Goal: Transaction & Acquisition: Purchase product/service

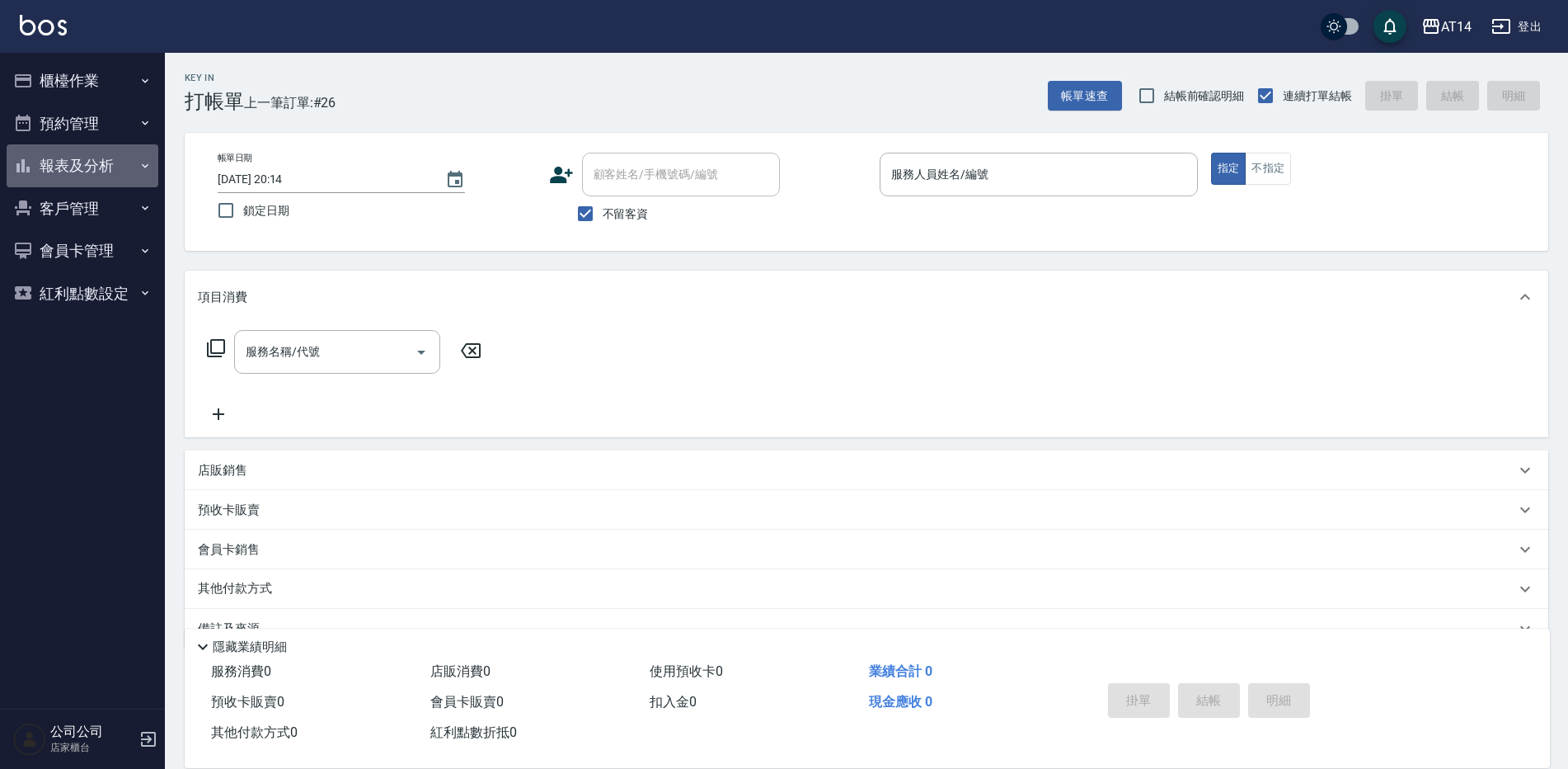
click at [116, 177] on button "報表及分析" at bounding box center [82, 166] width 152 height 43
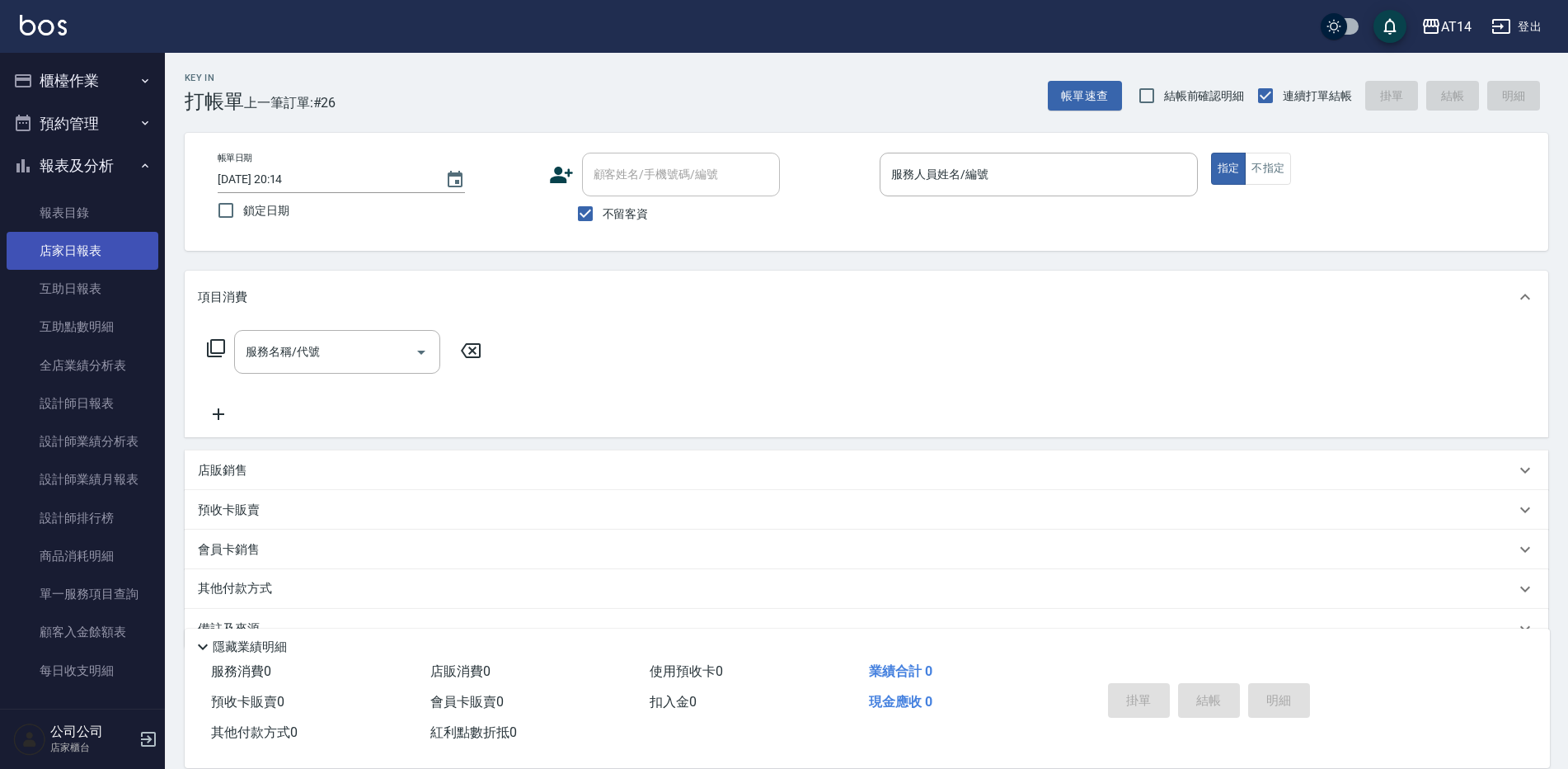
click at [100, 250] on link "店家日報表" at bounding box center [82, 251] width 152 height 38
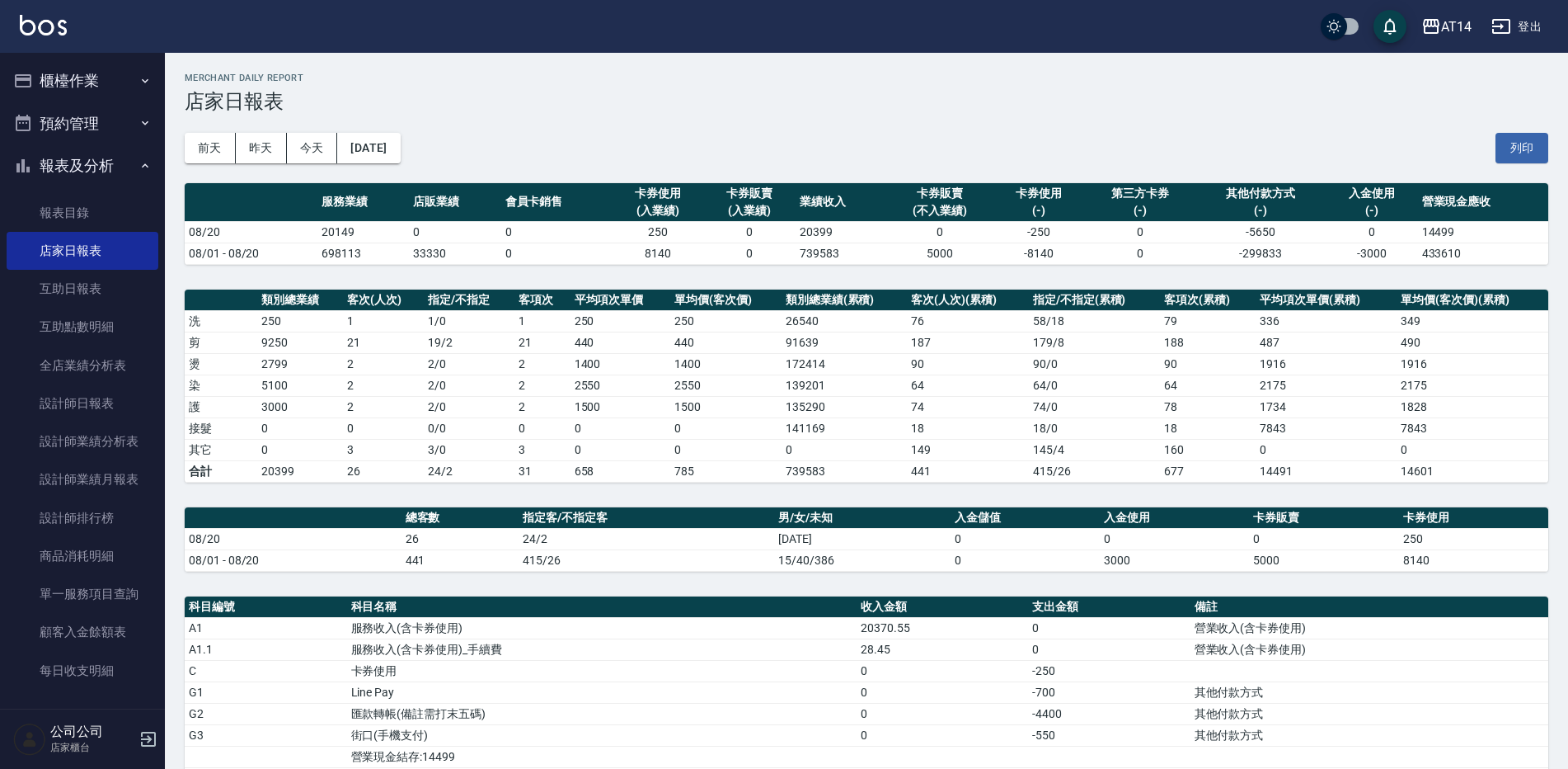
click at [100, 156] on button "報表及分析" at bounding box center [82, 166] width 152 height 43
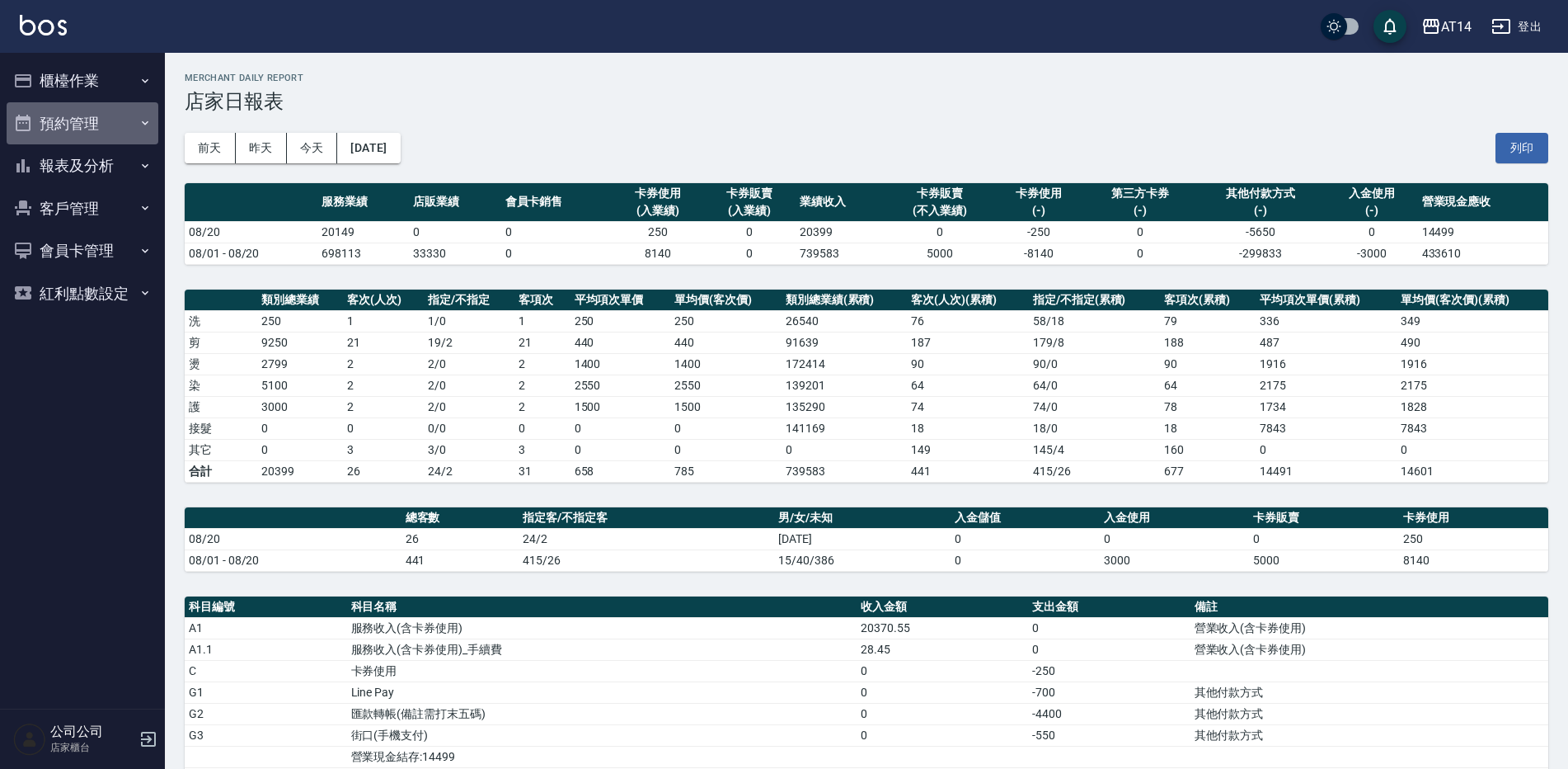
click at [101, 122] on button "預約管理" at bounding box center [82, 123] width 152 height 43
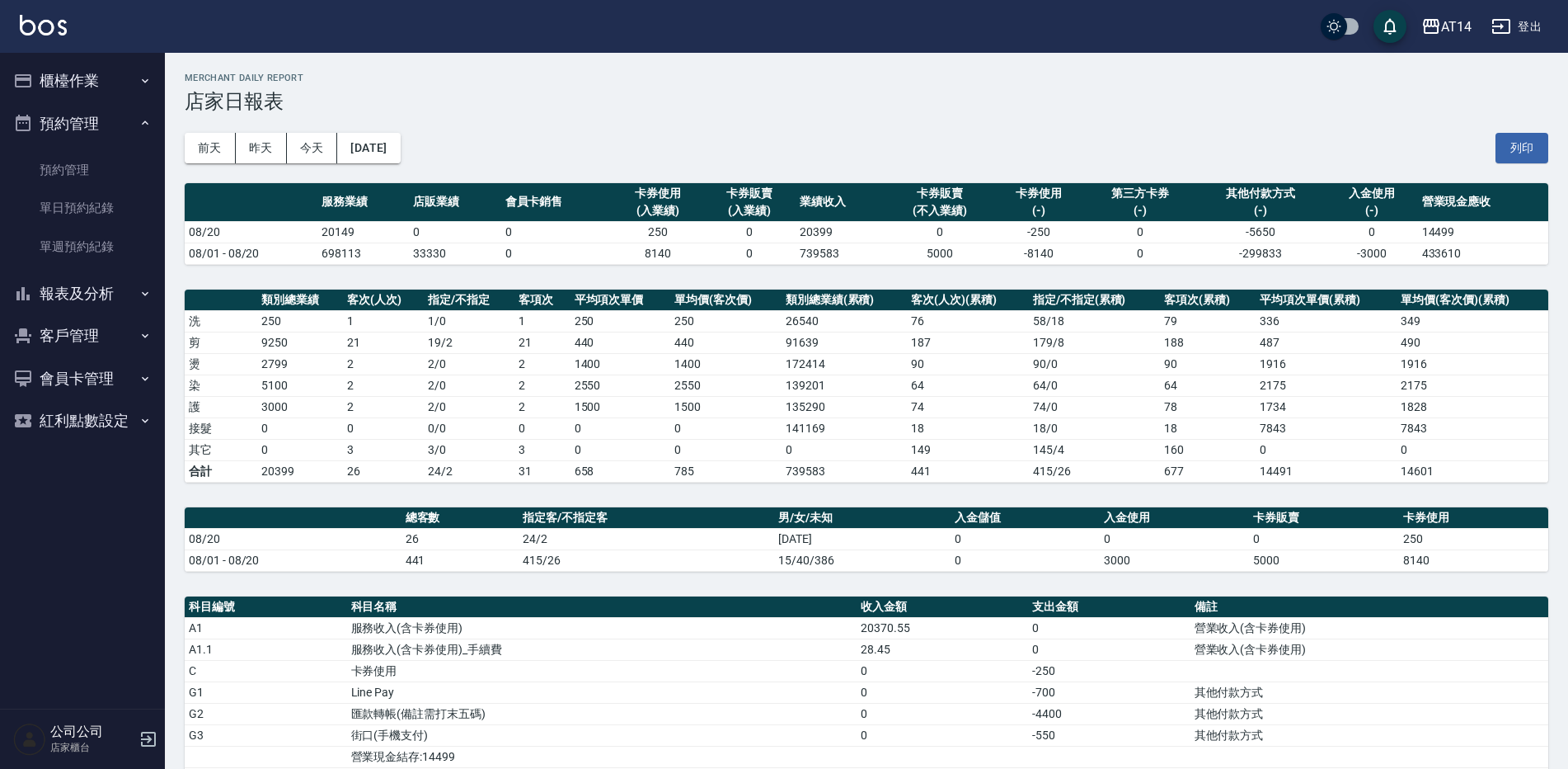
drag, startPoint x: 92, startPoint y: 128, endPoint x: 92, endPoint y: 137, distance: 9.0
click at [92, 134] on button "預約管理" at bounding box center [82, 123] width 152 height 43
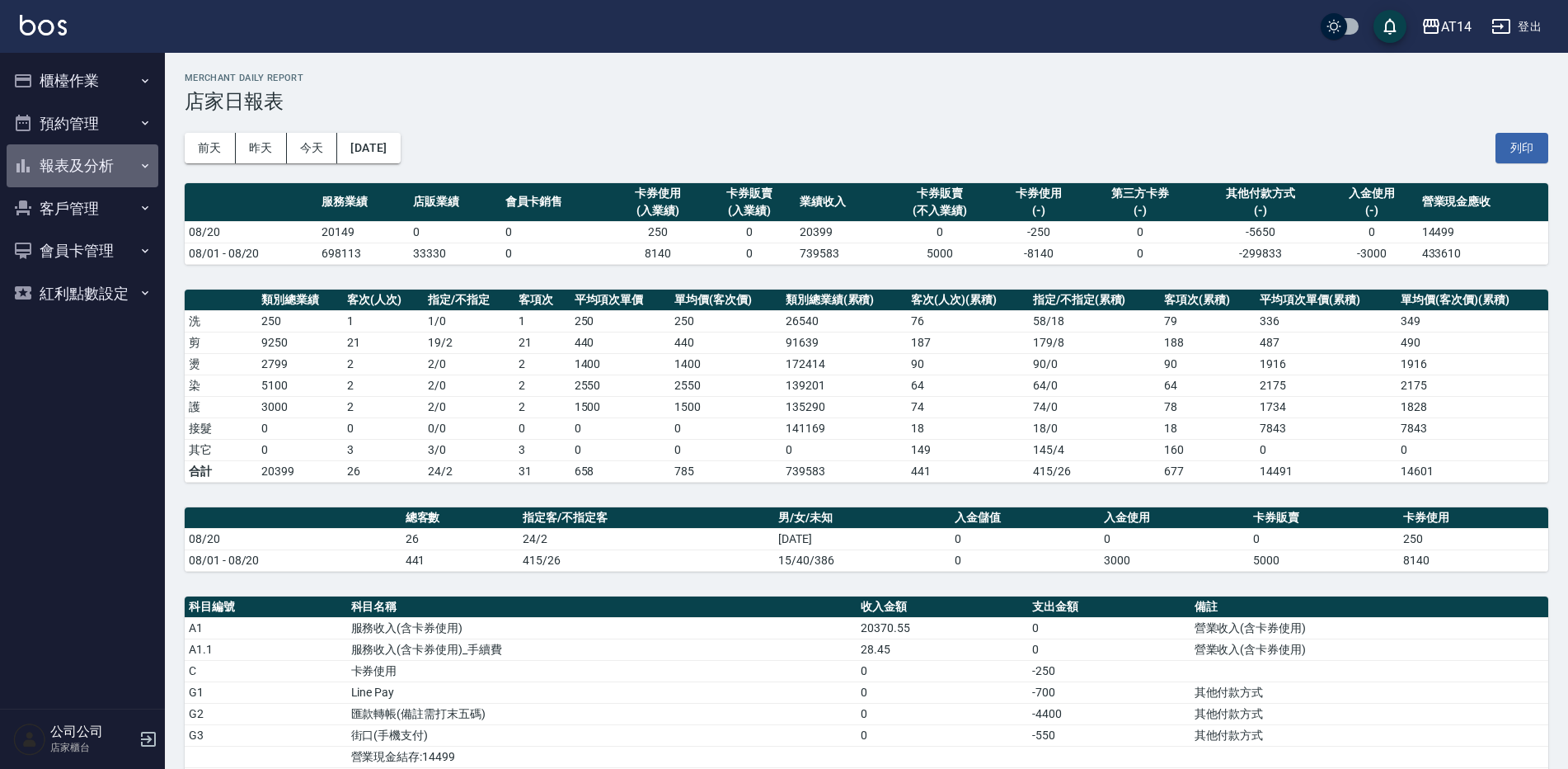
click at [99, 167] on button "報表及分析" at bounding box center [82, 166] width 152 height 43
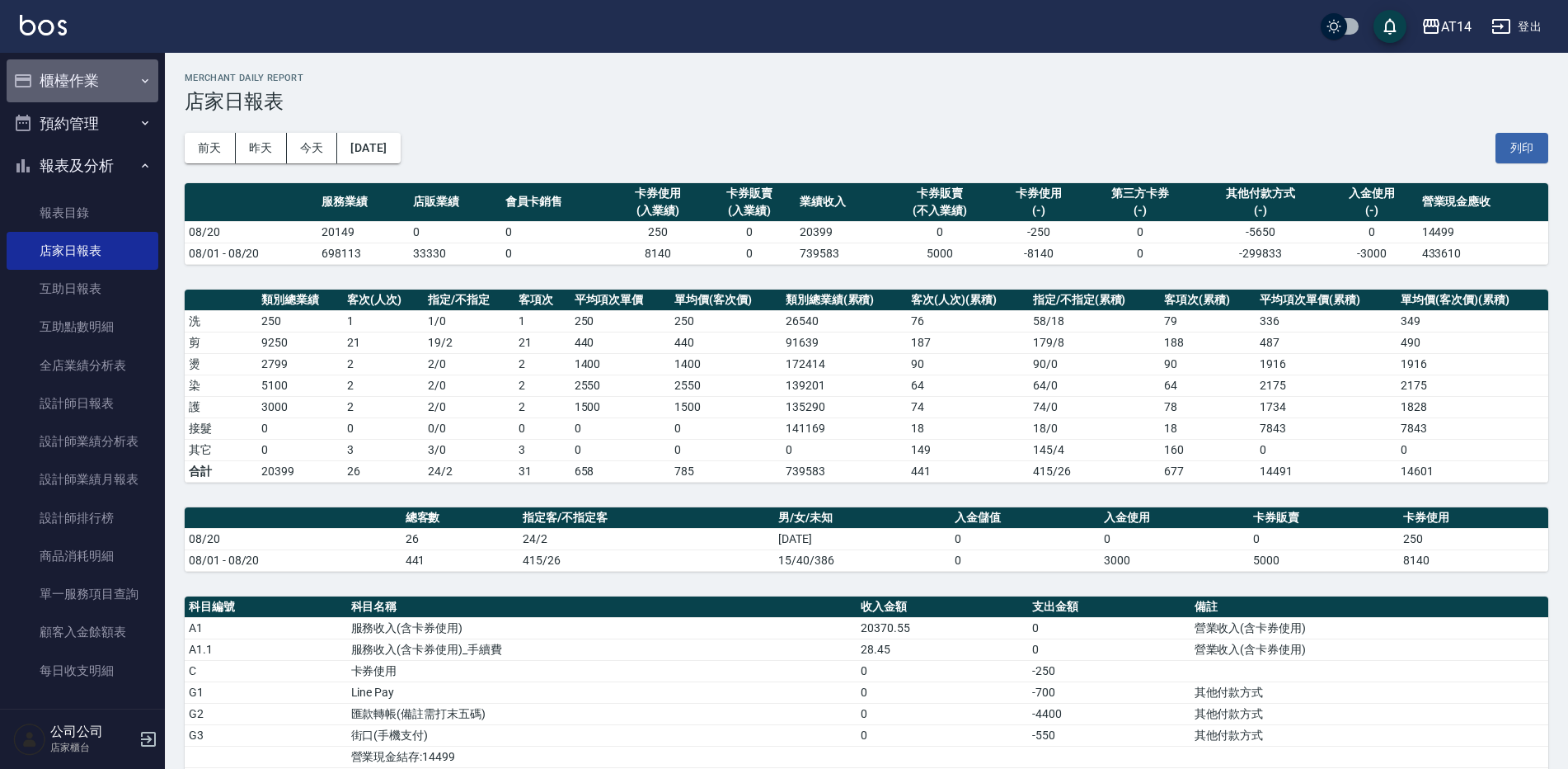
click at [102, 78] on button "櫃檯作業" at bounding box center [82, 80] width 152 height 43
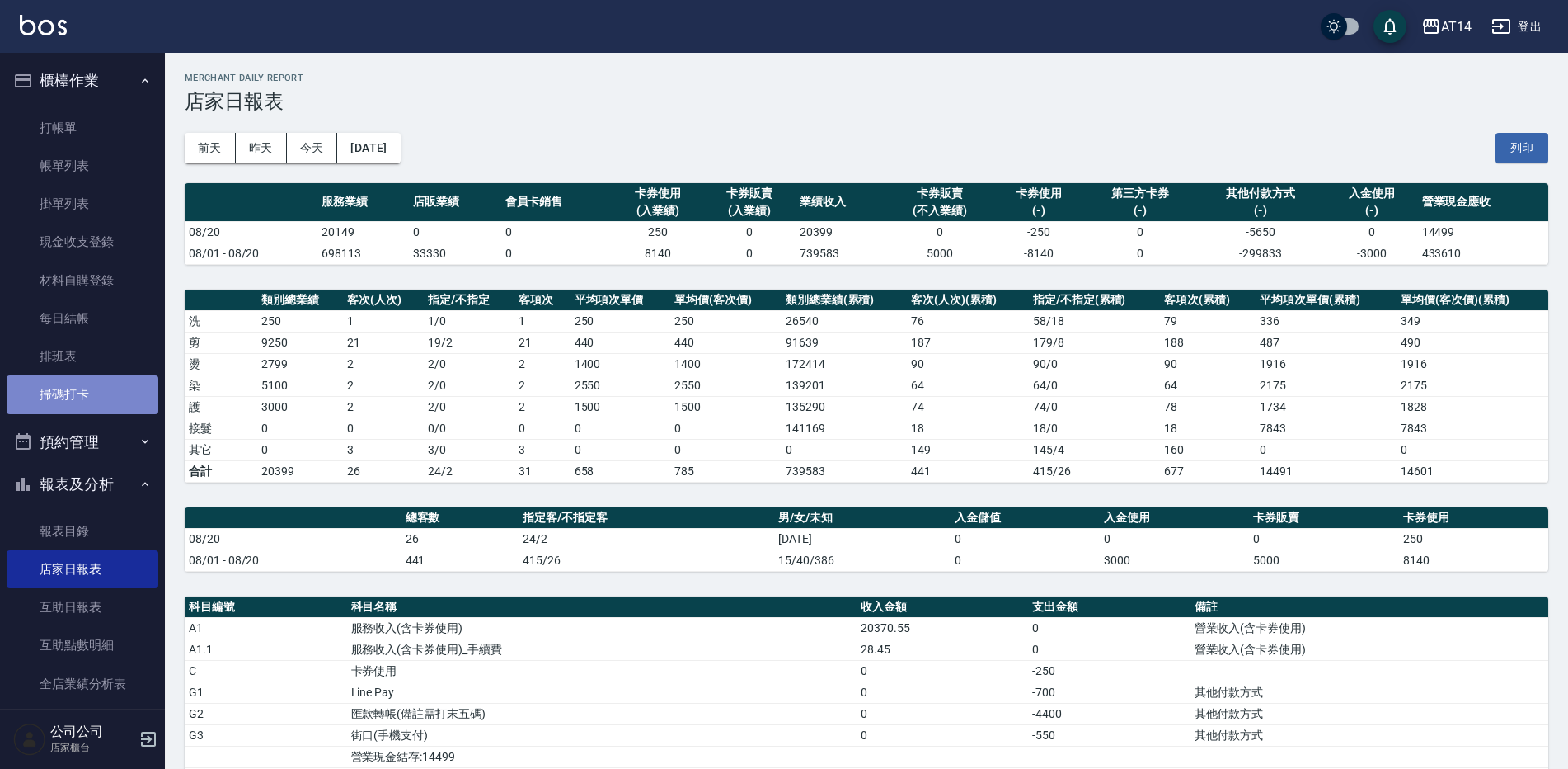
click at [85, 409] on link "掃碼打卡" at bounding box center [82, 394] width 152 height 38
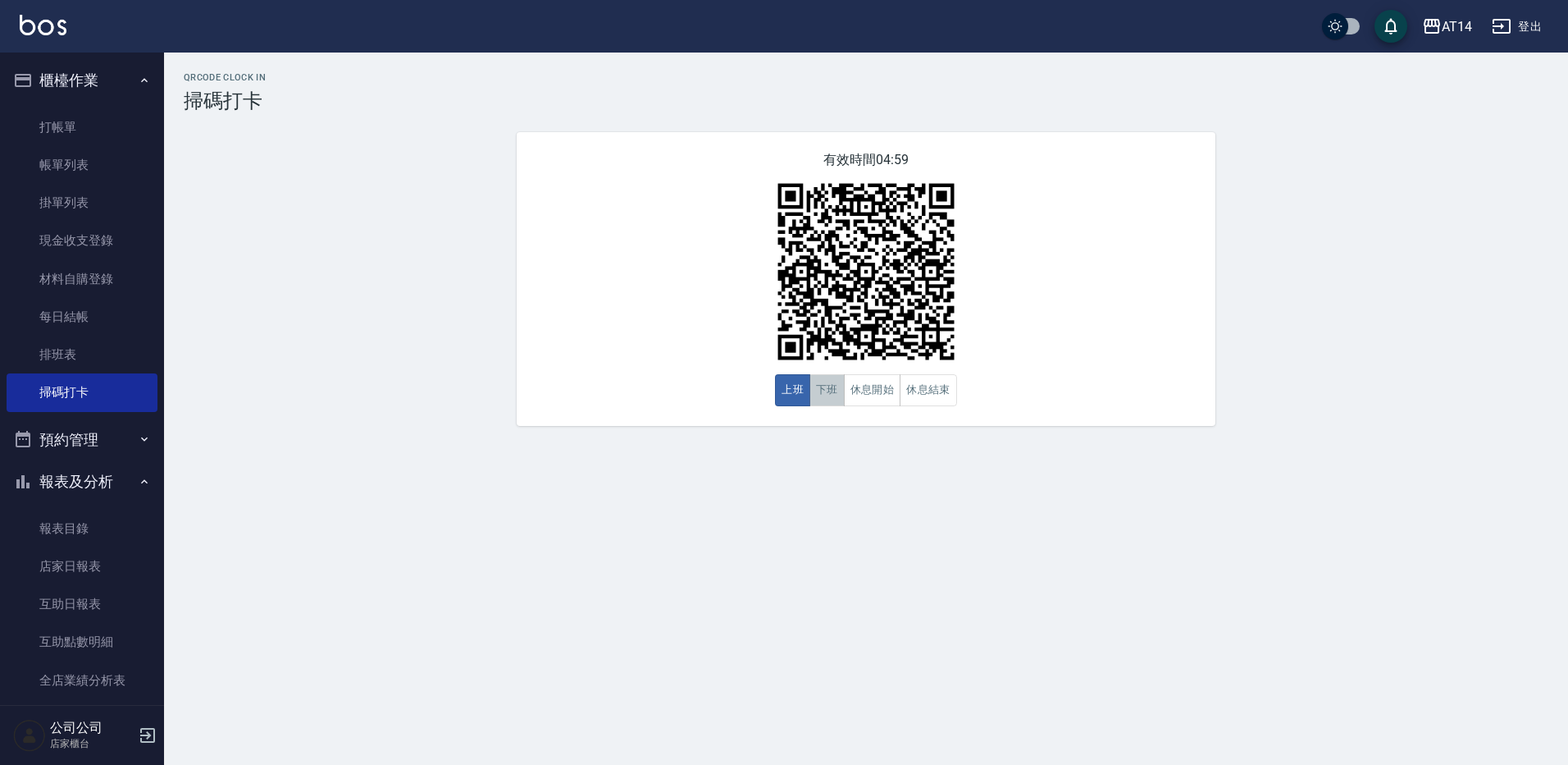
click at [833, 395] on button "下班" at bounding box center [826, 389] width 35 height 32
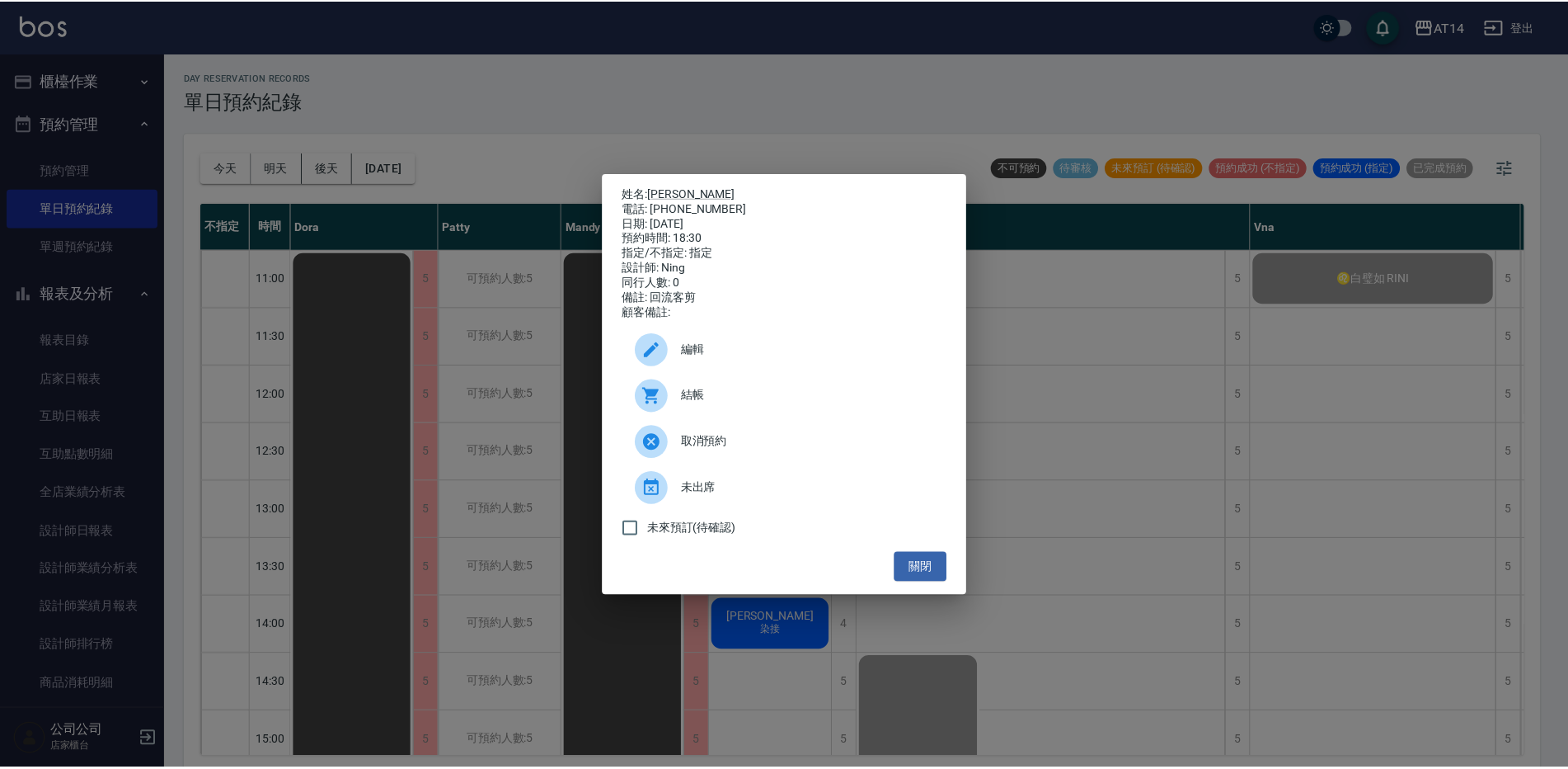
scroll to position [775, 0]
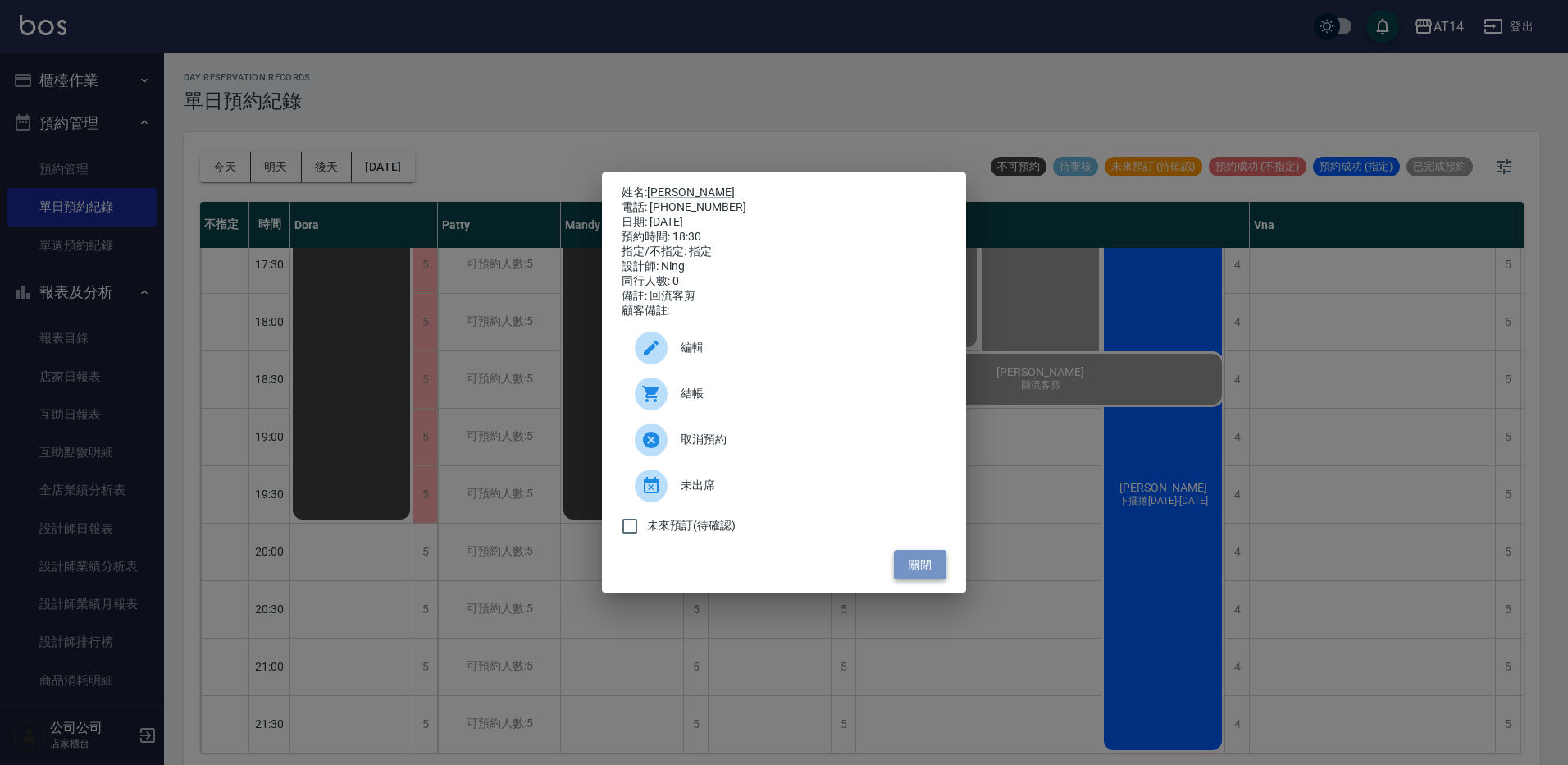
click at [929, 573] on button "關閉" at bounding box center [920, 565] width 52 height 31
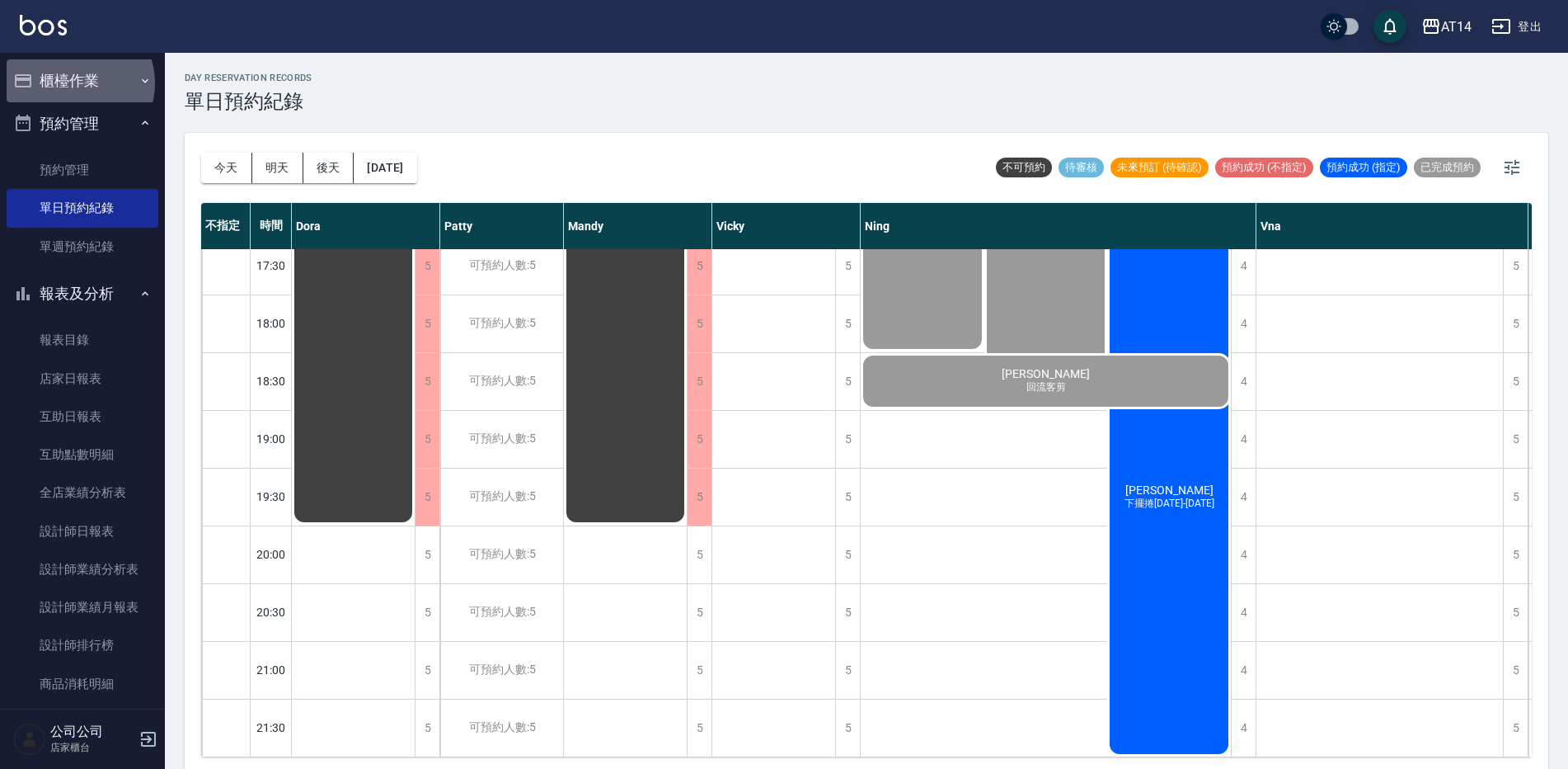
click at [75, 84] on button "櫃檯作業" at bounding box center [82, 80] width 152 height 43
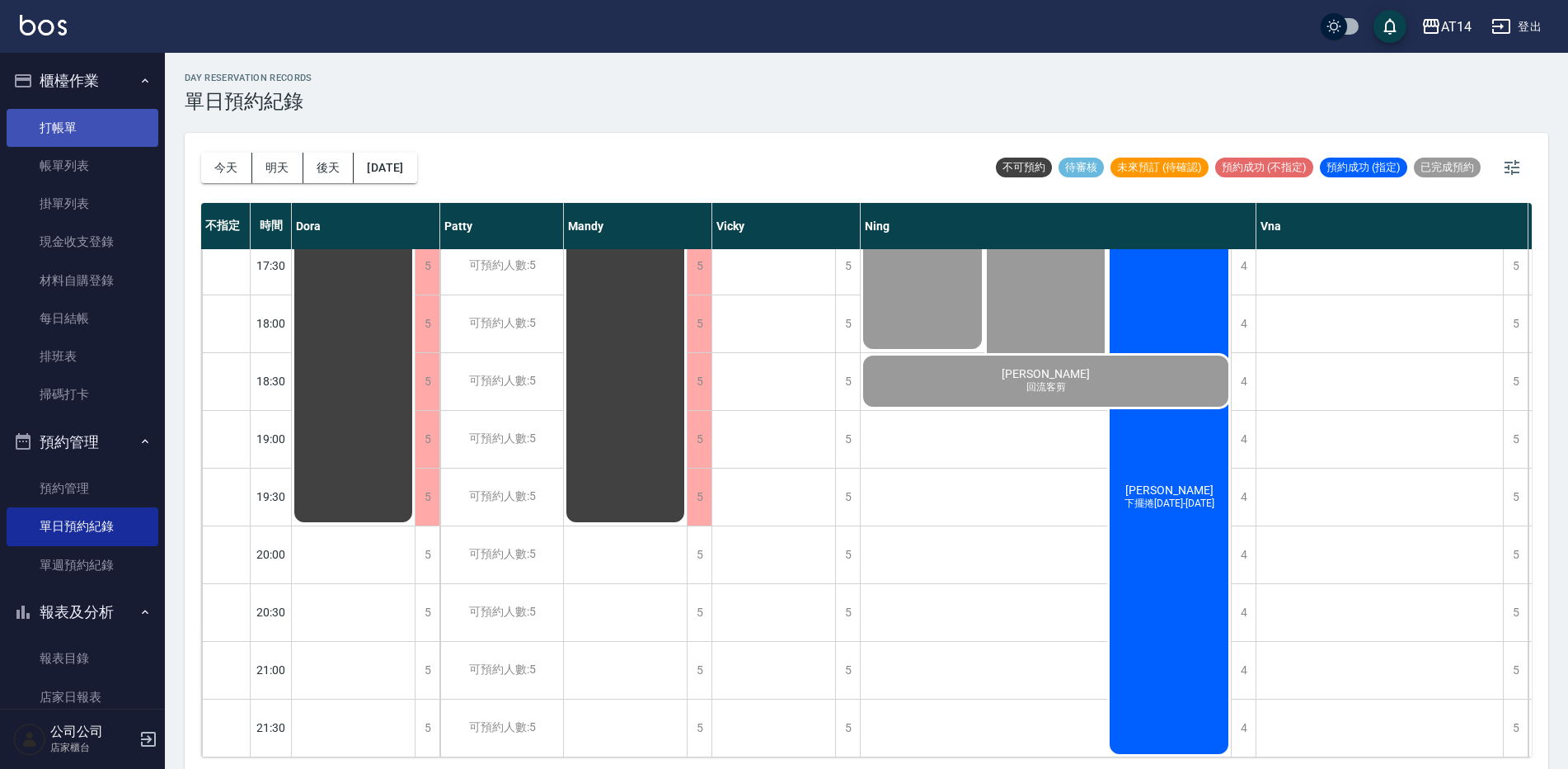
click at [96, 121] on link "打帳單" at bounding box center [82, 128] width 152 height 38
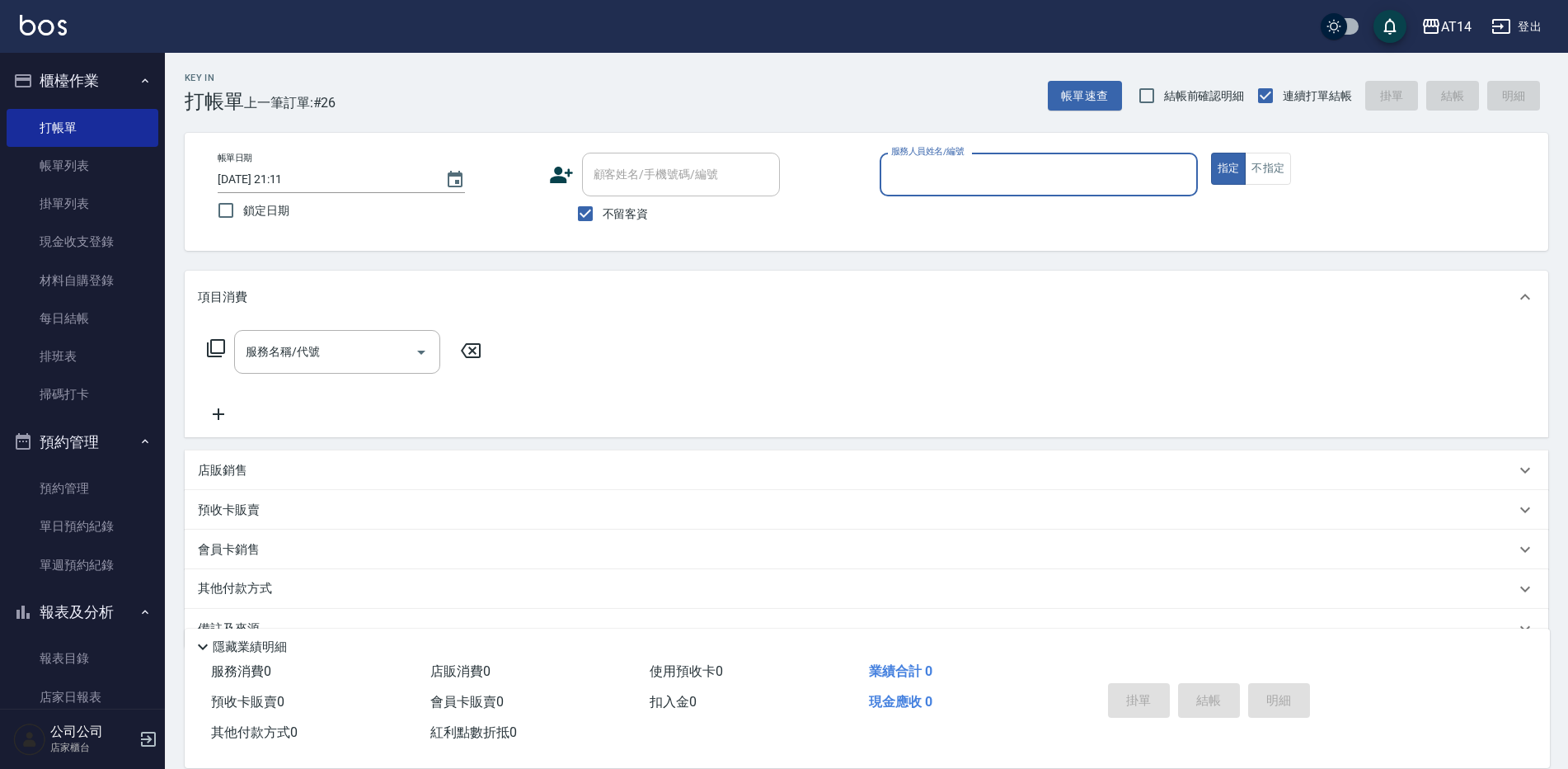
click at [991, 177] on input "服務人員姓名/編號" at bounding box center [1038, 175] width 303 height 29
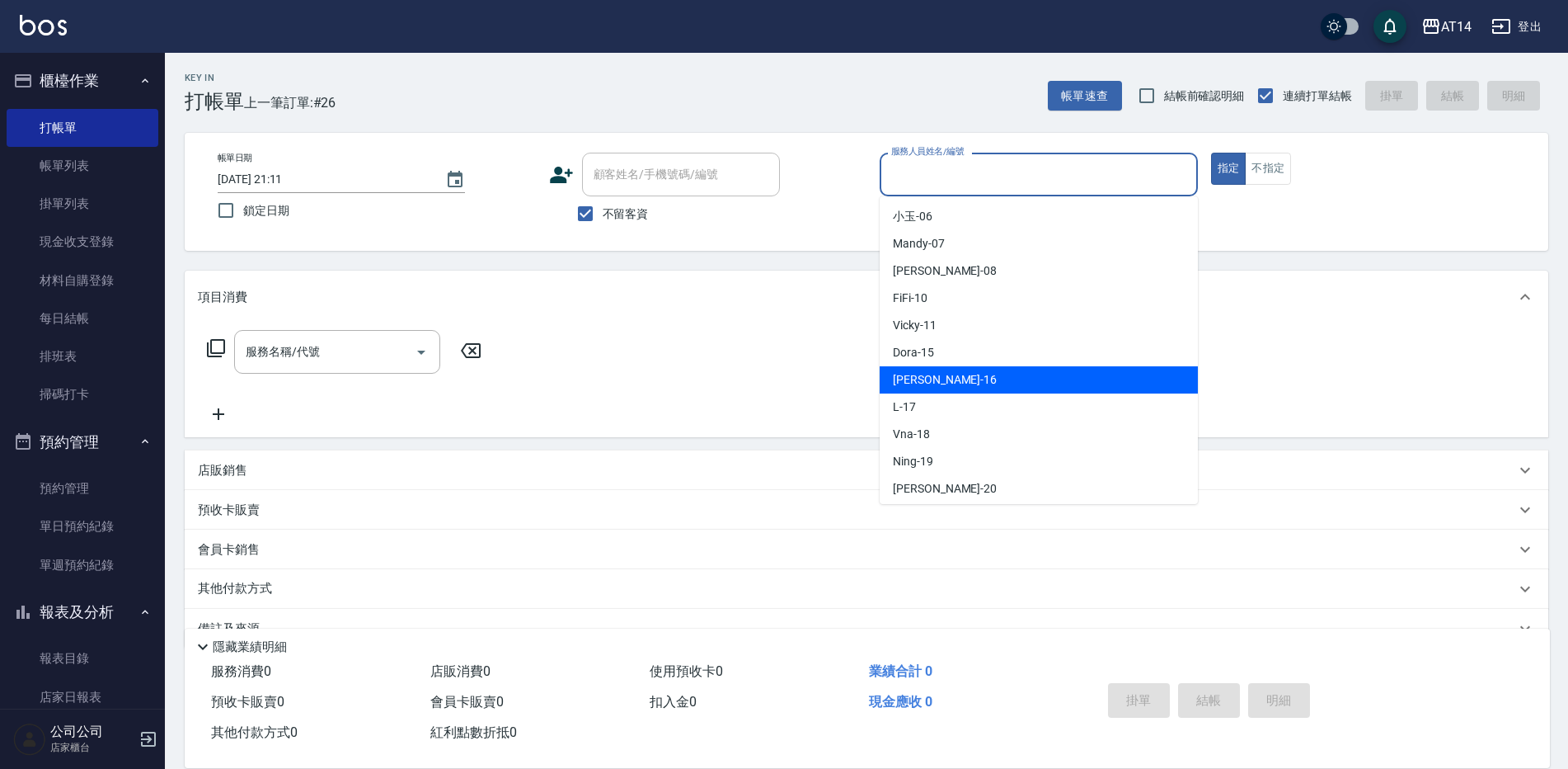
scroll to position [83, 0]
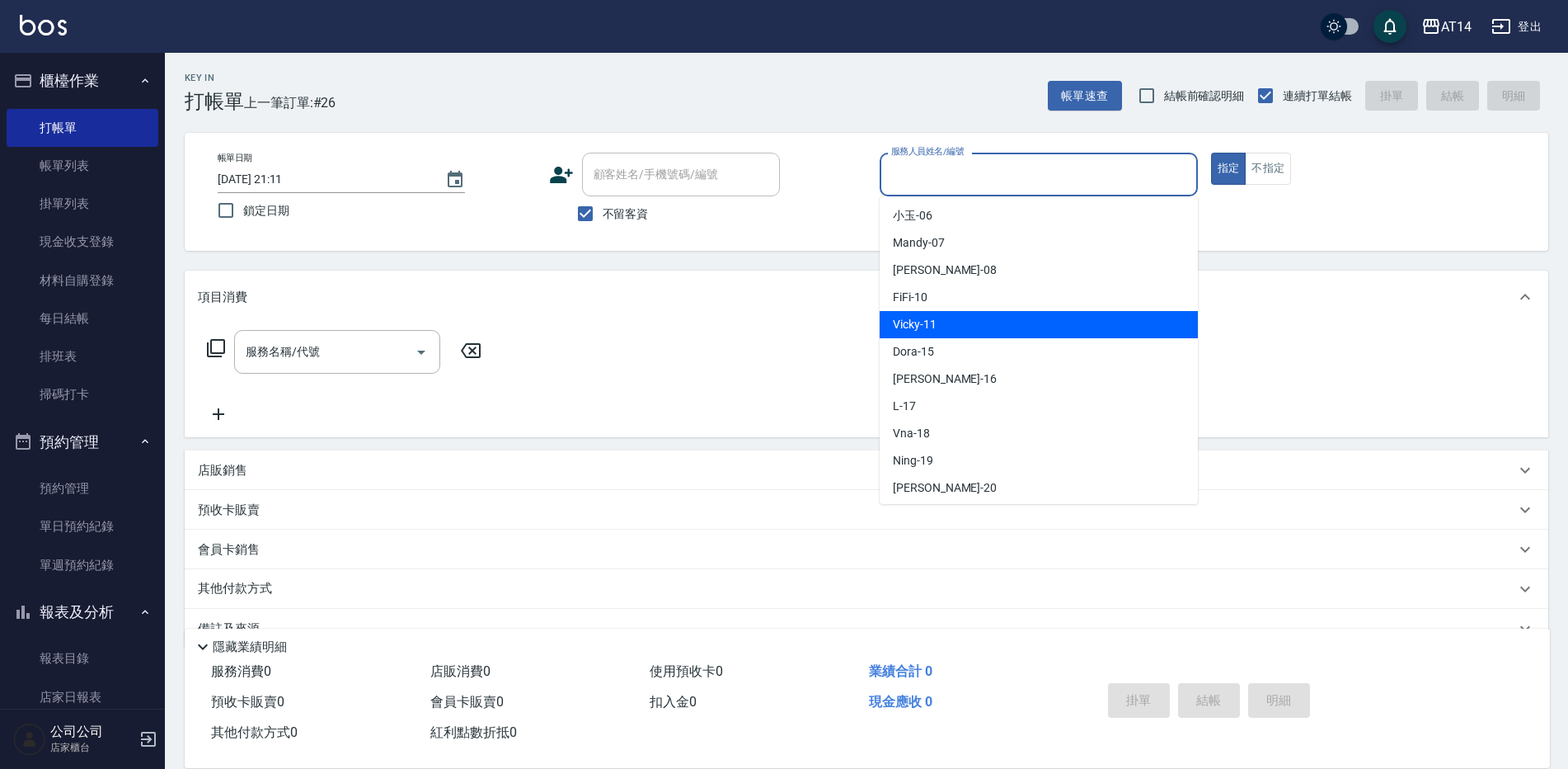
click at [995, 331] on div "Vicky -11" at bounding box center [1039, 325] width 318 height 27
type input "Vicky-11"
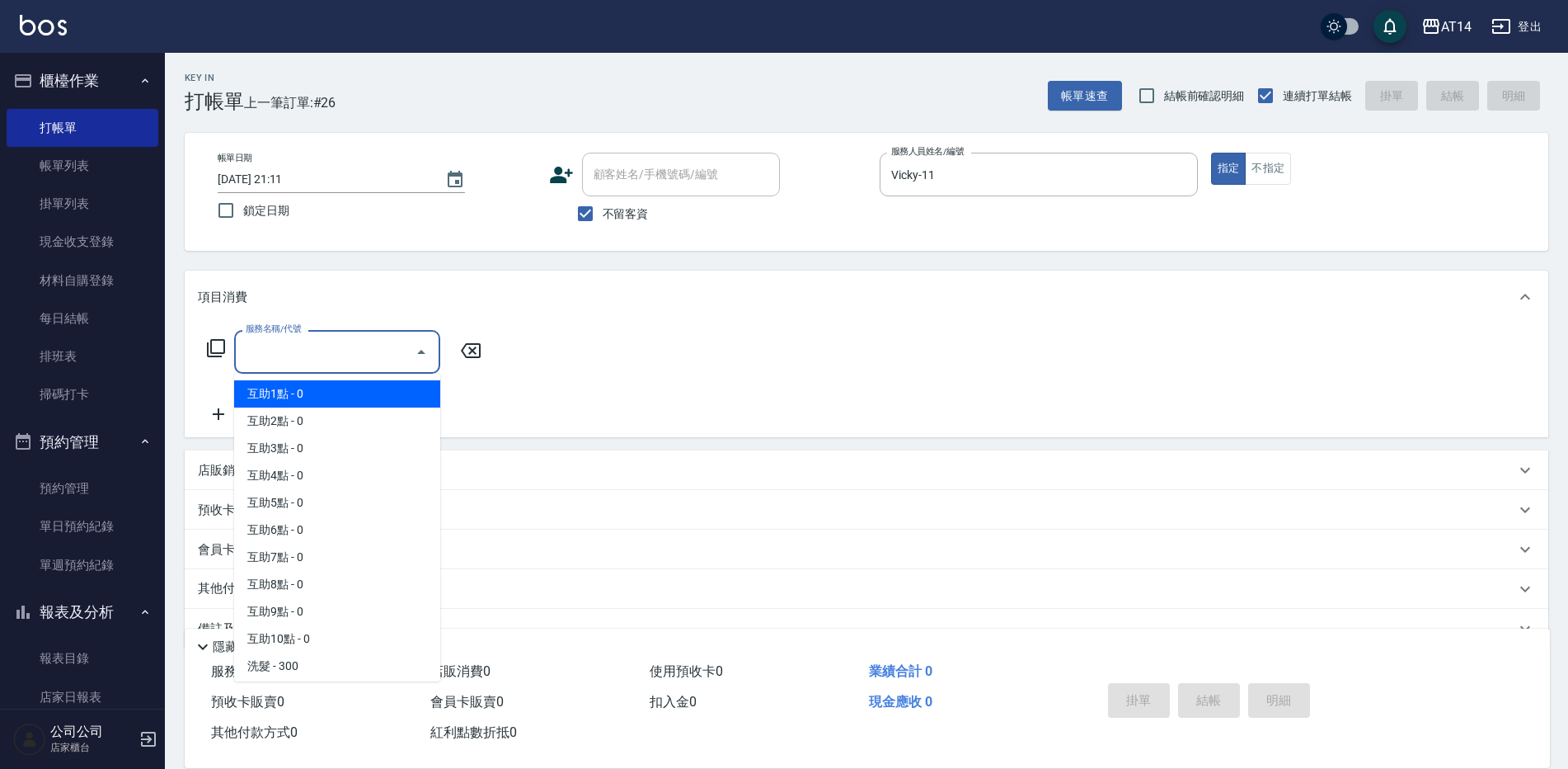
click at [373, 338] on input "服務名稱/代號" at bounding box center [325, 352] width 166 height 29
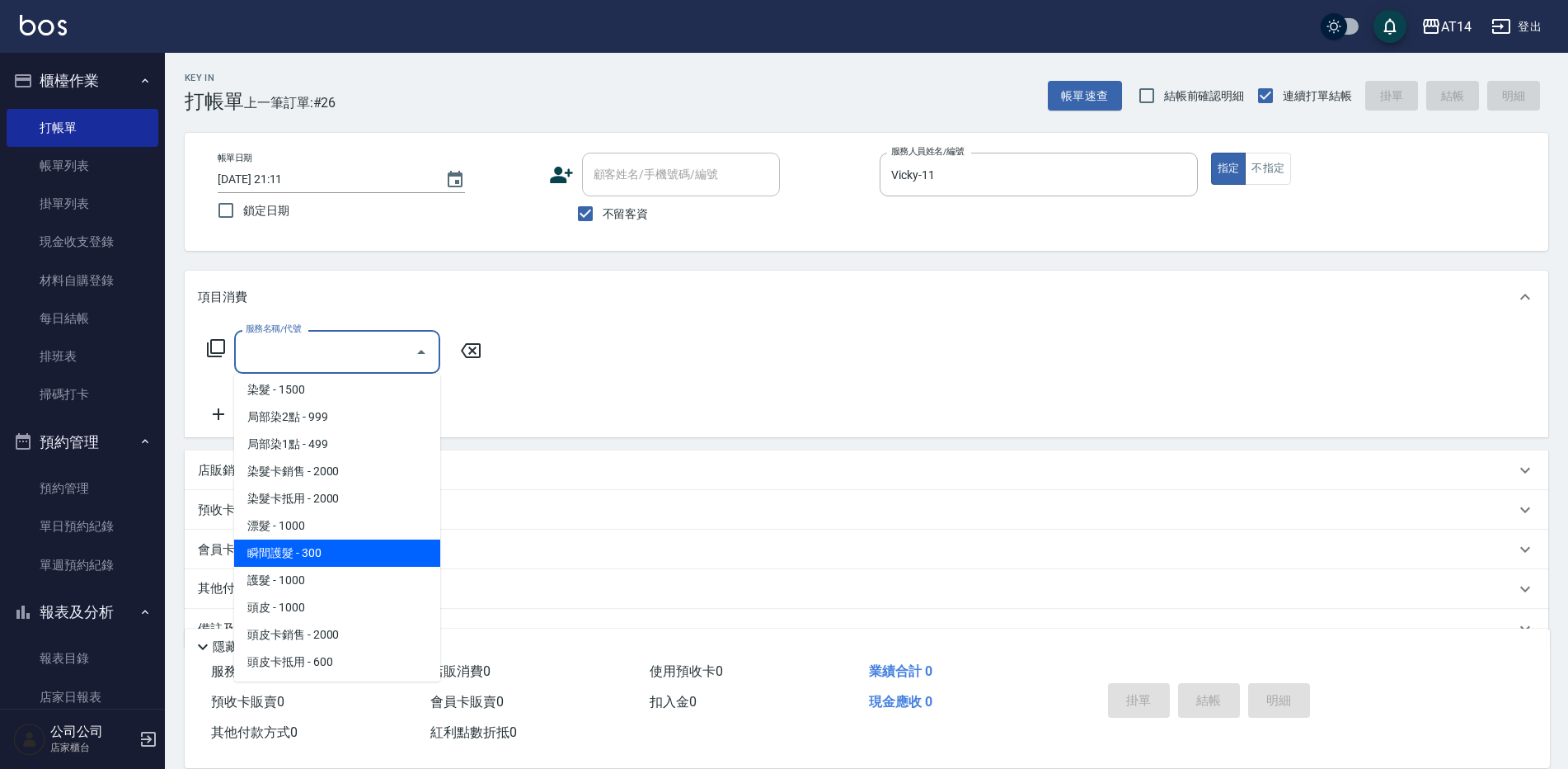
scroll to position [577, 0]
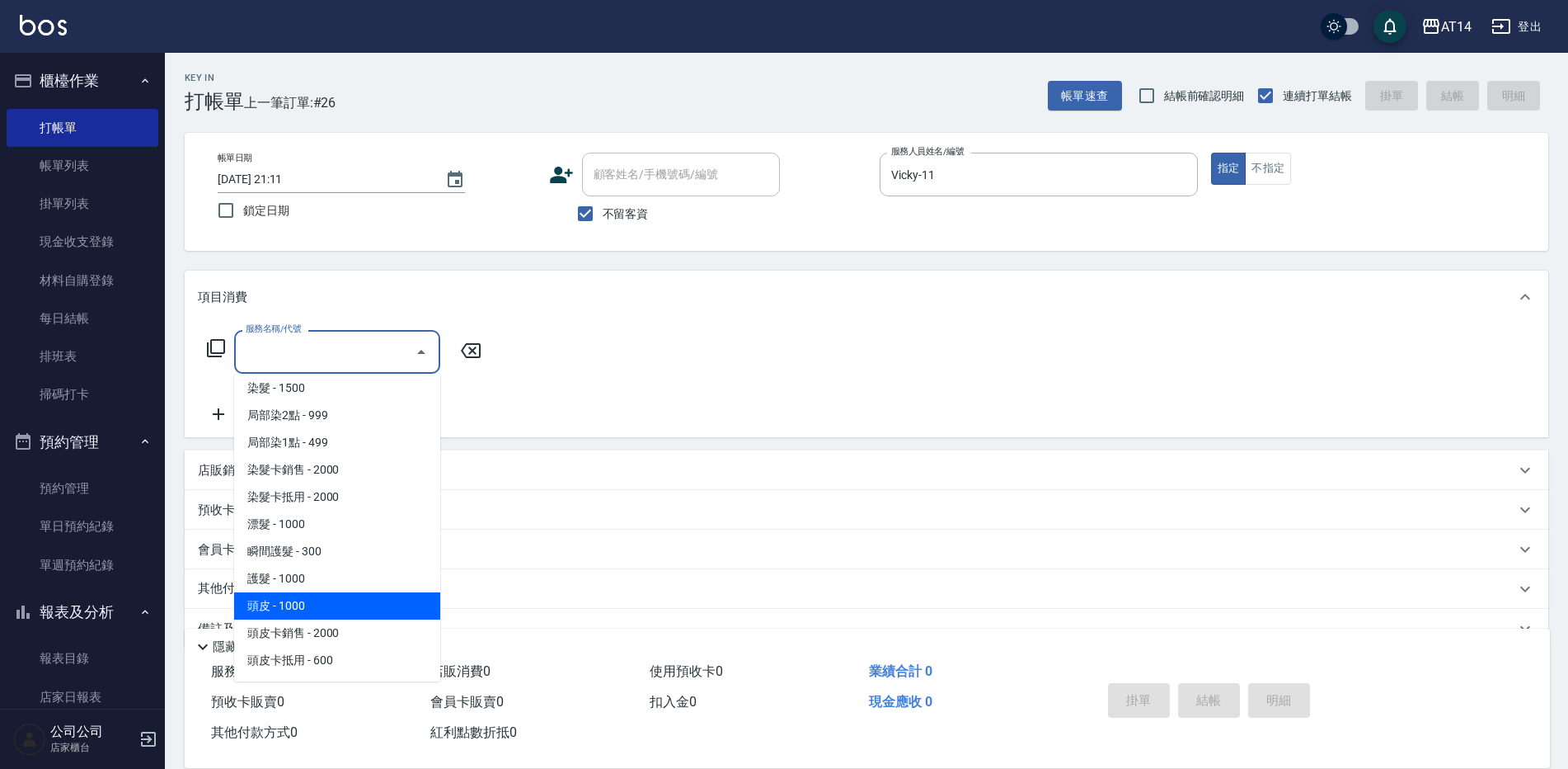
click at [337, 603] on span "頭皮 - 1000" at bounding box center [337, 606] width 206 height 27
type input "頭皮(052)"
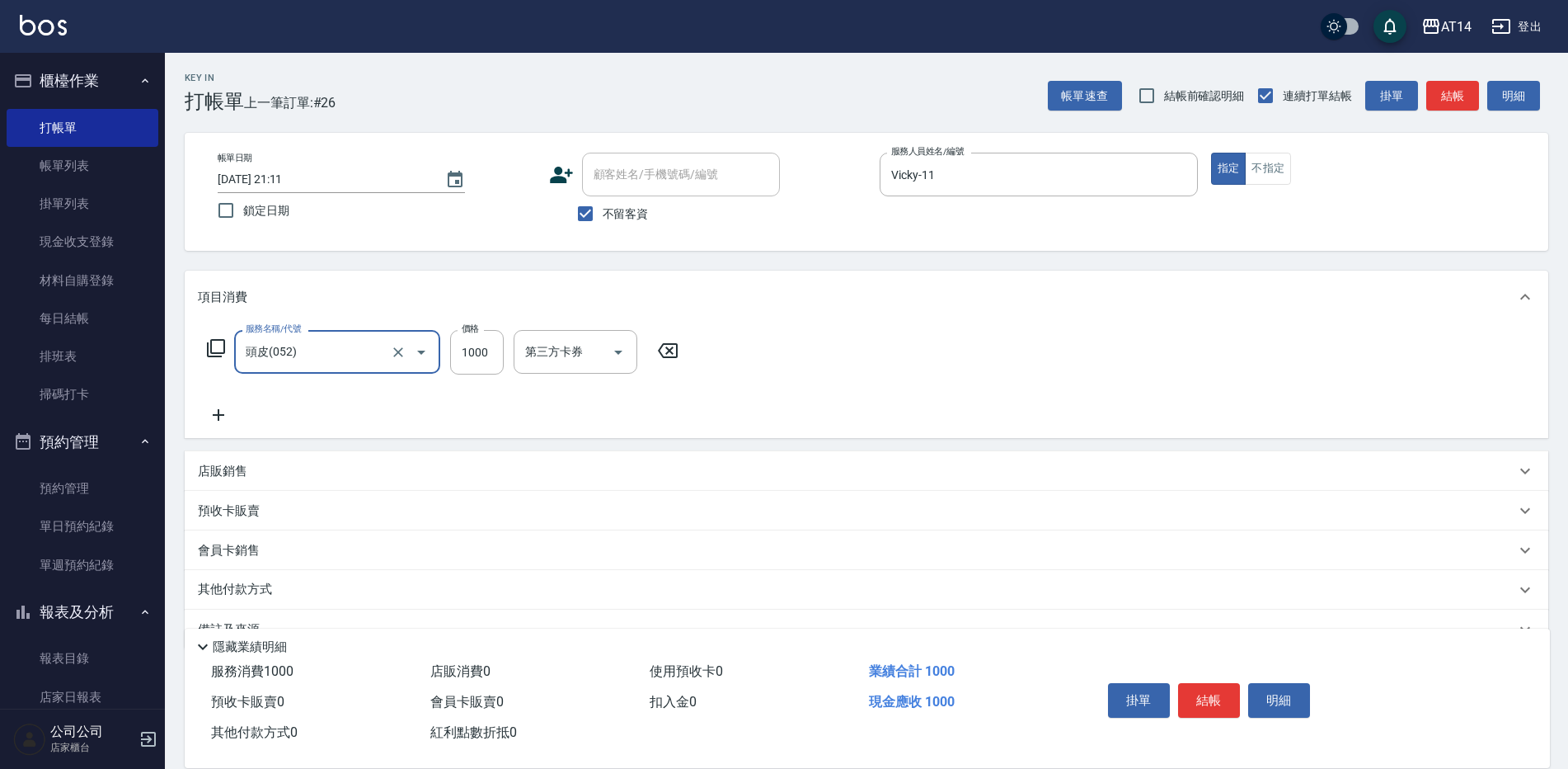
click at [218, 408] on icon at bounding box center [217, 415] width 41 height 20
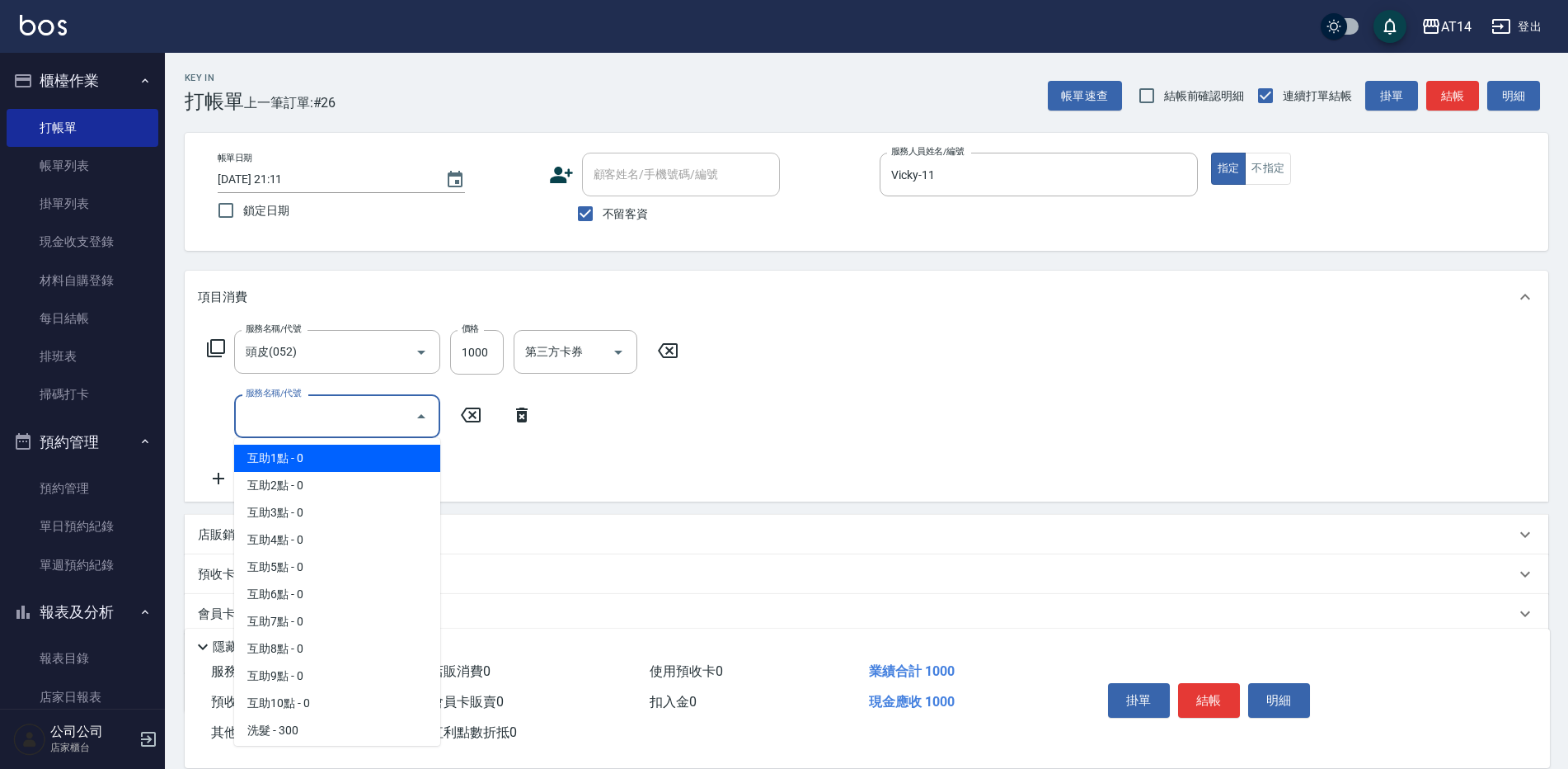
click at [286, 420] on input "服務名稱/代號" at bounding box center [325, 416] width 166 height 29
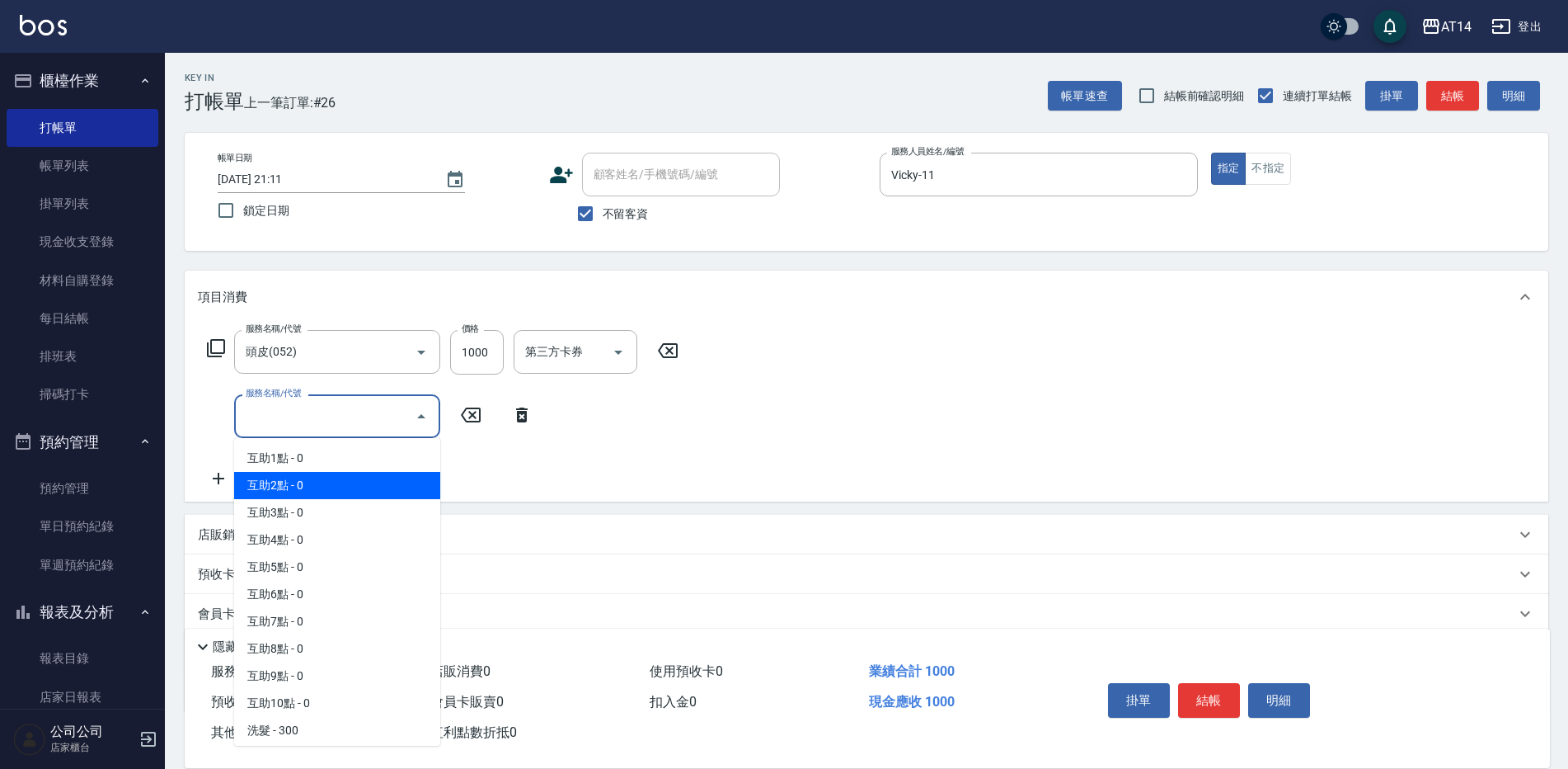
drag, startPoint x: 308, startPoint y: 482, endPoint x: 528, endPoint y: 495, distance: 220.4
click at [321, 488] on span "互助2點 - 0" at bounding box center [337, 485] width 206 height 27
type input "互助2點(002)"
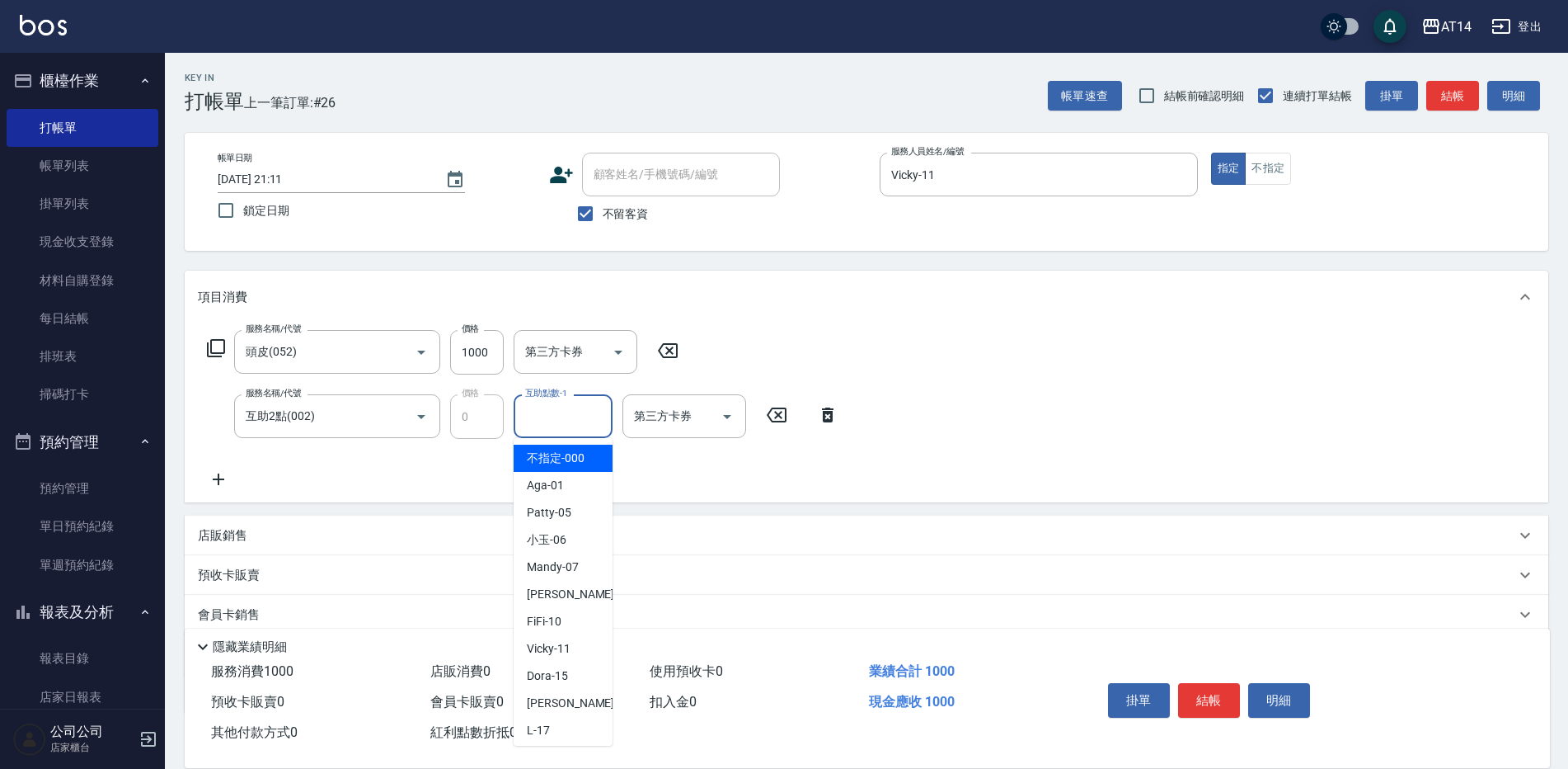
click at [576, 419] on div "互助點數-1 互助點數-1" at bounding box center [563, 416] width 99 height 44
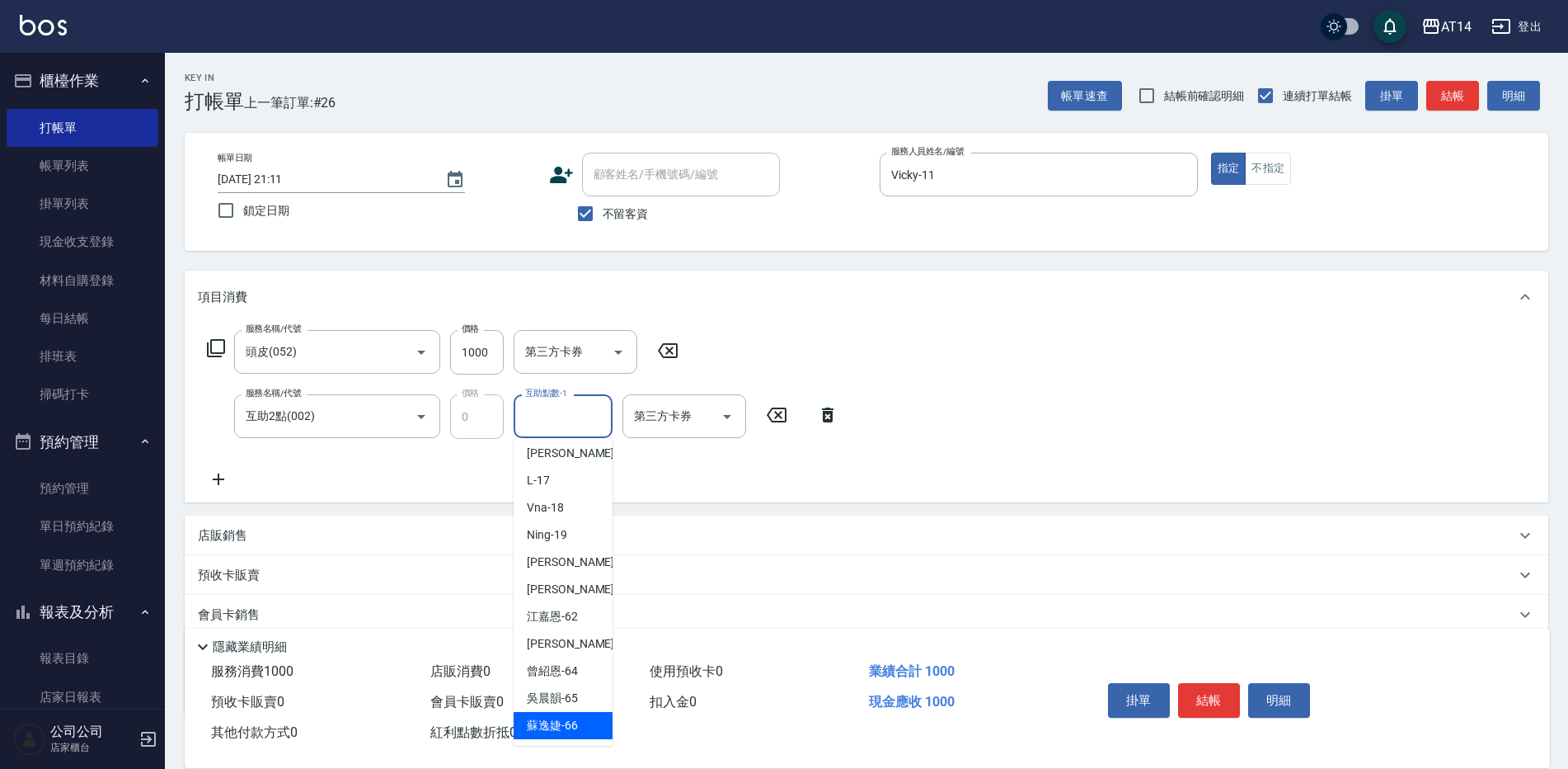
click at [569, 713] on div "蘇逸婕 -66" at bounding box center [563, 725] width 99 height 27
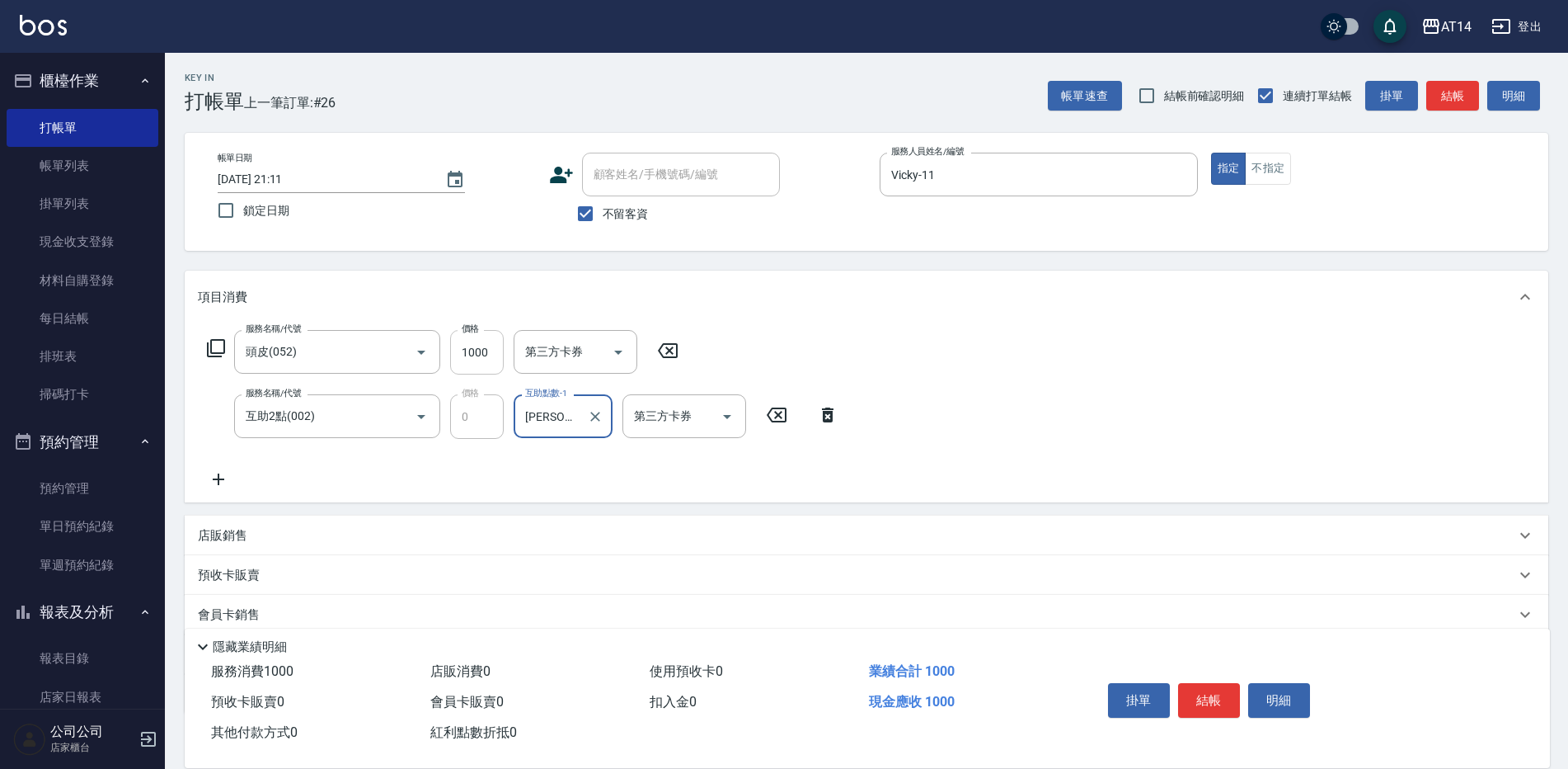
click at [475, 357] on input "1000" at bounding box center [477, 351] width 54 height 45
type input "蘇逸婕-66"
click at [476, 357] on input "1000" at bounding box center [477, 351] width 54 height 45
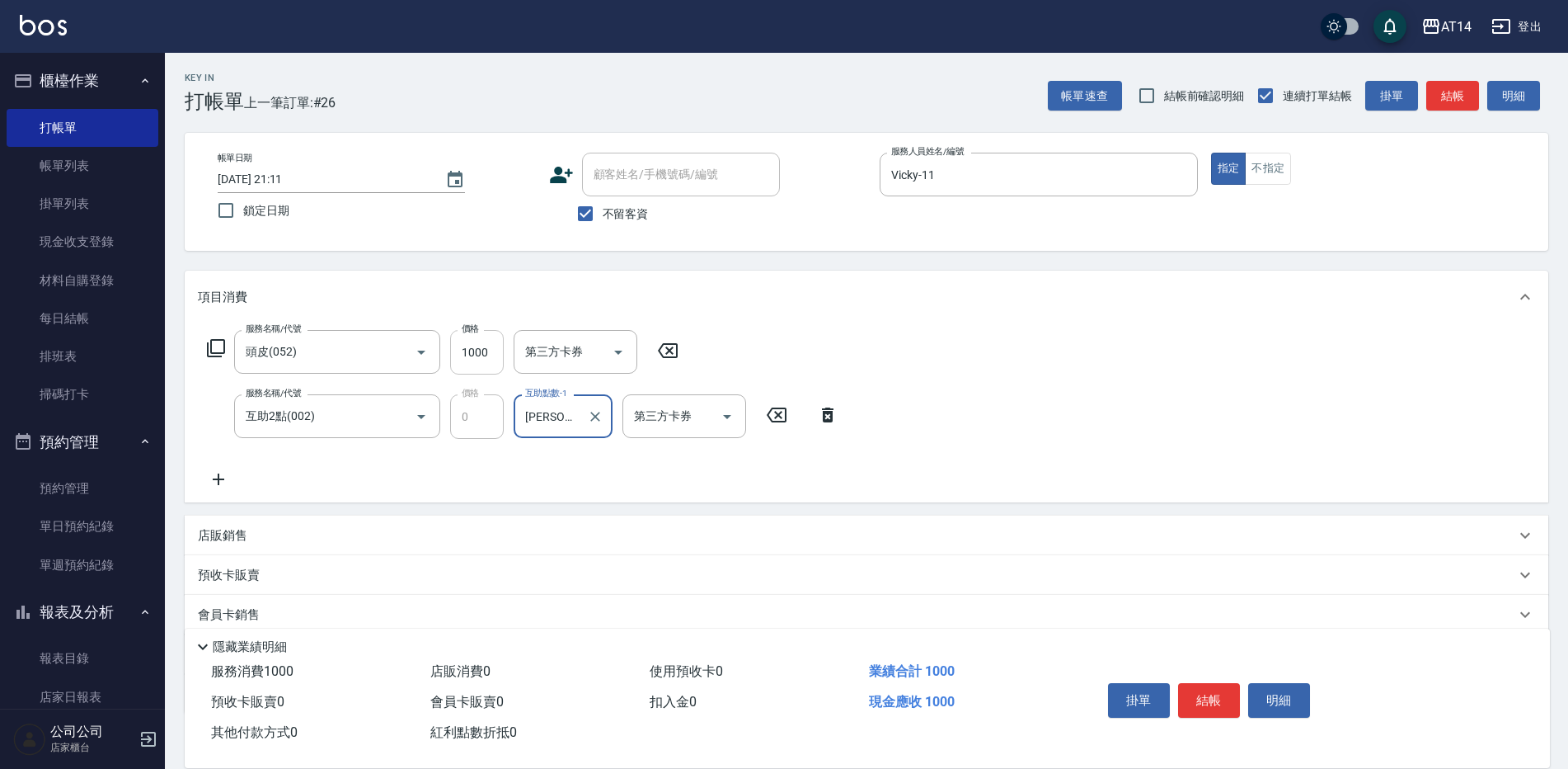
click at [476, 357] on input "1000" at bounding box center [477, 351] width 54 height 45
click at [430, 365] on div at bounding box center [409, 351] width 46 height 44
click at [478, 358] on input "1000" at bounding box center [477, 351] width 54 height 45
click at [487, 349] on input "1000" at bounding box center [477, 351] width 54 height 45
click at [475, 348] on input "1000" at bounding box center [477, 351] width 54 height 45
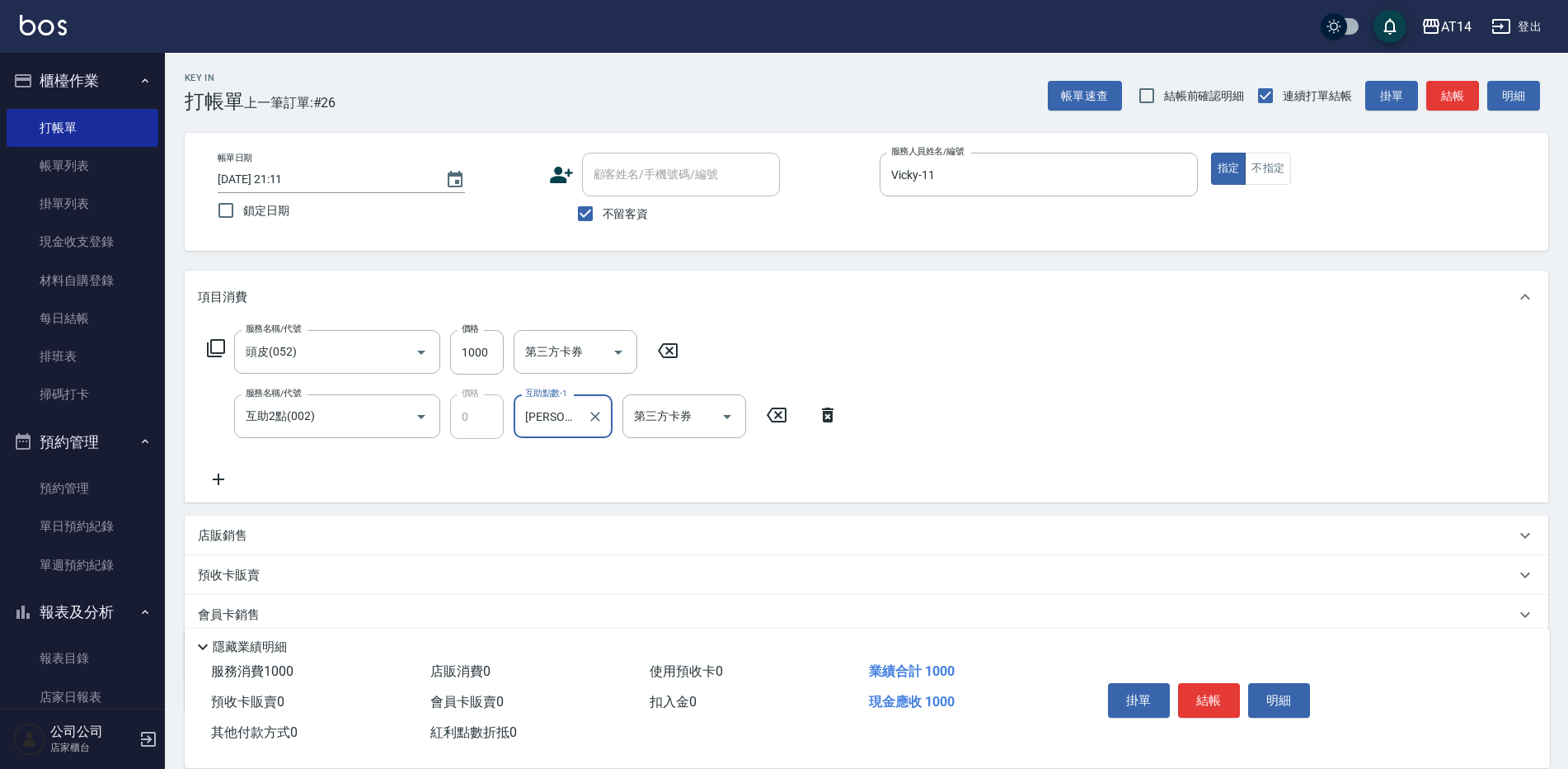
click at [780, 339] on div "服務名稱/代號 頭皮(052) 服務名稱/代號 價格 1000 價格 第三方卡券 第三方卡券 服務名稱/代號 互助2點(002) 服務名稱/代號 價格 0 價…" at bounding box center [522, 409] width 650 height 159
click at [476, 345] on input "1000" at bounding box center [477, 351] width 54 height 45
click at [672, 344] on icon at bounding box center [668, 350] width 20 height 15
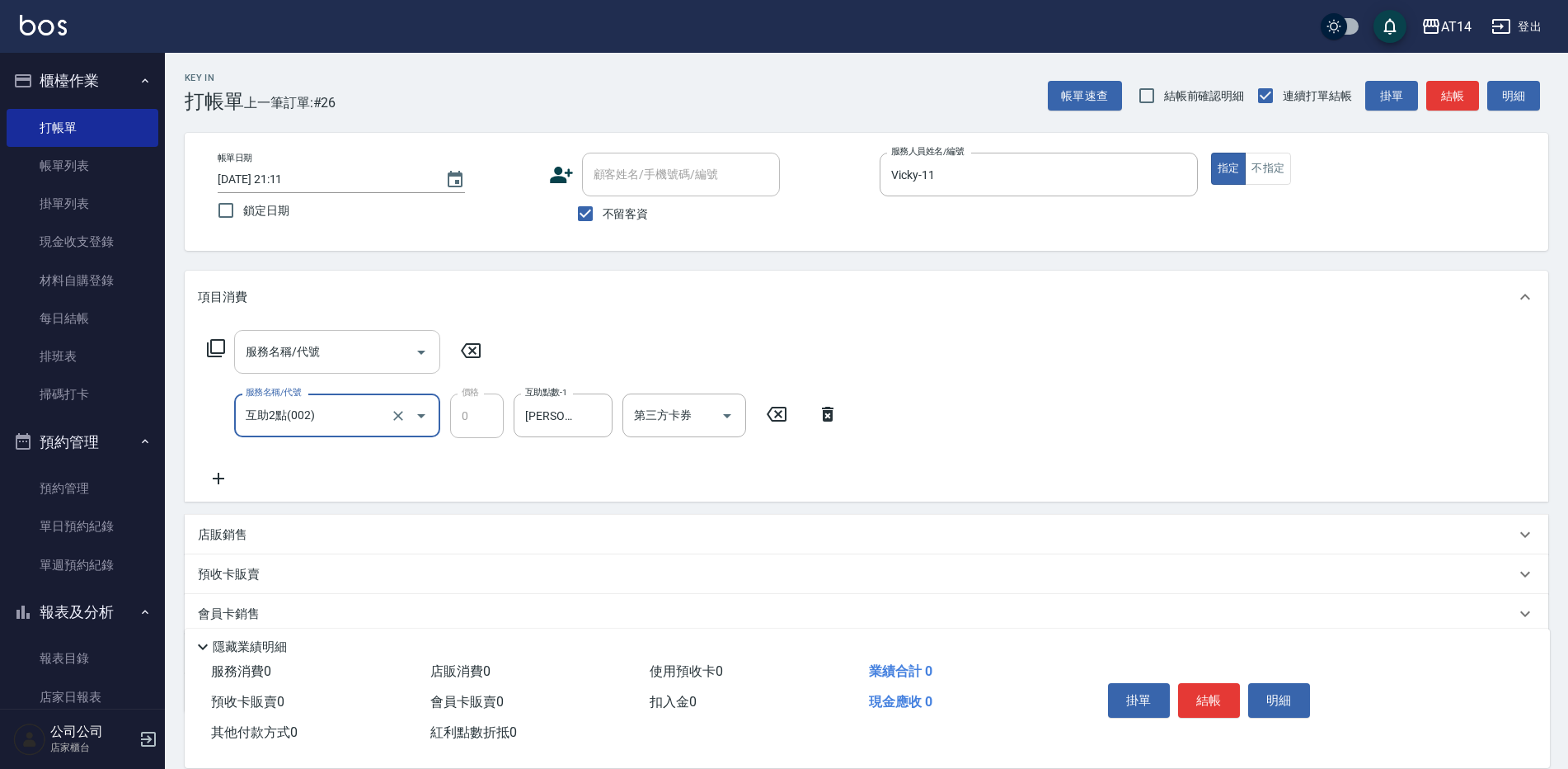
click at [338, 359] on input "服務名稱/代號" at bounding box center [325, 352] width 166 height 29
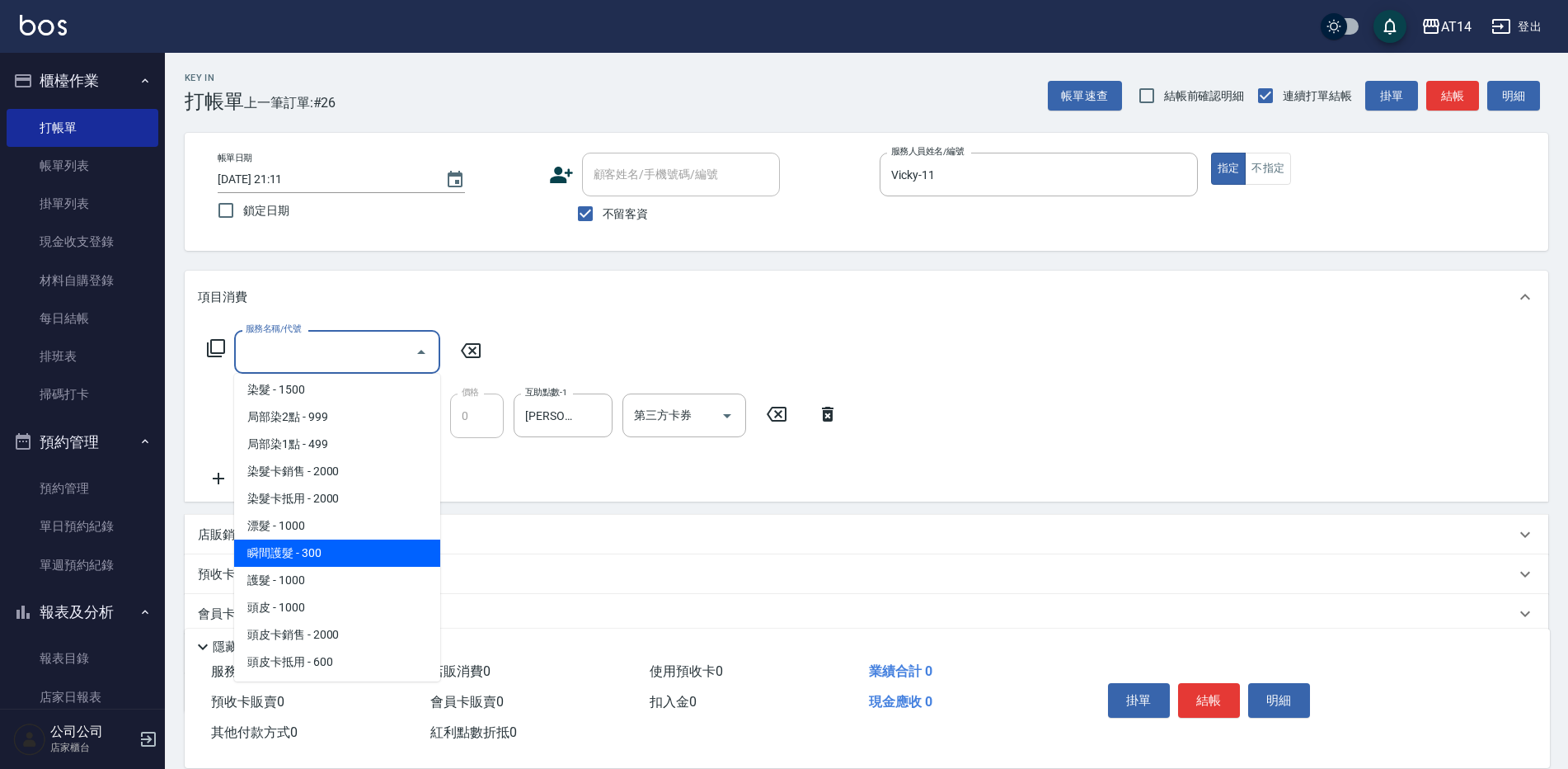
scroll to position [577, 0]
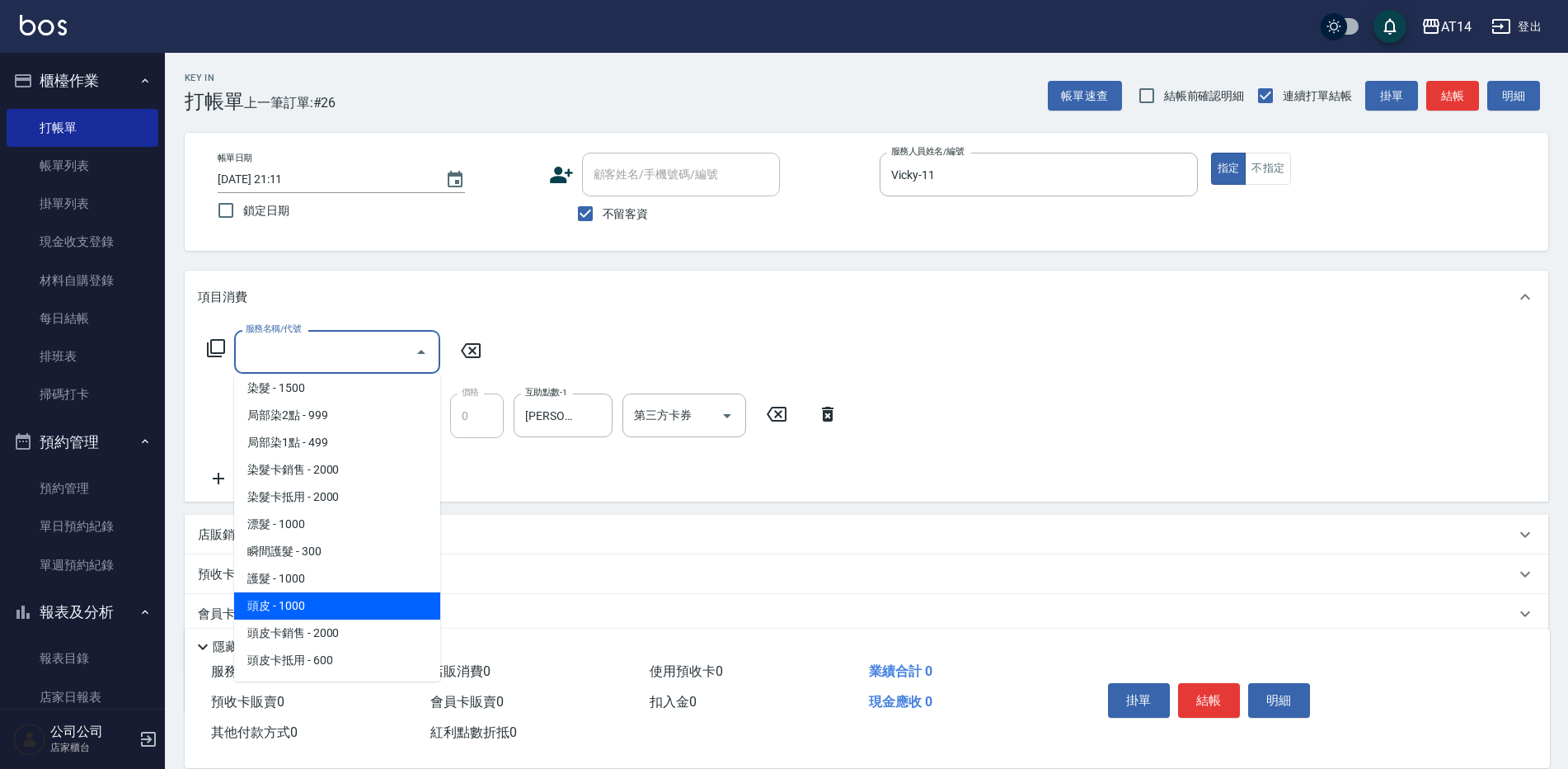
click at [329, 599] on span "頭皮 - 1000" at bounding box center [337, 606] width 206 height 27
type input "頭皮(052)"
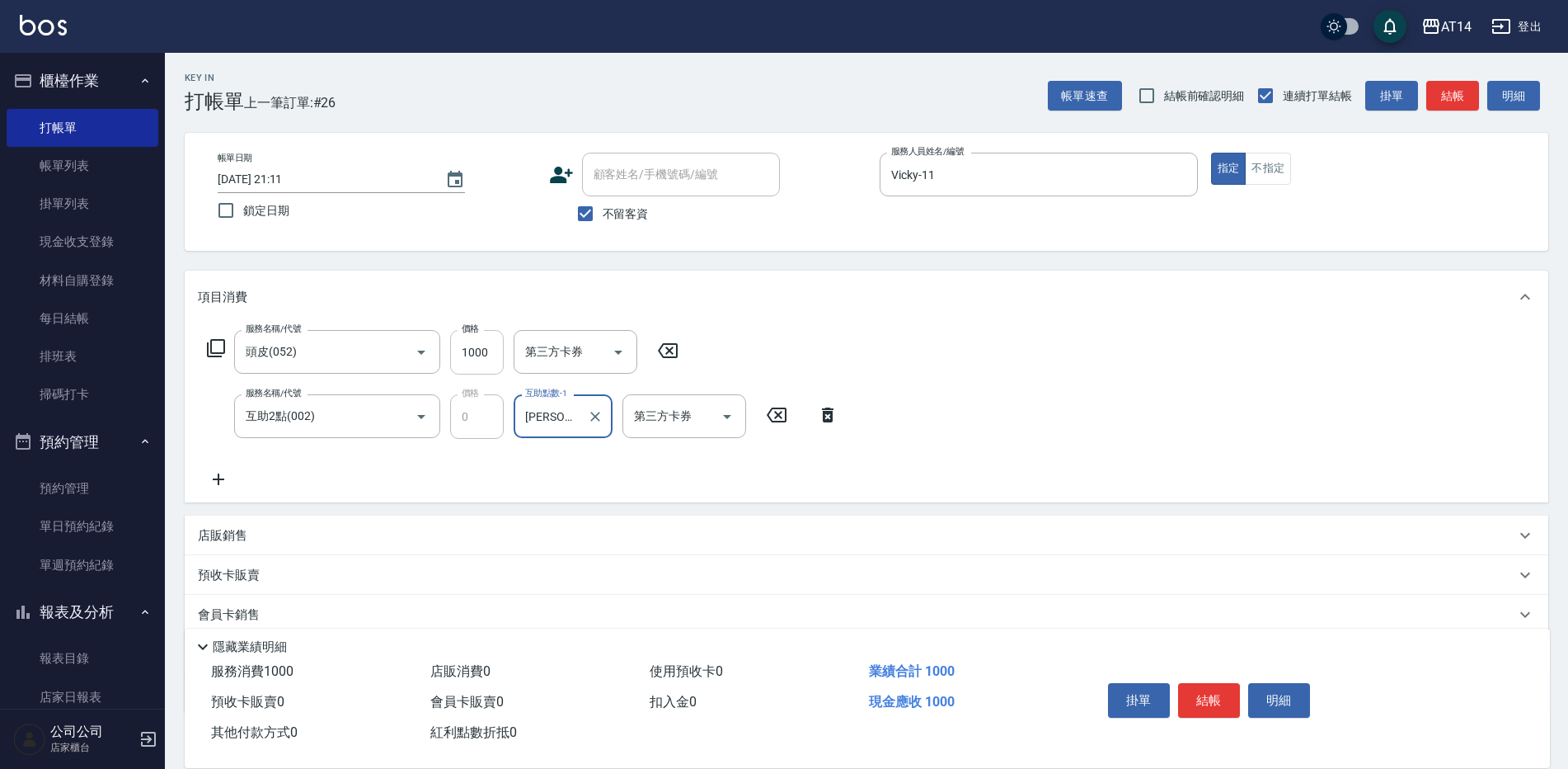
click at [478, 356] on input "1000" at bounding box center [477, 351] width 54 height 45
drag, startPoint x: 591, startPoint y: 458, endPoint x: 581, endPoint y: 471, distance: 16.4
click at [585, 467] on div "服務名稱/代號 頭皮(052) 服務名稱/代號 價格 1000 價格 第三方卡券 第三方卡券 服務名稱/代號 互助2點(002) 服務名稱/代號 價格 0 價…" at bounding box center [522, 409] width 650 height 159
click at [222, 475] on icon at bounding box center [217, 480] width 41 height 20
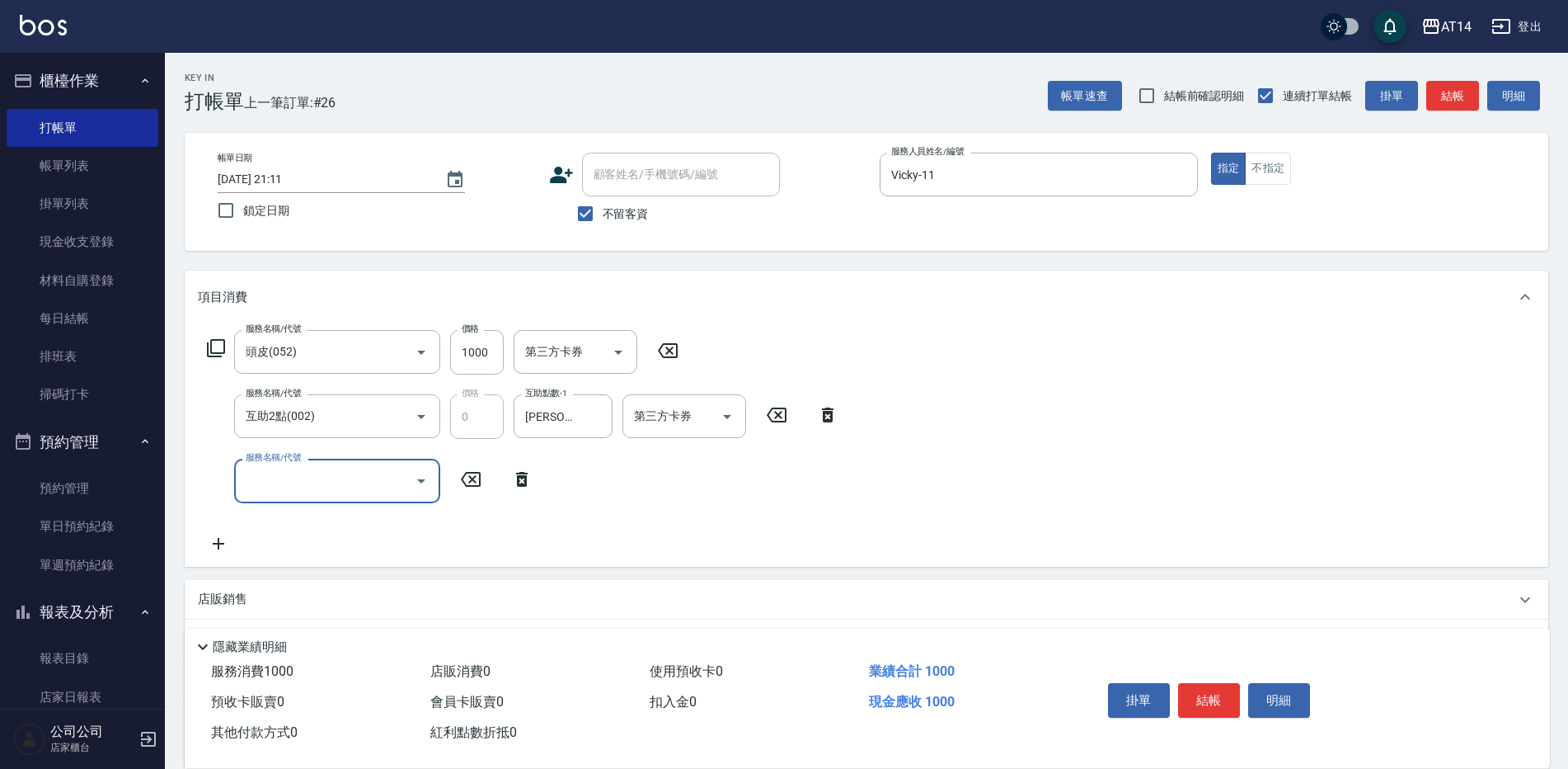
click at [285, 489] on input "服務名稱/代號" at bounding box center [325, 481] width 166 height 29
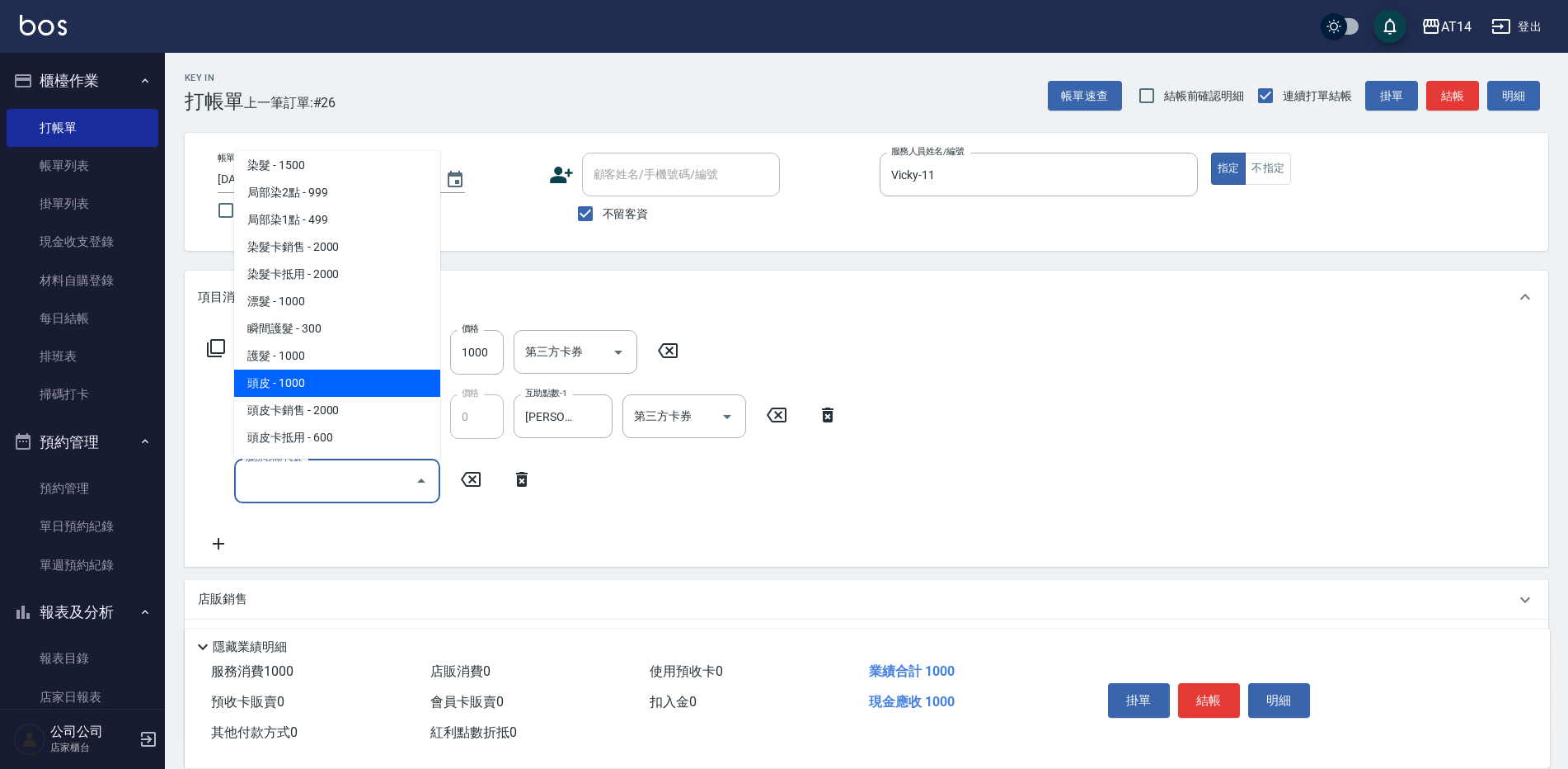
drag, startPoint x: 317, startPoint y: 379, endPoint x: 337, endPoint y: 399, distance: 28.3
click at [317, 379] on span "頭皮 - 1000" at bounding box center [337, 383] width 206 height 27
type input "頭皮(052)"
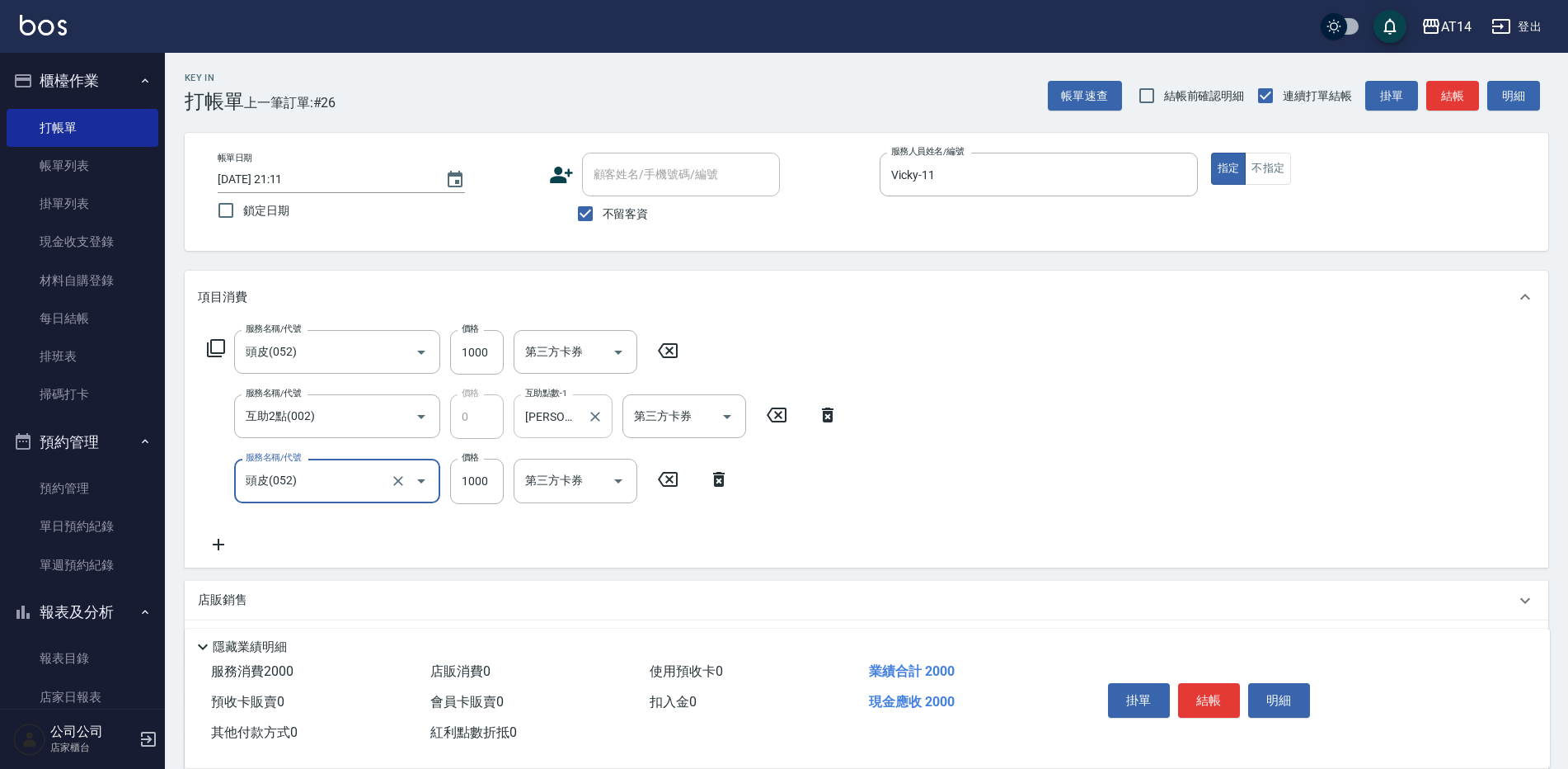
drag, startPoint x: 668, startPoint y: 344, endPoint x: 560, endPoint y: 436, distance: 141.9
click at [657, 359] on icon at bounding box center [667, 350] width 41 height 20
click at [467, 481] on input "1000" at bounding box center [477, 480] width 54 height 45
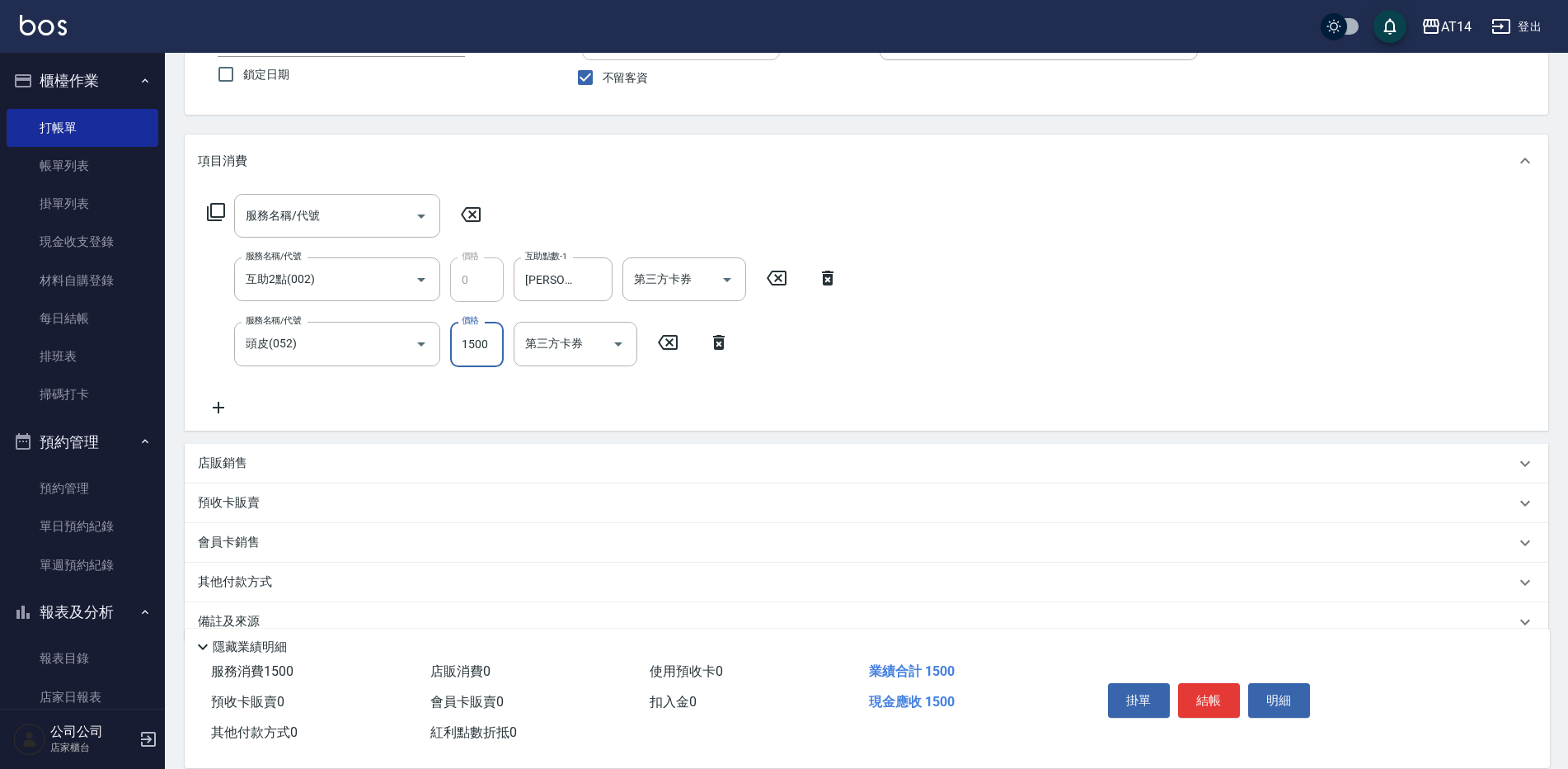
scroll to position [165, 0]
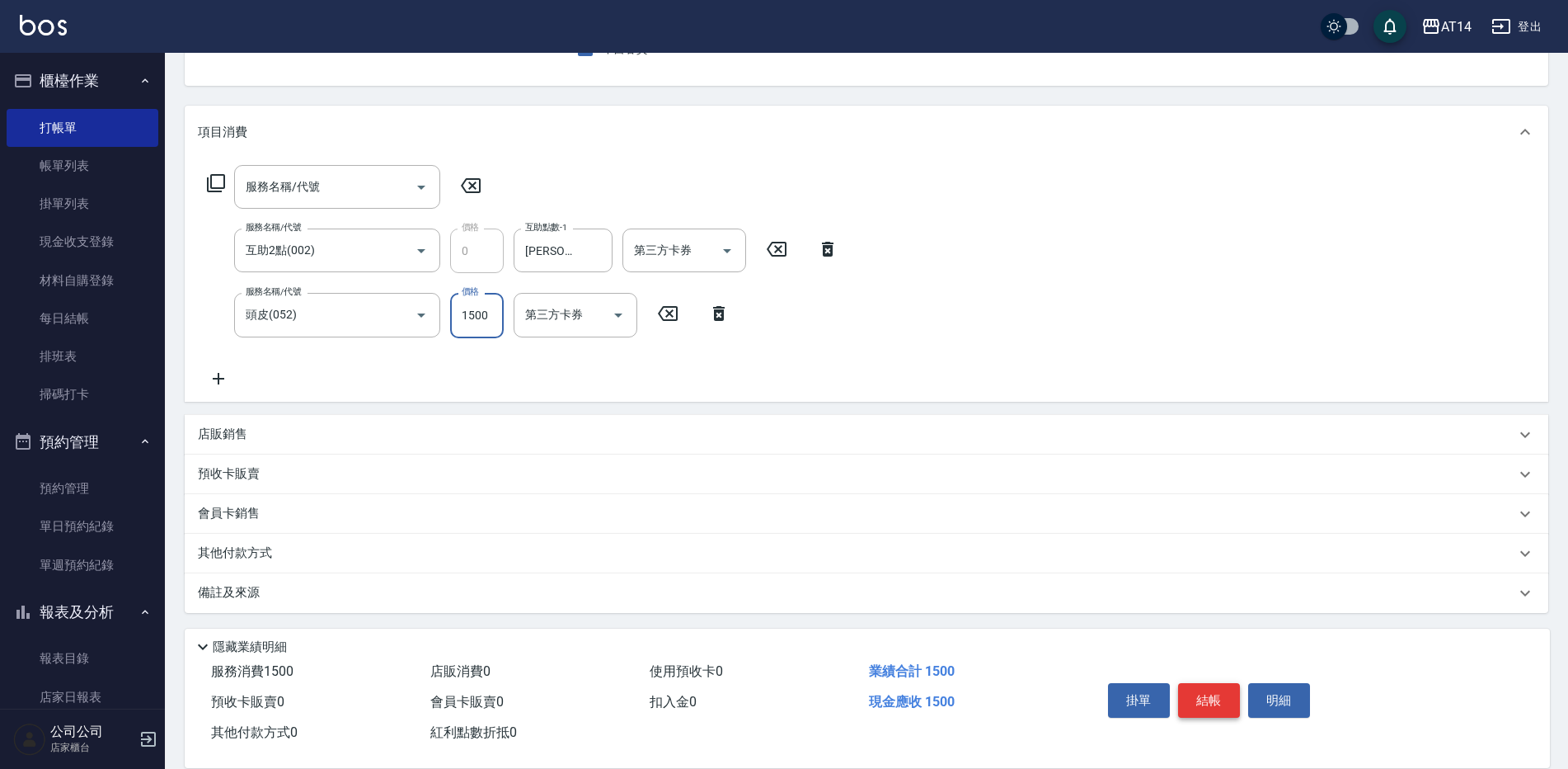
type input "1500"
click at [1214, 692] on button "結帳" at bounding box center [1209, 700] width 62 height 35
type input "2025/08/20 21:14"
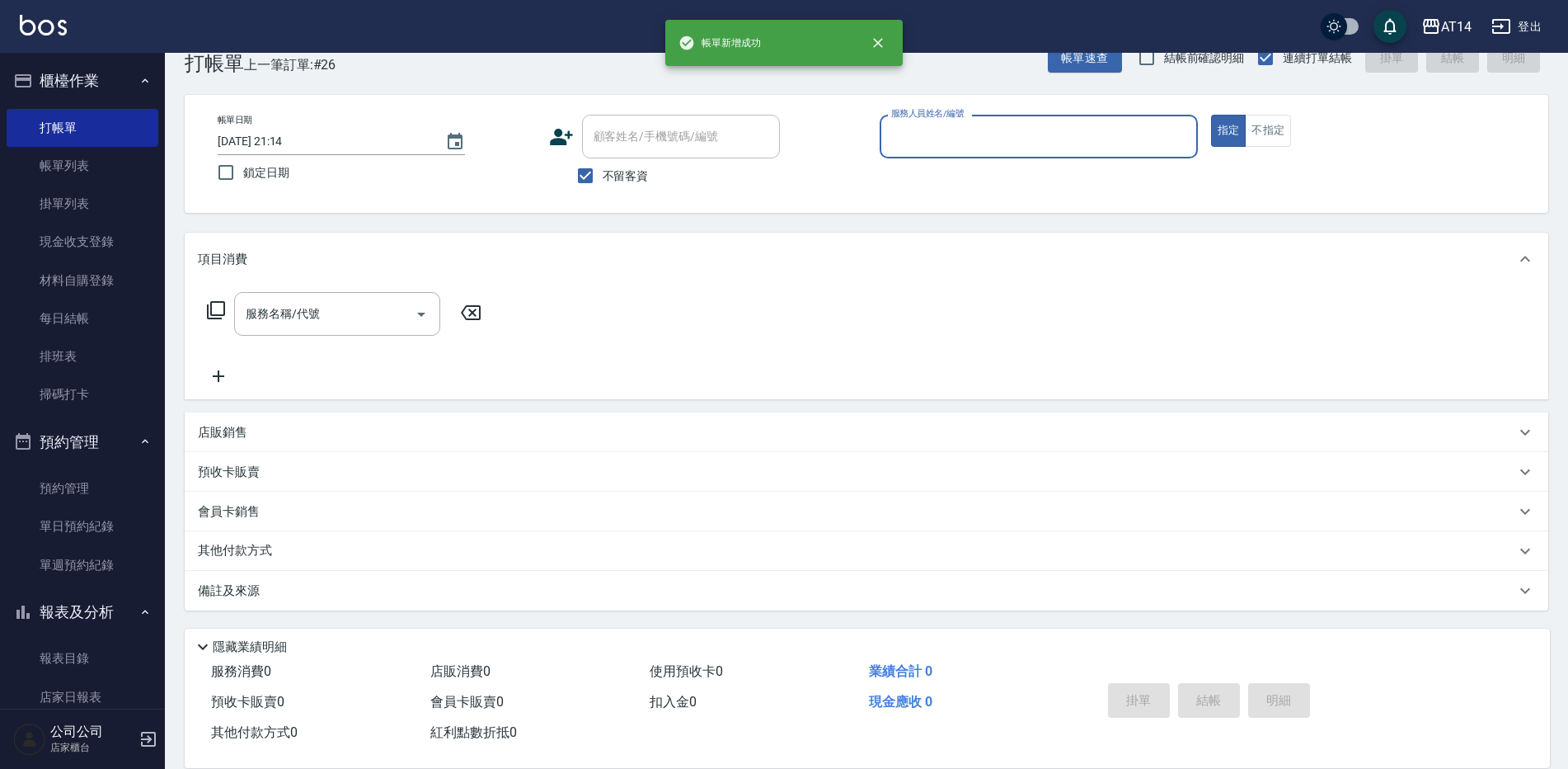
scroll to position [38, 0]
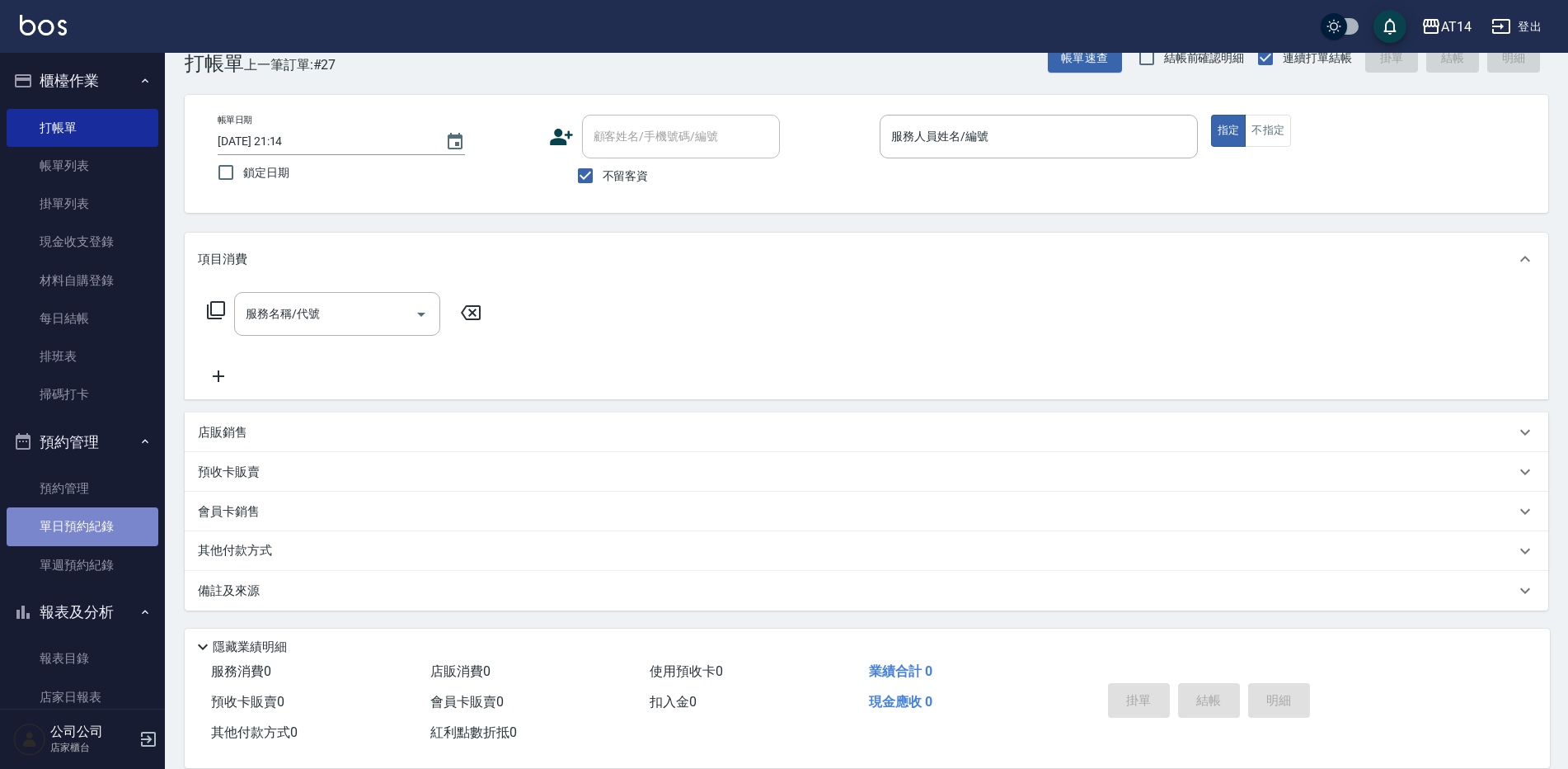
click at [118, 528] on link "單日預約紀錄" at bounding box center [82, 526] width 152 height 38
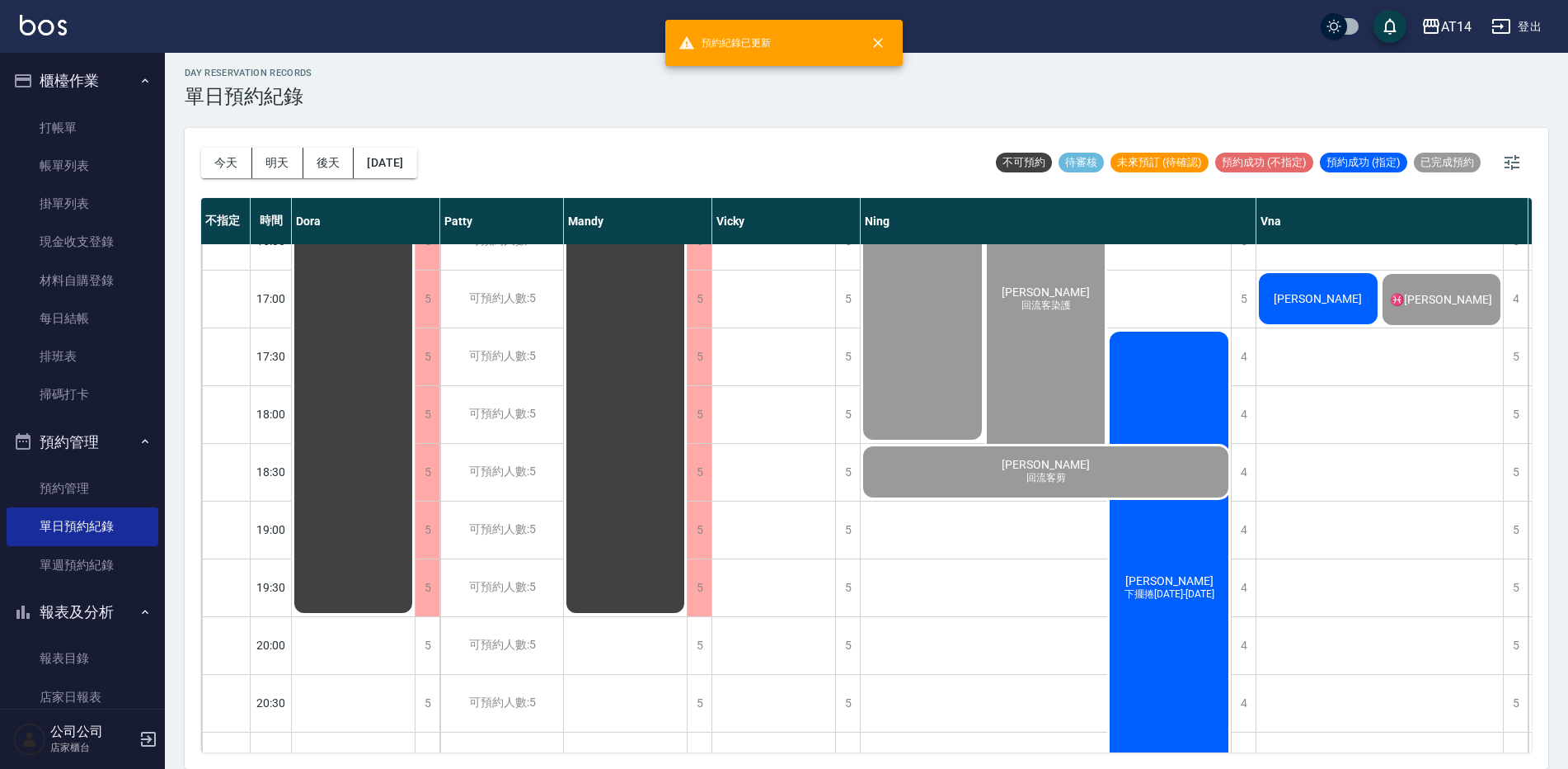
scroll to position [775, 0]
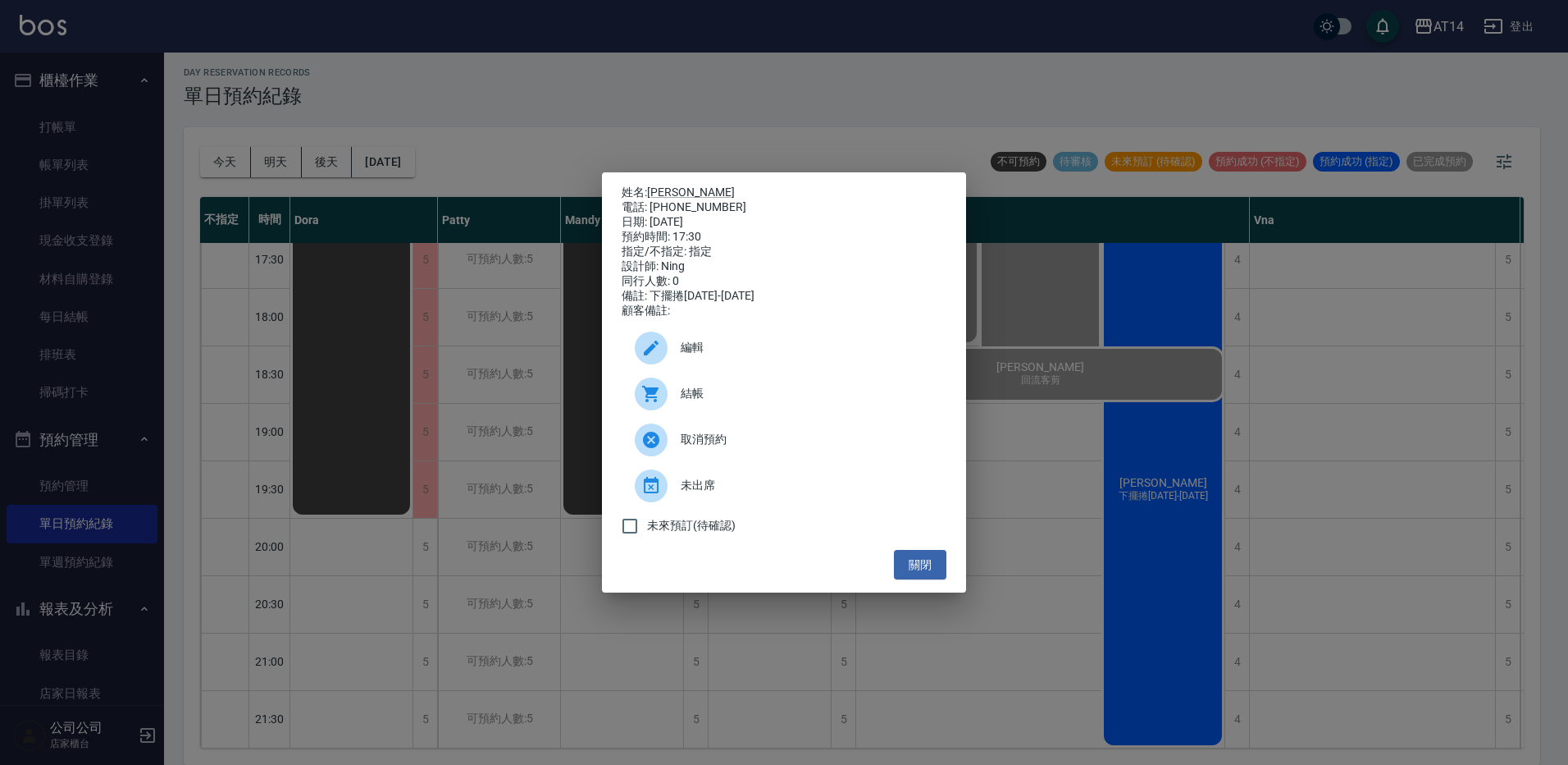
click at [828, 402] on span "結帳" at bounding box center [806, 393] width 252 height 17
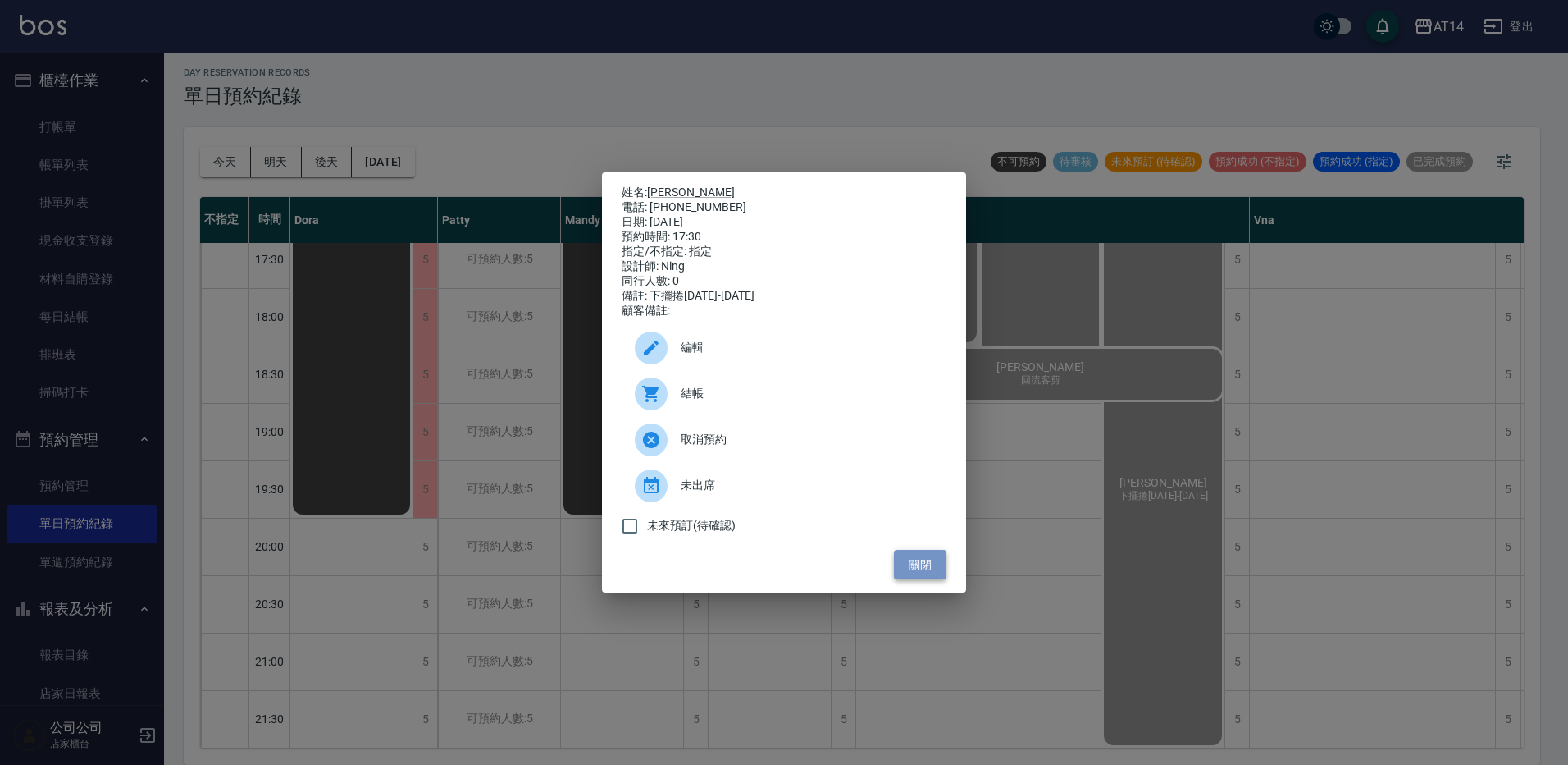
click at [922, 561] on button "關閉" at bounding box center [920, 565] width 52 height 31
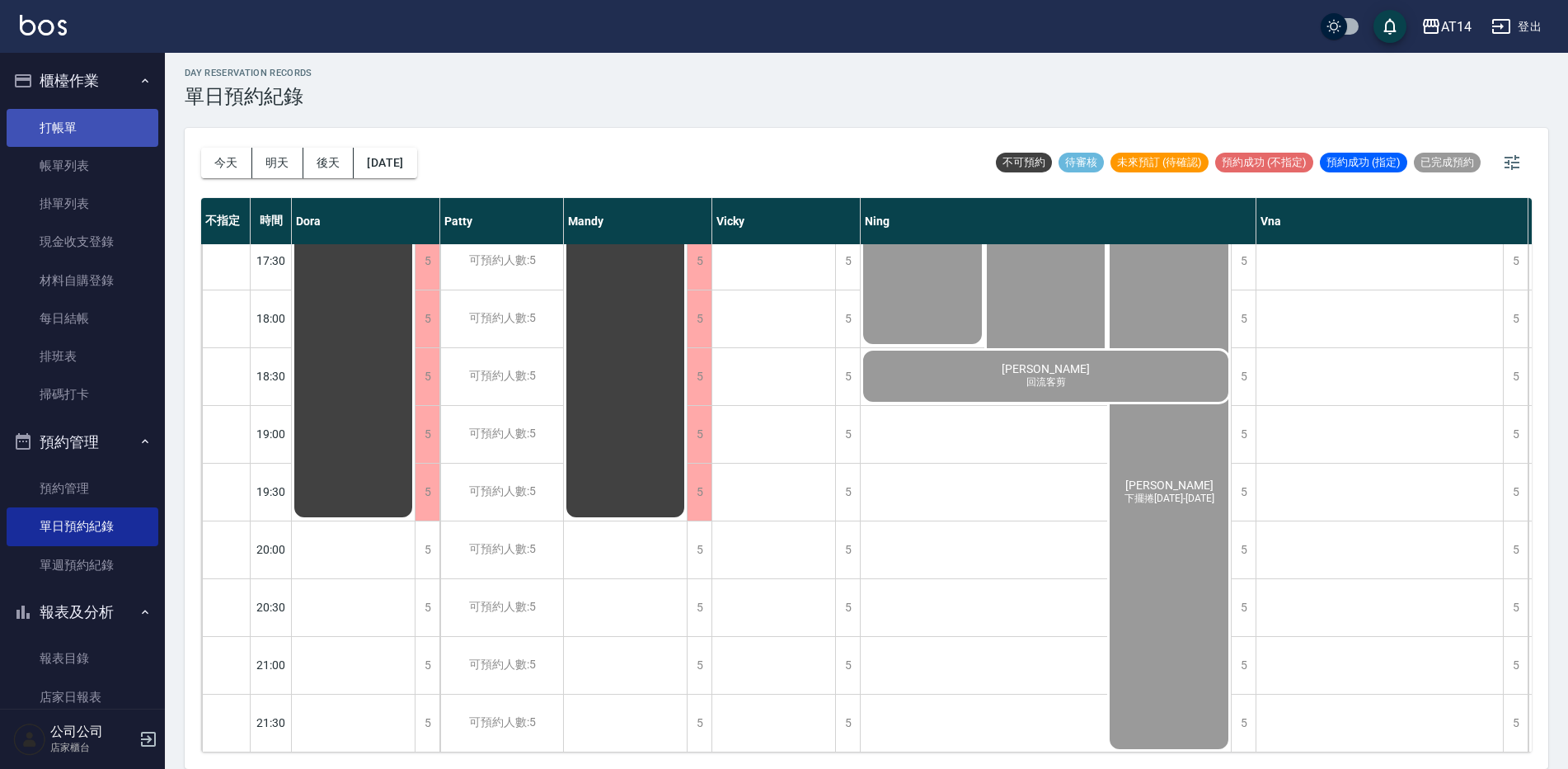
click at [59, 131] on link "打帳單" at bounding box center [82, 128] width 152 height 38
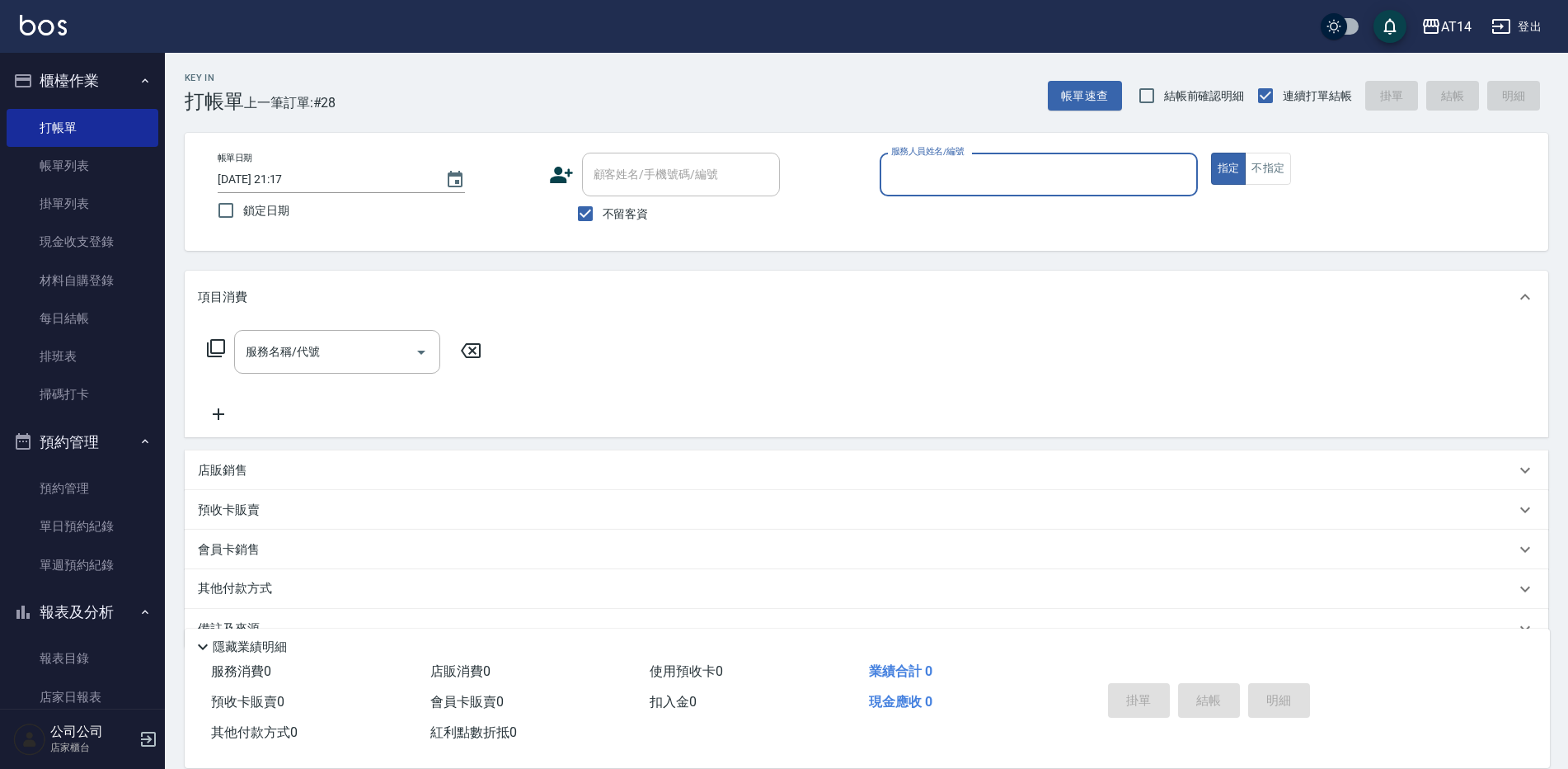
click at [912, 173] on input "服務人員姓名/編號" at bounding box center [1038, 175] width 303 height 29
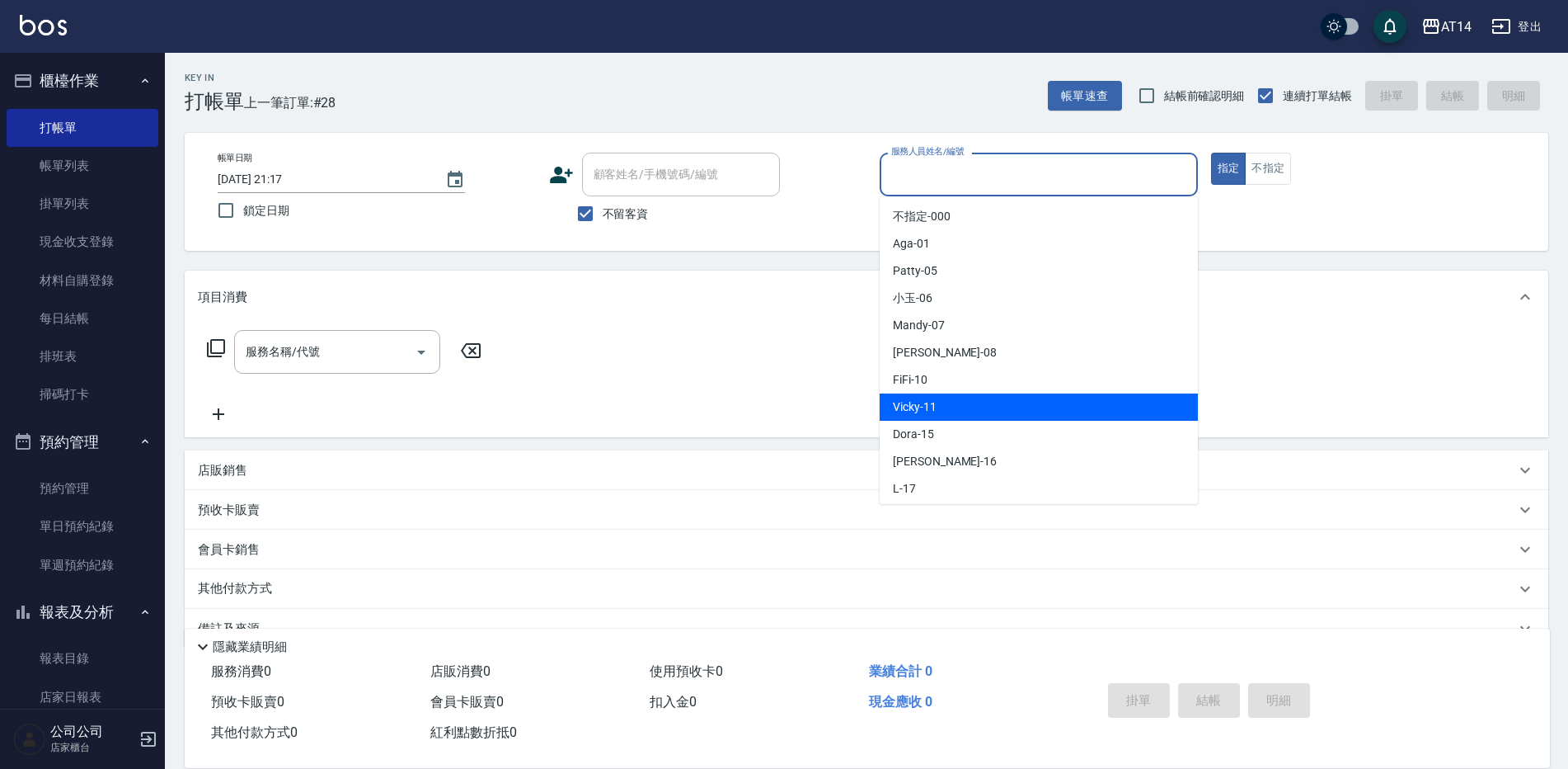
click at [949, 408] on div "Vicky -11" at bounding box center [1039, 407] width 318 height 27
type input "Vicky-11"
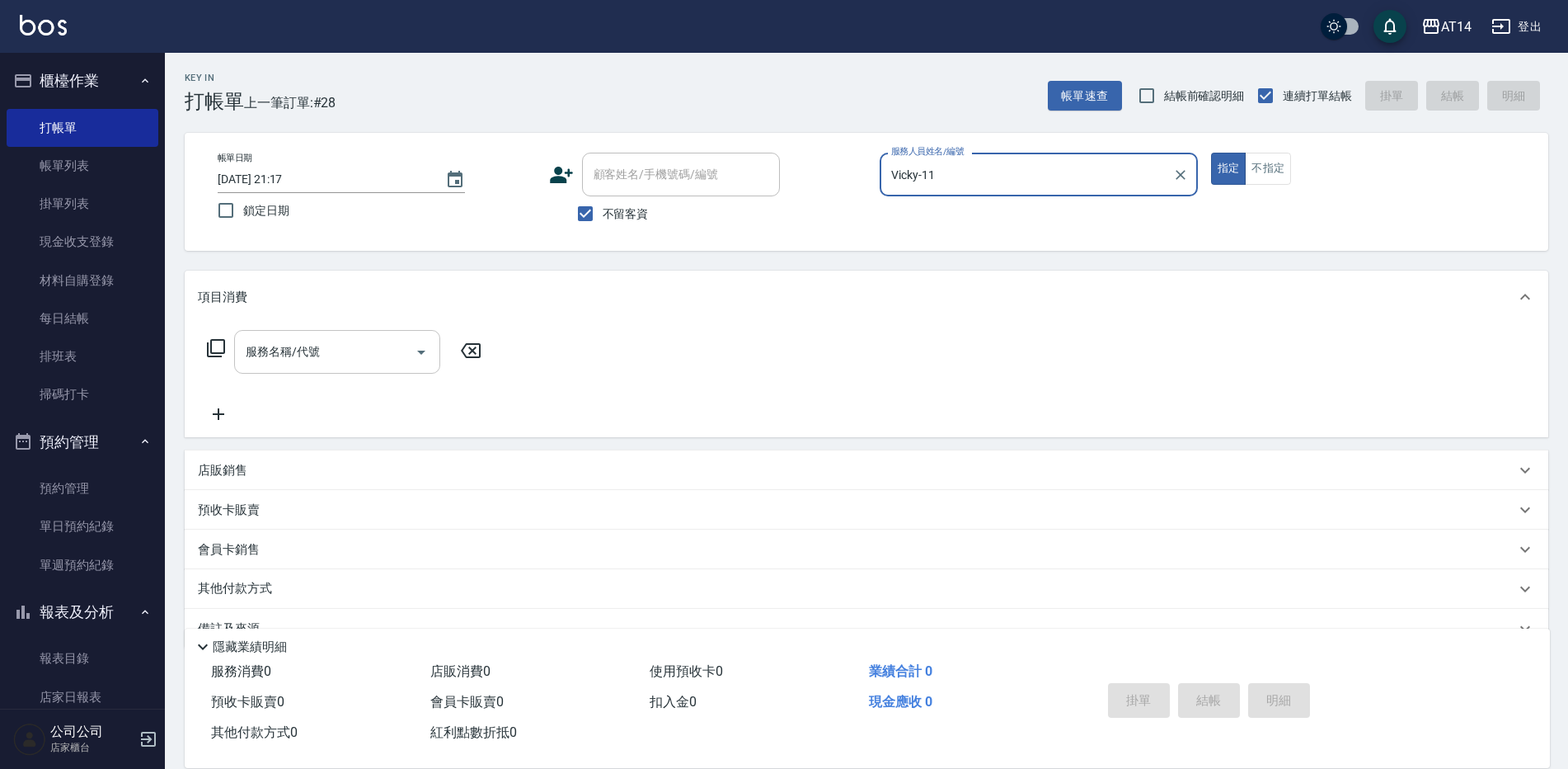
click at [375, 362] on input "服務名稱/代號" at bounding box center [325, 352] width 166 height 29
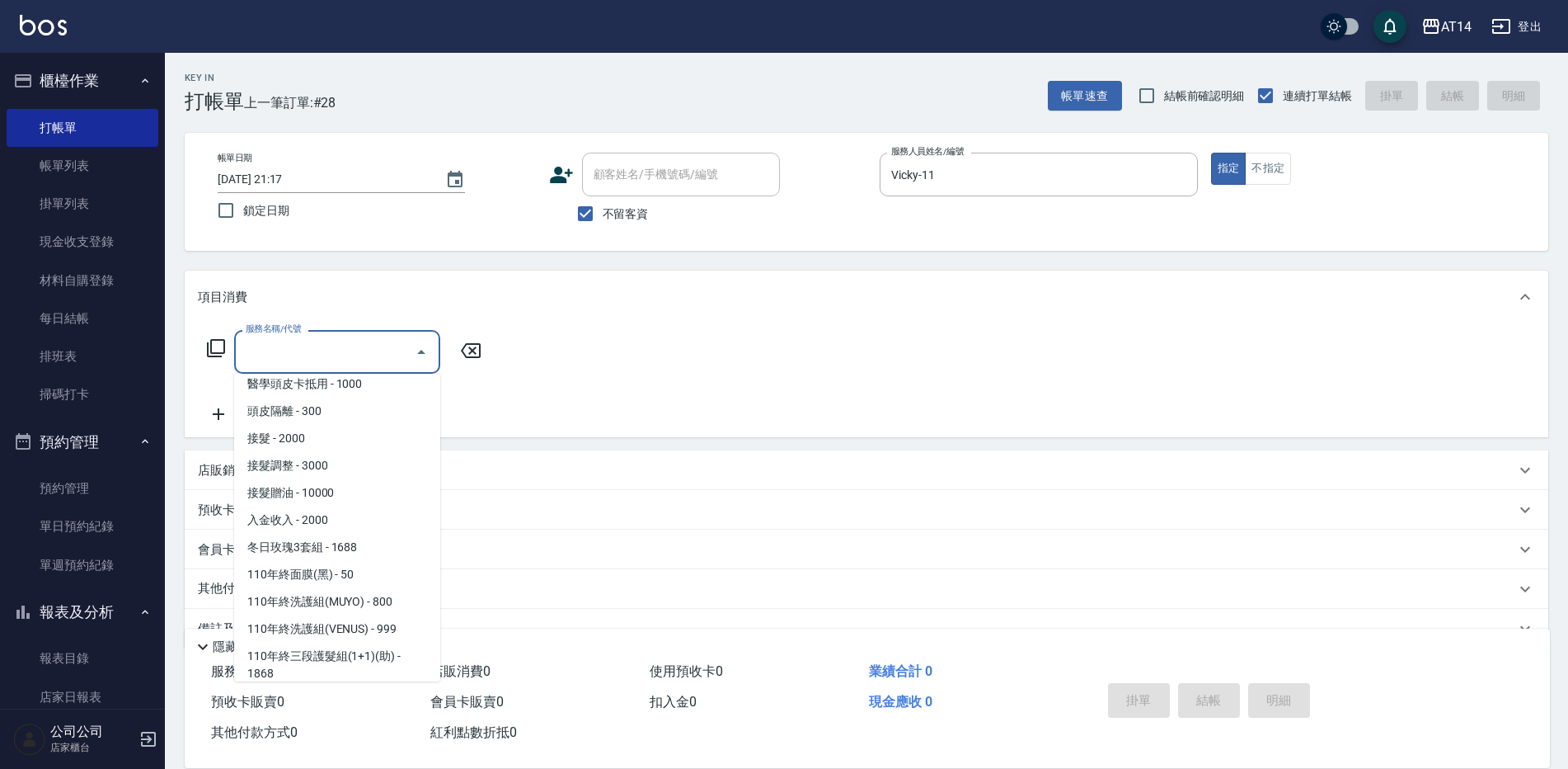
scroll to position [825, 0]
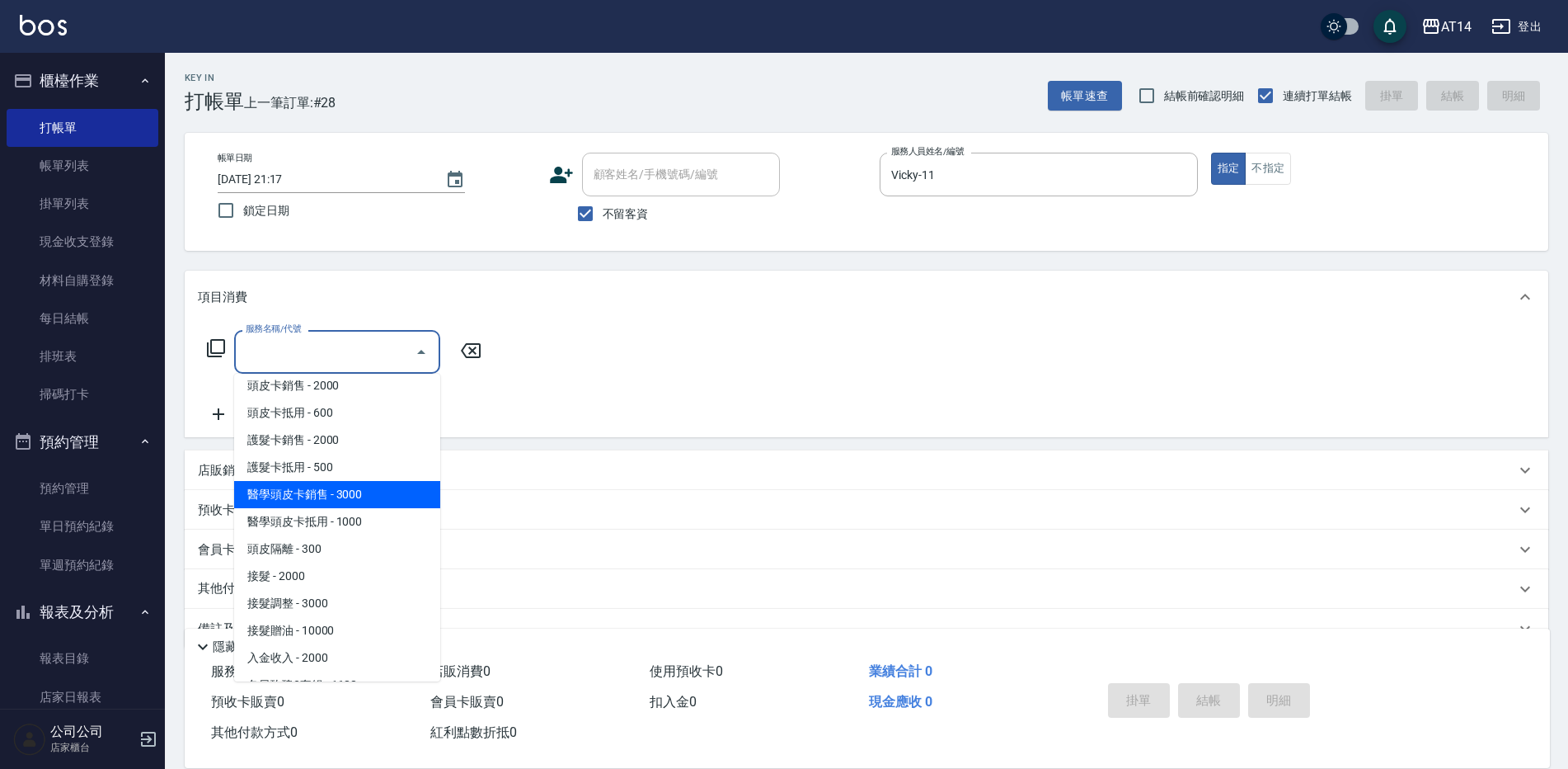
click at [195, 390] on div "服務名稱/代號 服務名稱/代號" at bounding box center [866, 379] width 1363 height 114
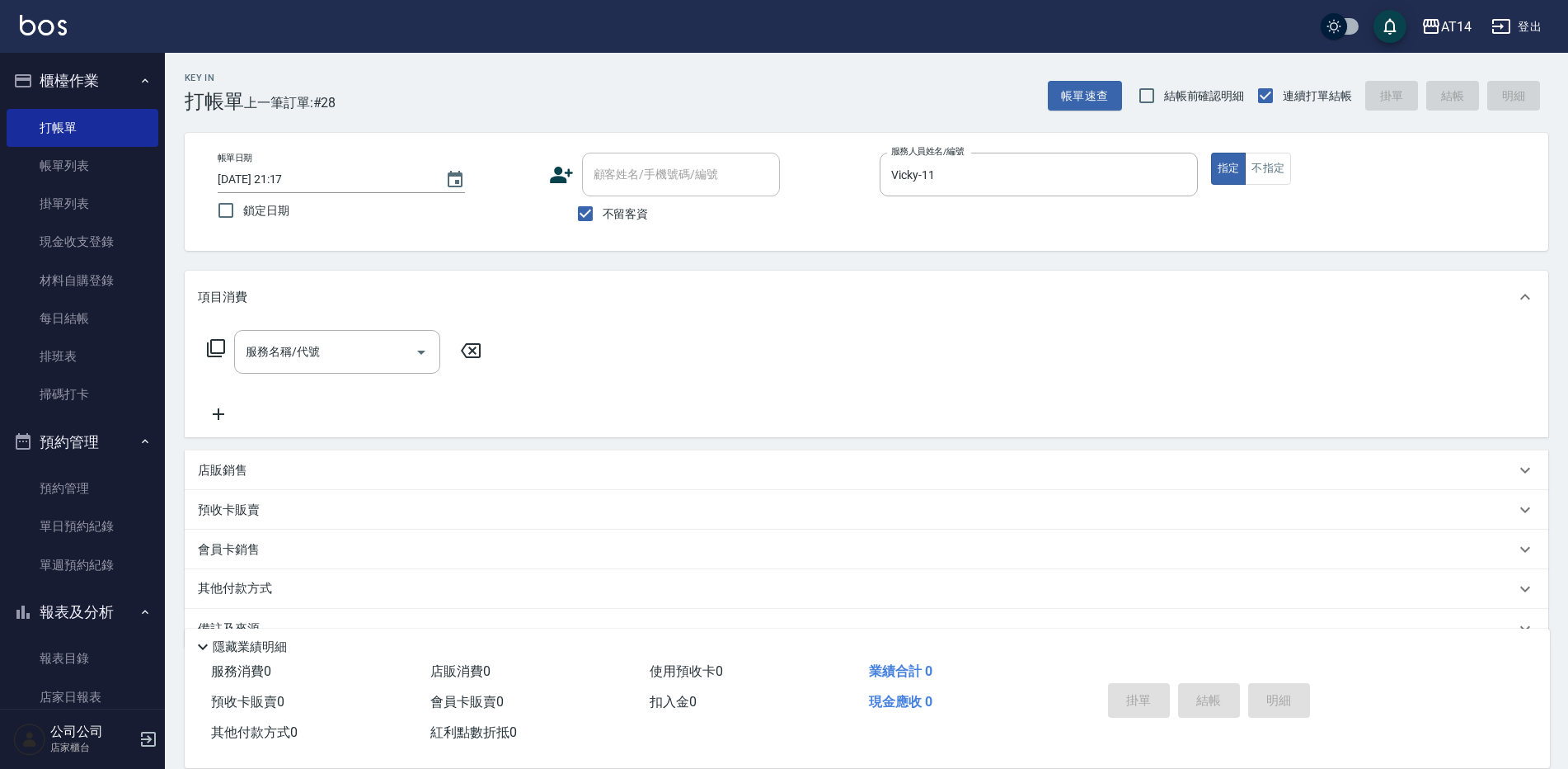
click at [246, 468] on p "店販銷售" at bounding box center [222, 470] width 49 height 17
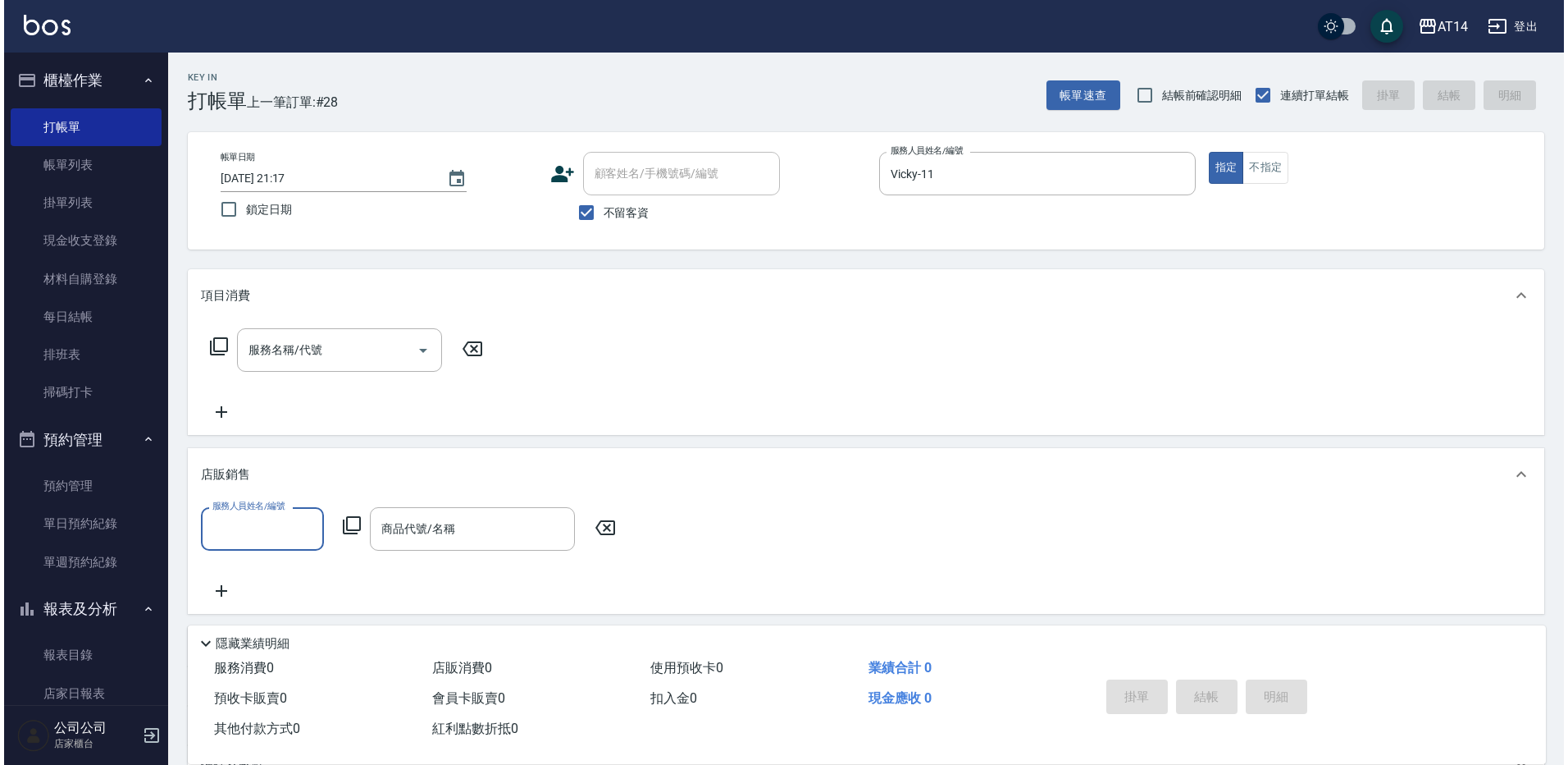
scroll to position [0, 0]
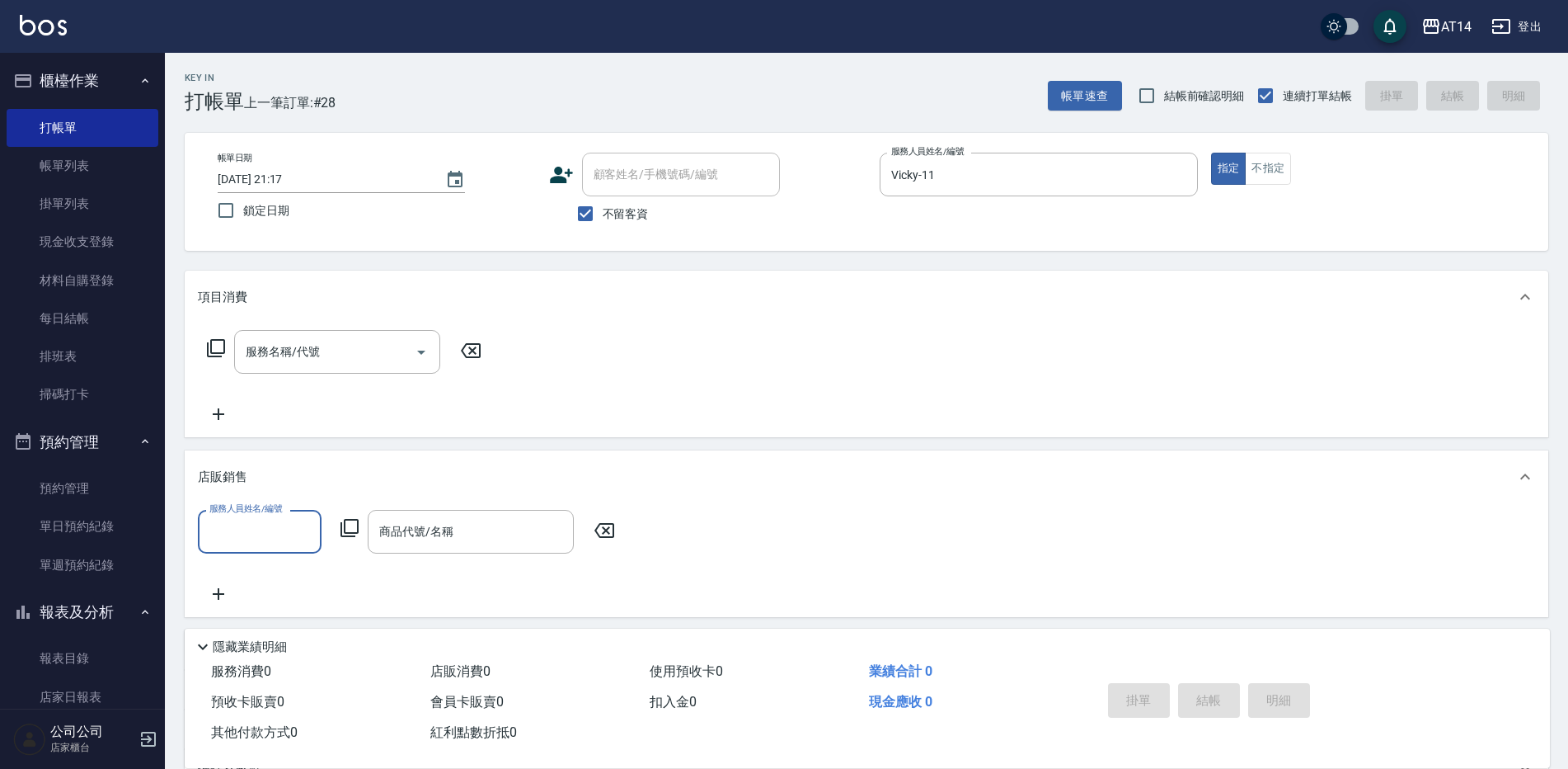
click at [276, 539] on input "服務人員姓名/編號" at bounding box center [260, 531] width 109 height 29
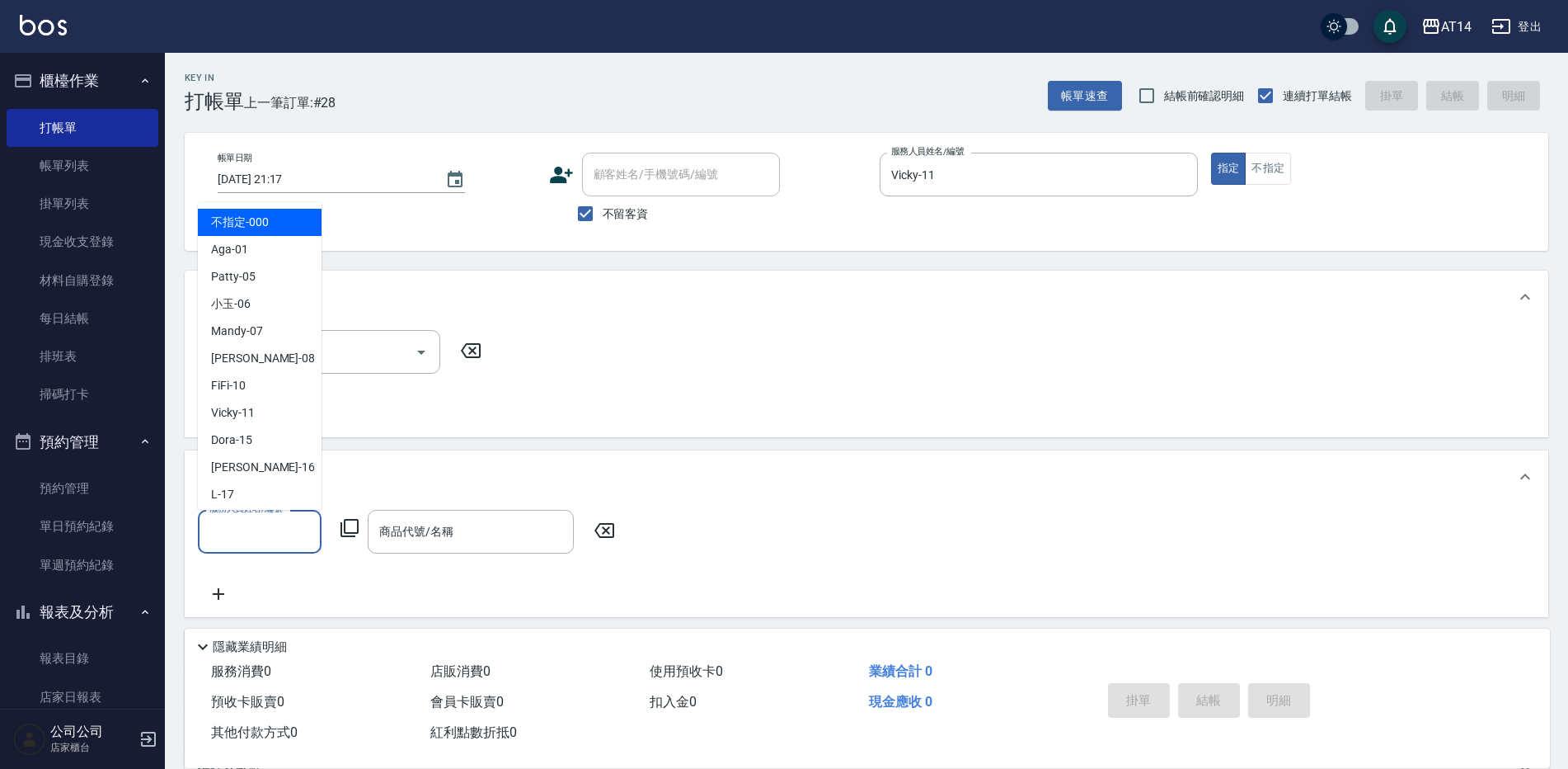
click at [285, 226] on div "不指定 -000" at bounding box center [259, 222] width 124 height 27
type input "不指定-000"
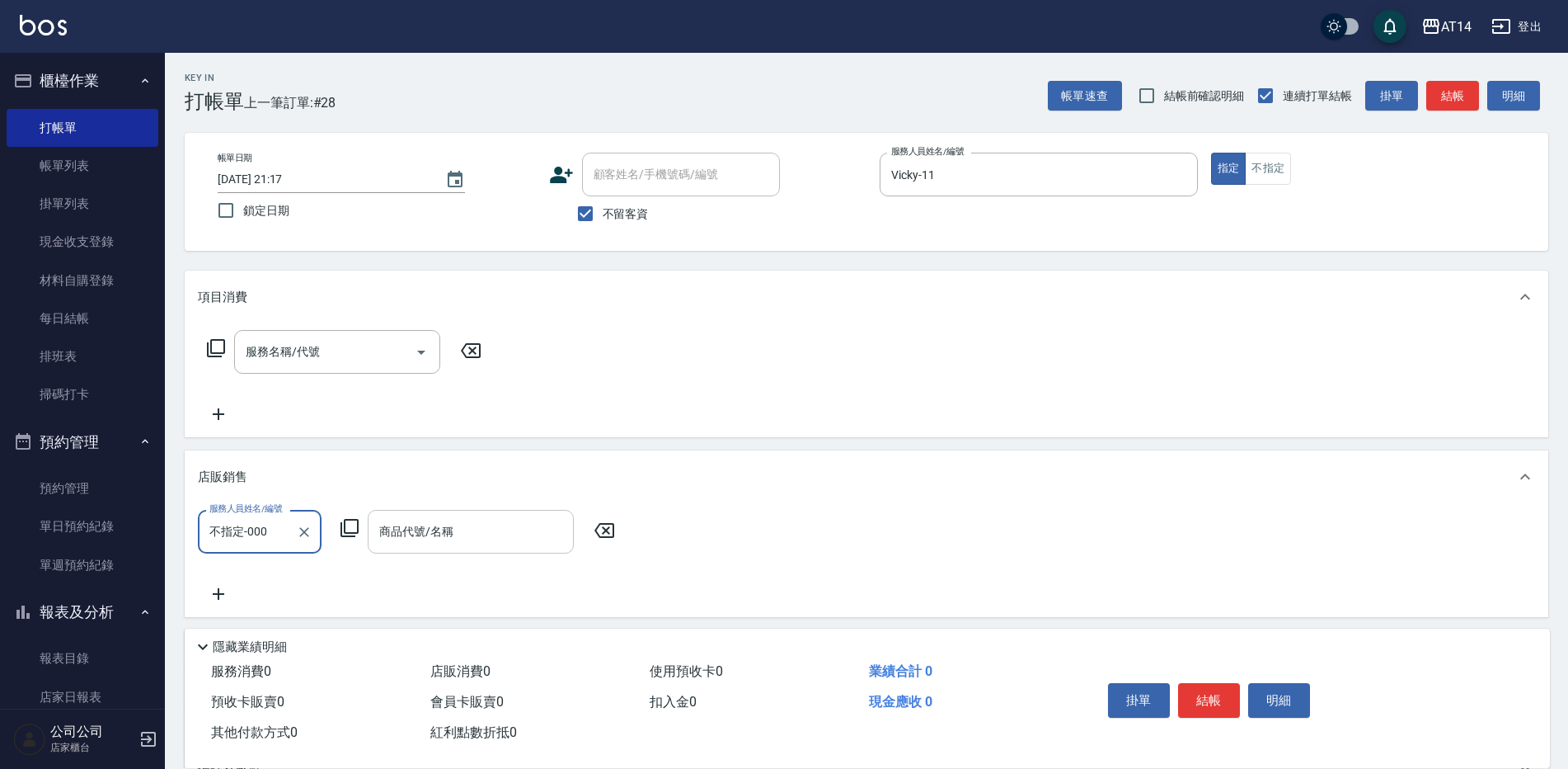
click at [531, 541] on input "商品代號/名稱" at bounding box center [470, 531] width 191 height 29
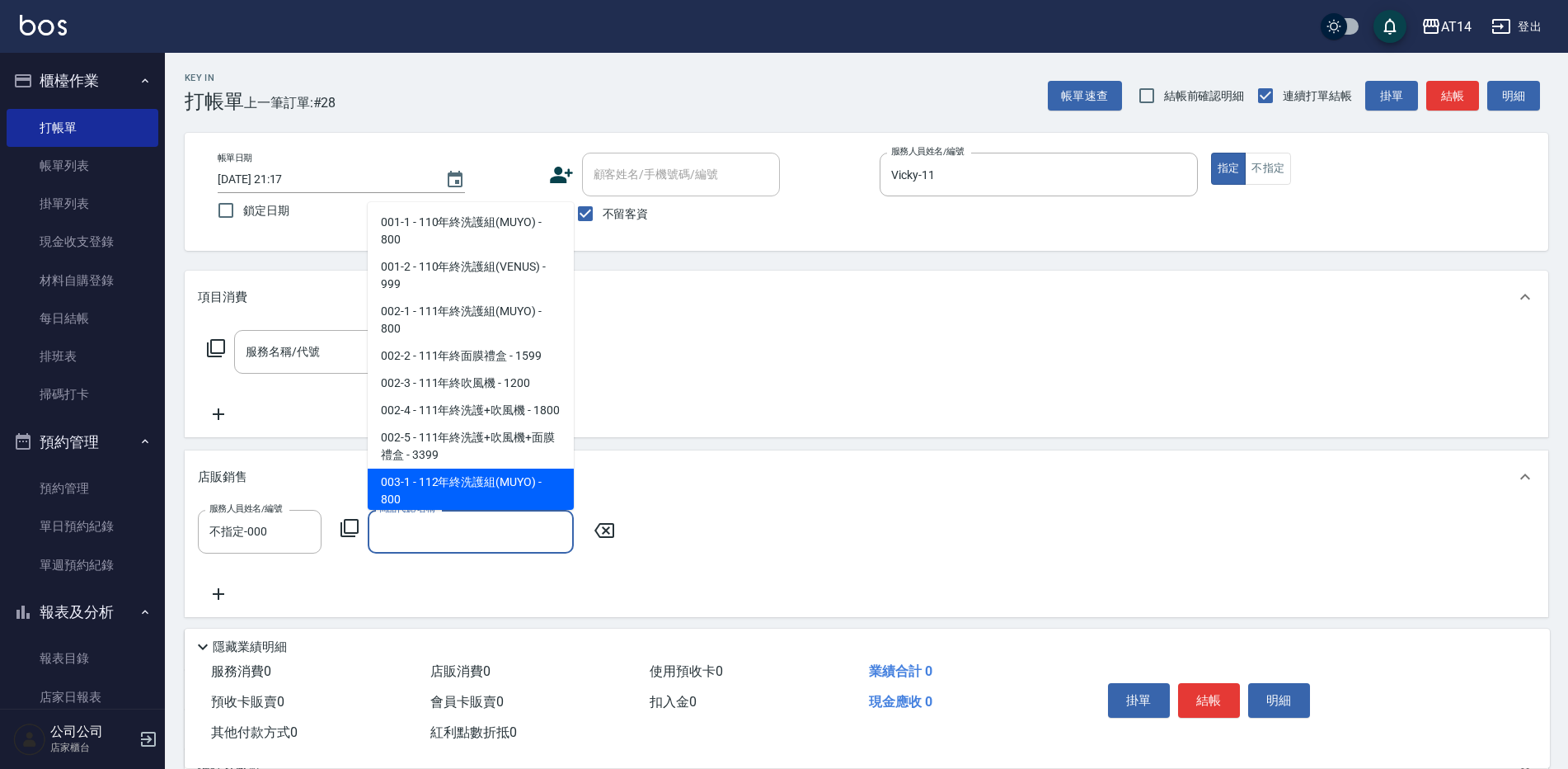
click at [349, 535] on icon at bounding box center [349, 528] width 20 height 20
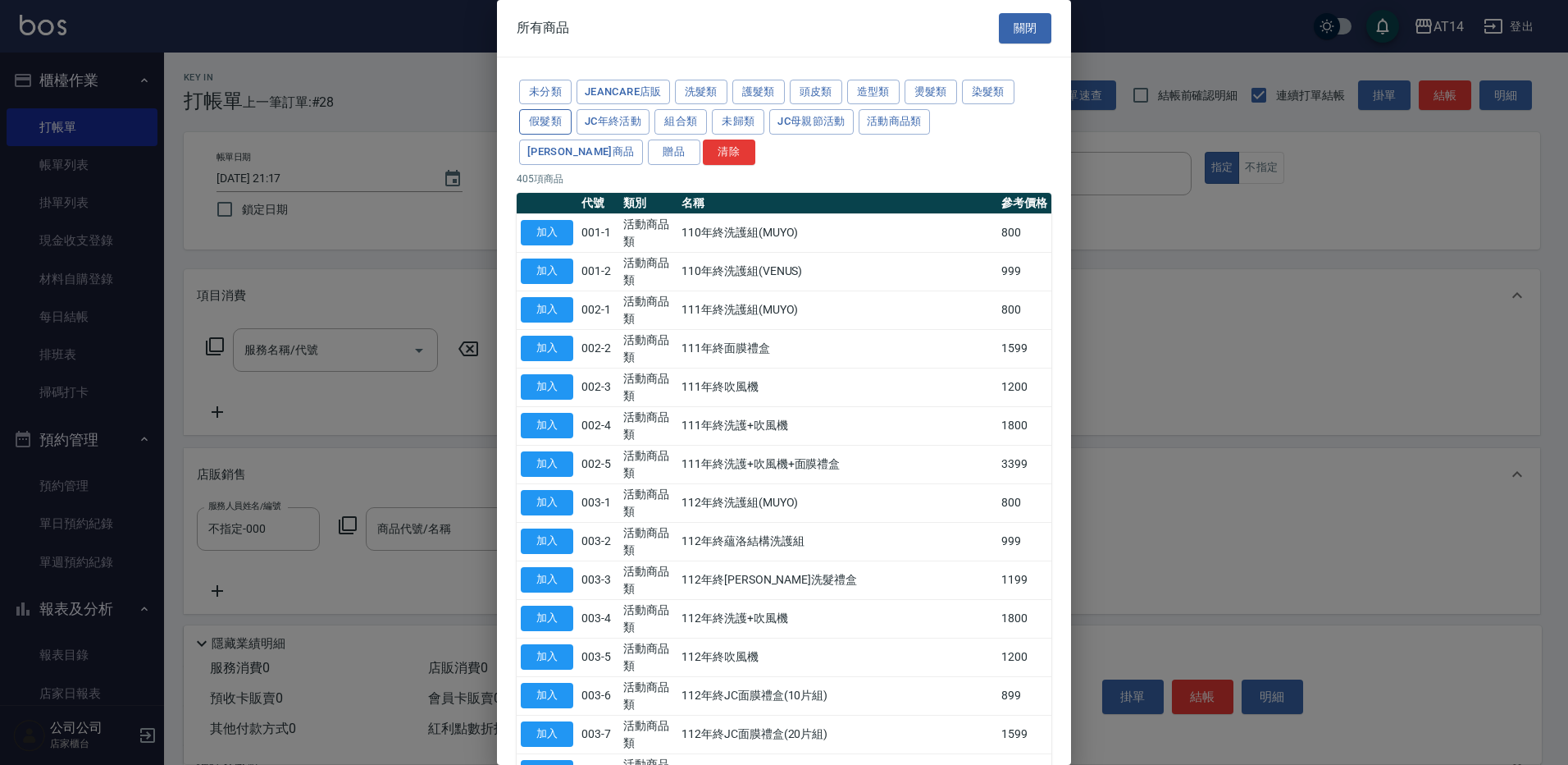
click at [555, 116] on button "假髮類" at bounding box center [546, 122] width 52 height 25
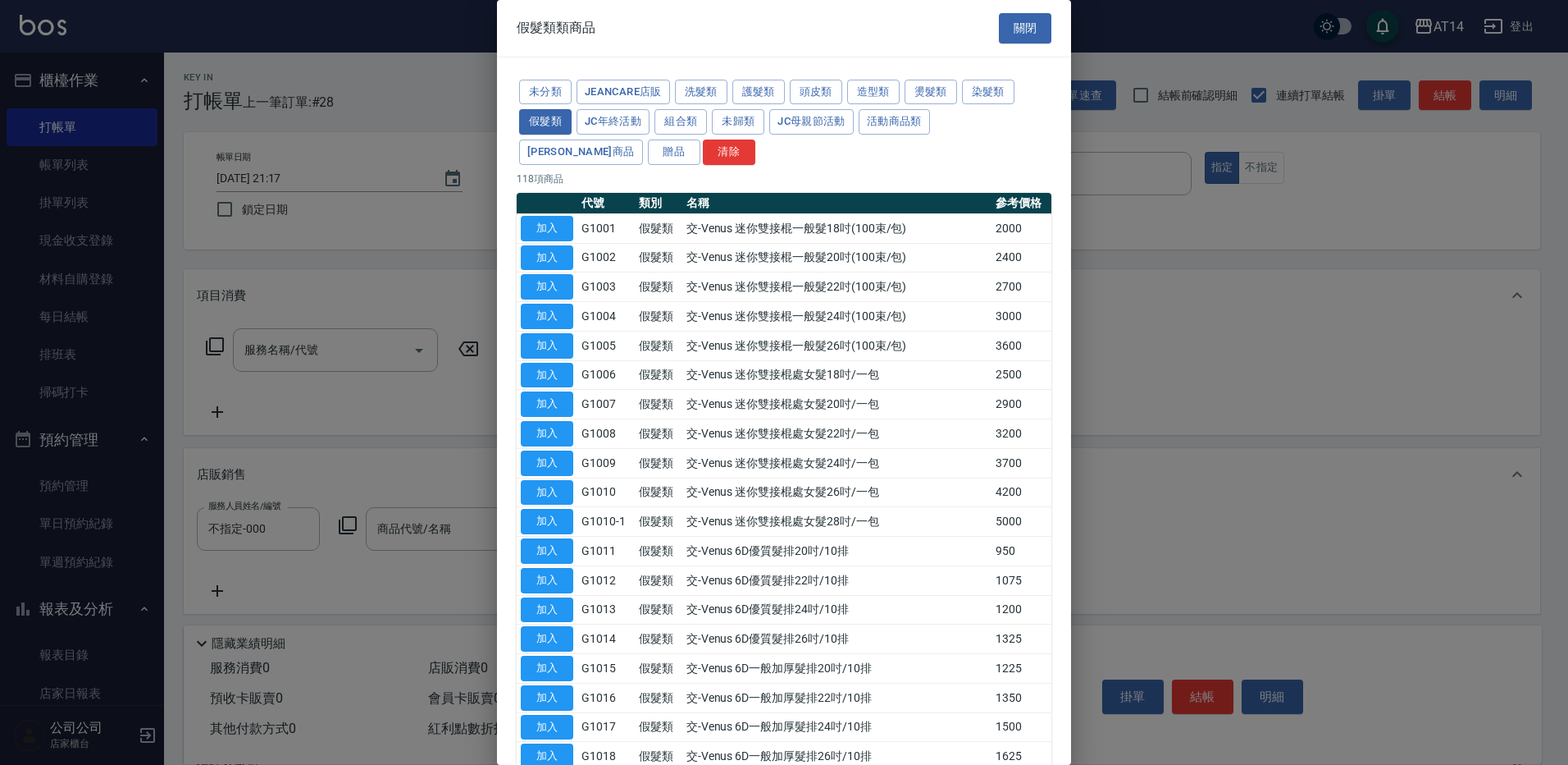
click at [807, 30] on div "假髮類類商品 關閉" at bounding box center [784, 28] width 574 height 57
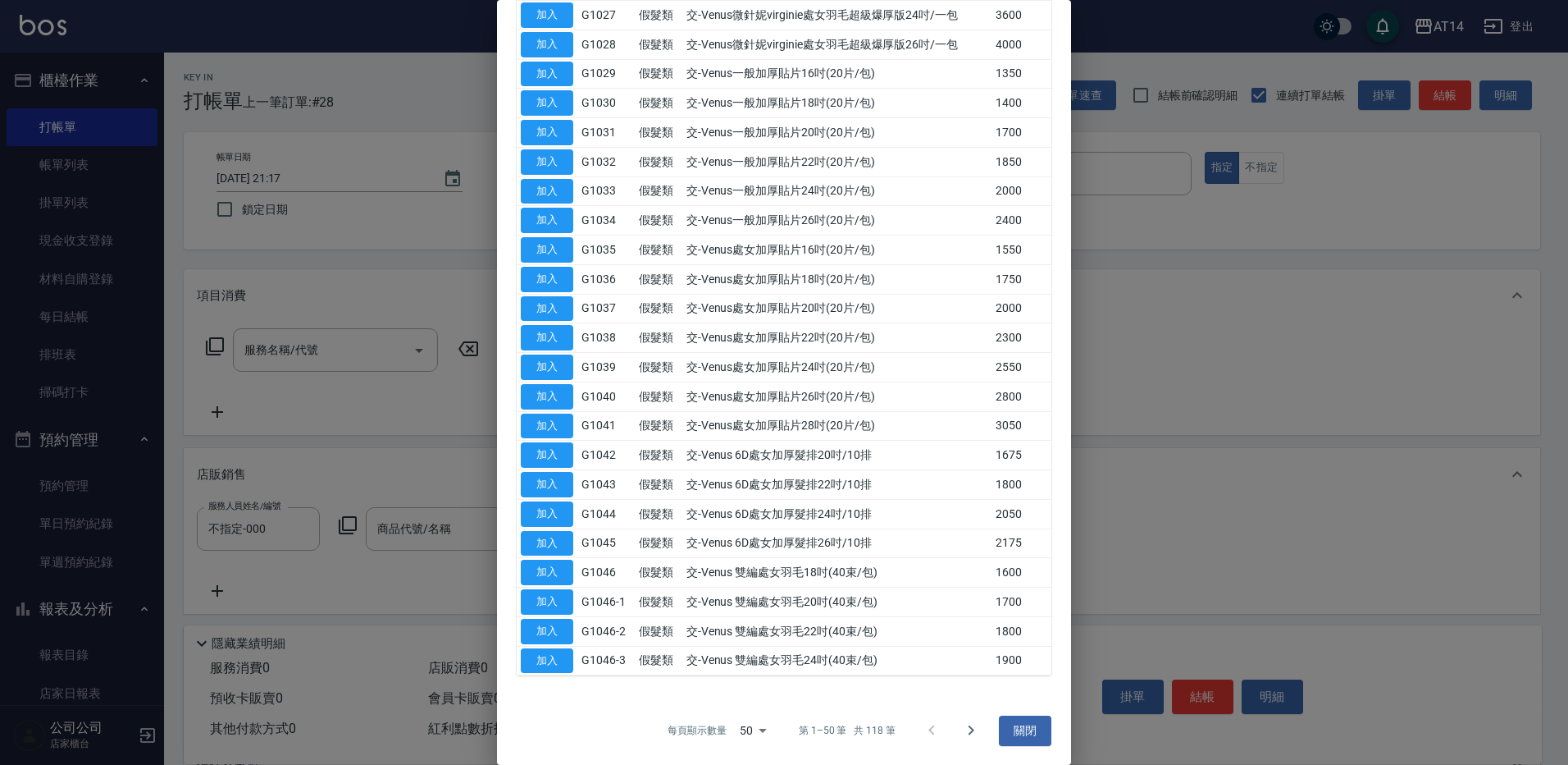
scroll to position [1006, 0]
click at [968, 732] on icon "Go to next page" at bounding box center [971, 729] width 5 height 10
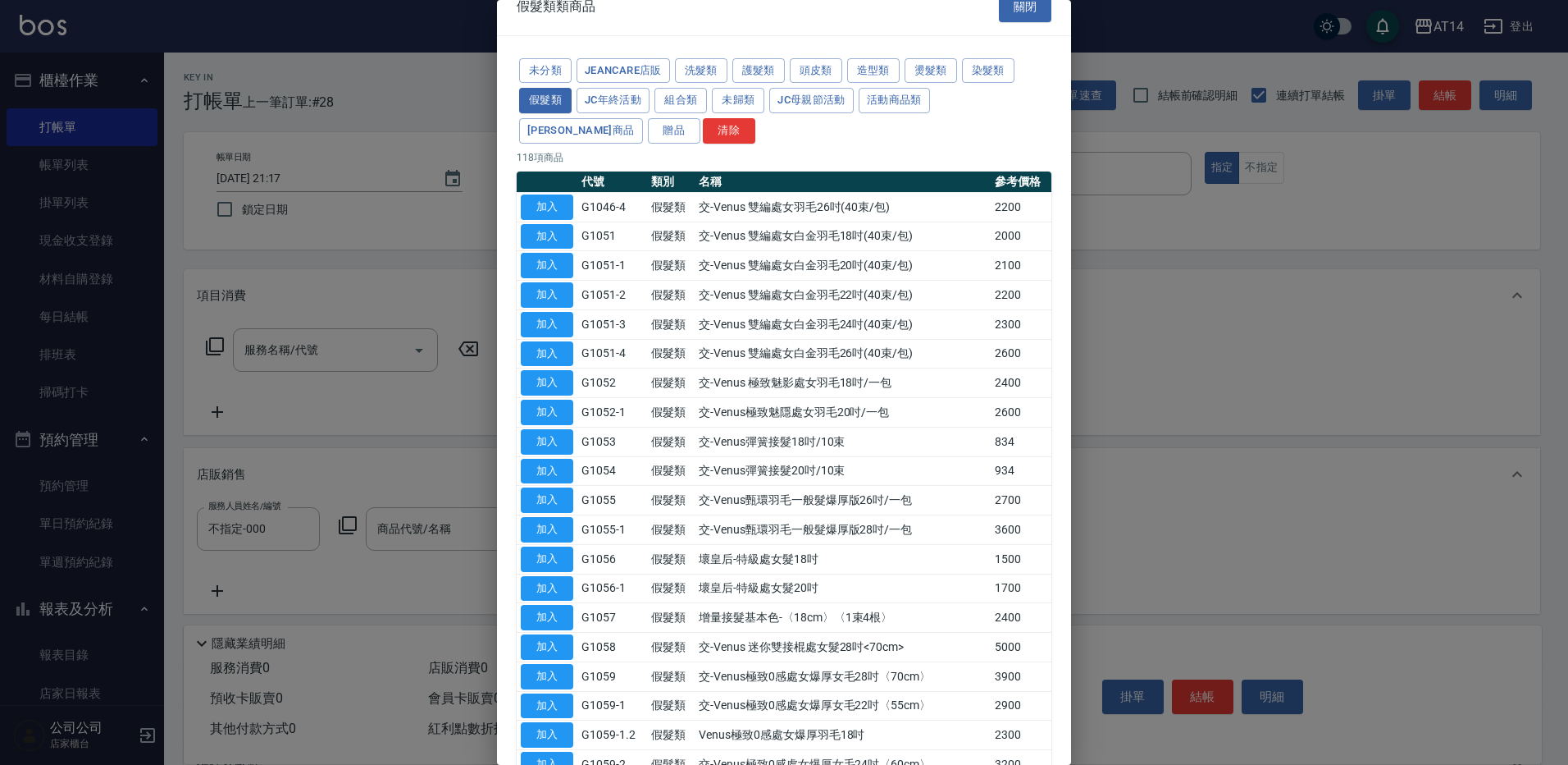
scroll to position [0, 0]
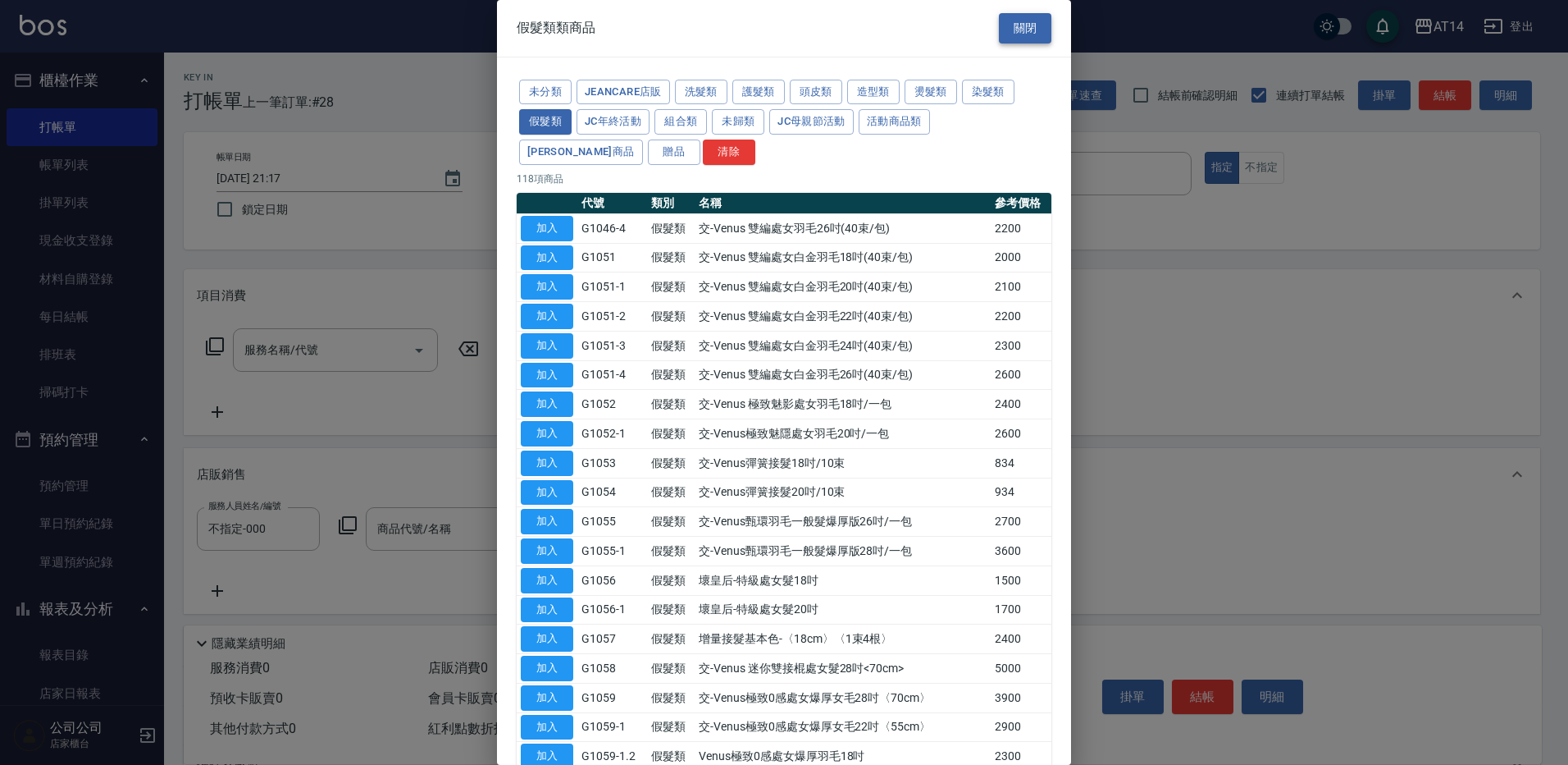
click at [1012, 33] on button "關閉" at bounding box center [1025, 28] width 52 height 31
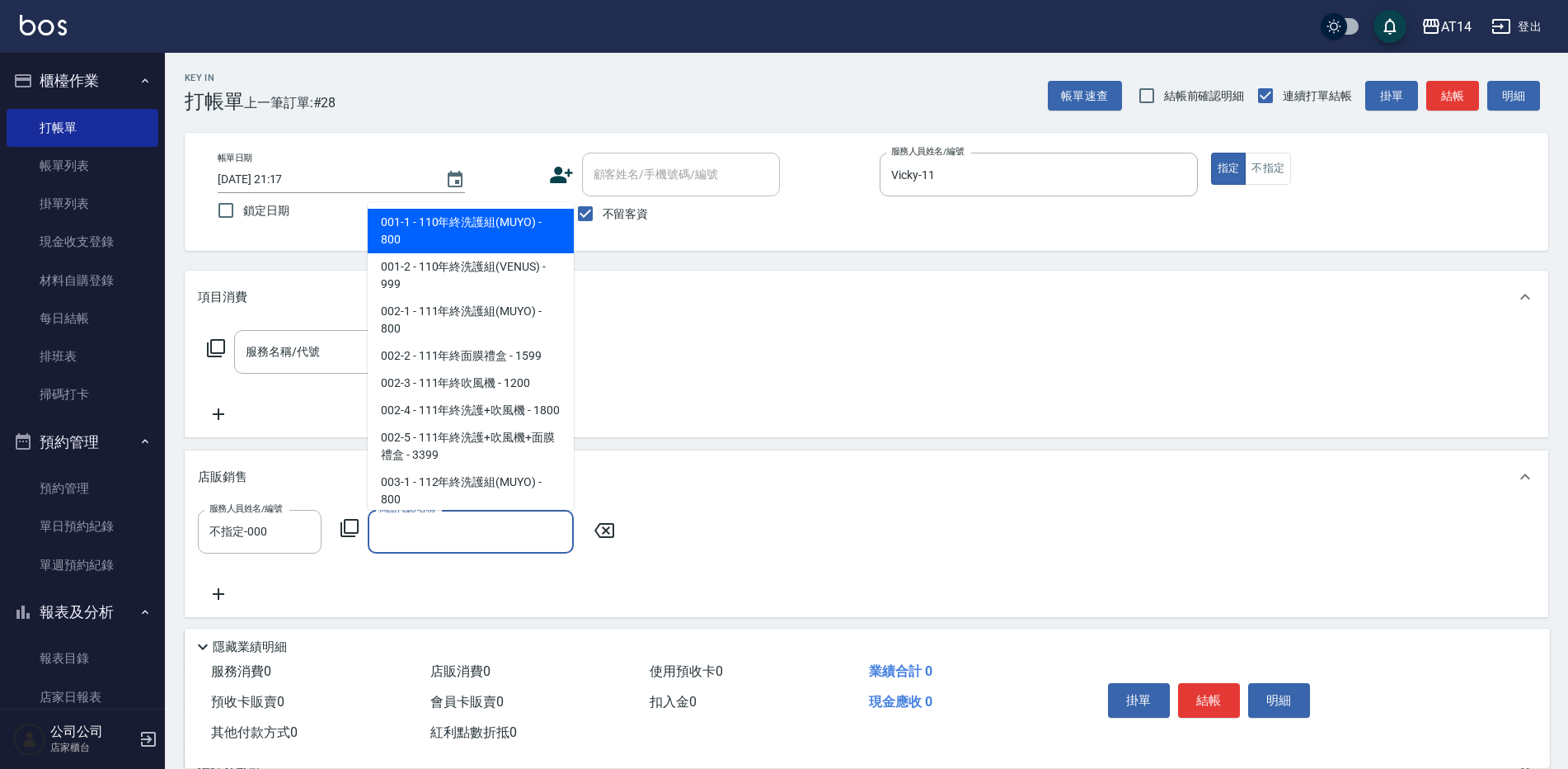
click at [442, 534] on div "商品代號/名稱 商品代號/名稱" at bounding box center [470, 531] width 206 height 44
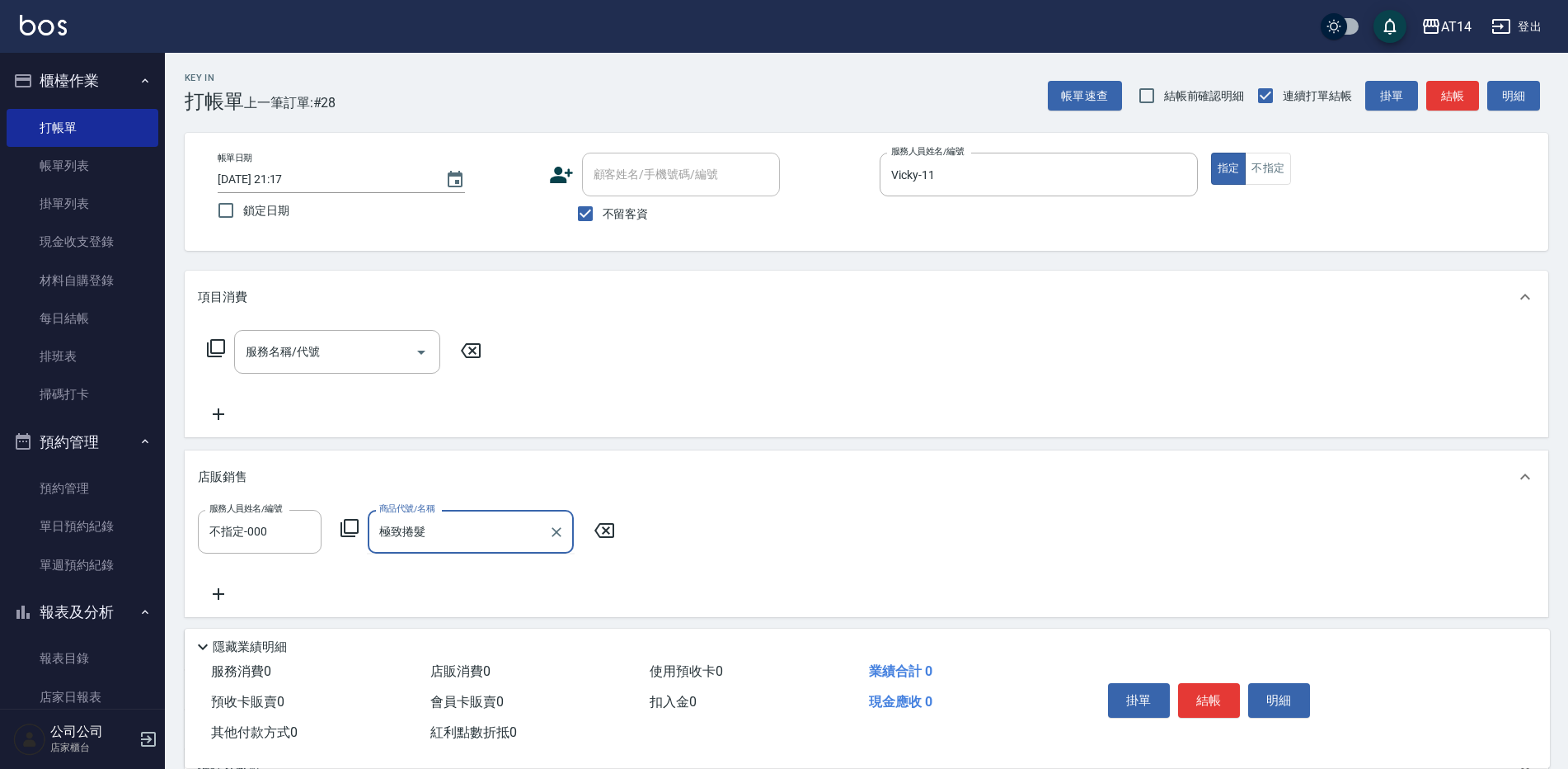
type input "極致捲髮"
click at [454, 560] on div "服務人員姓名/編號 不指定-000 服務人員姓名/編號 商品代號/名稱 商品代號/名稱" at bounding box center [866, 556] width 1337 height 94
click at [470, 540] on input "商品代號/名稱" at bounding box center [470, 531] width 191 height 29
click at [352, 524] on icon at bounding box center [349, 528] width 20 height 20
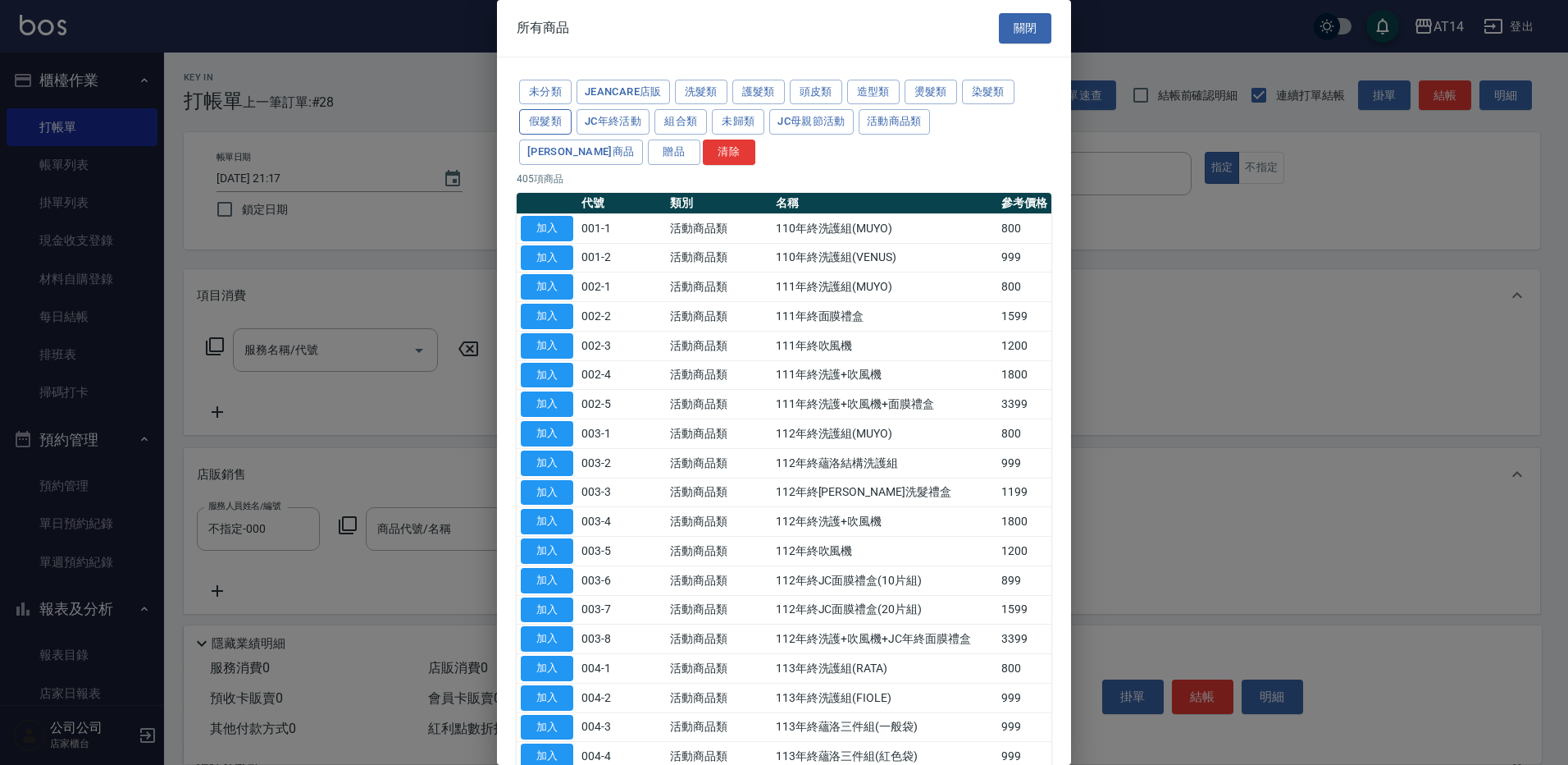
click at [544, 126] on button "假髮類" at bounding box center [546, 122] width 52 height 25
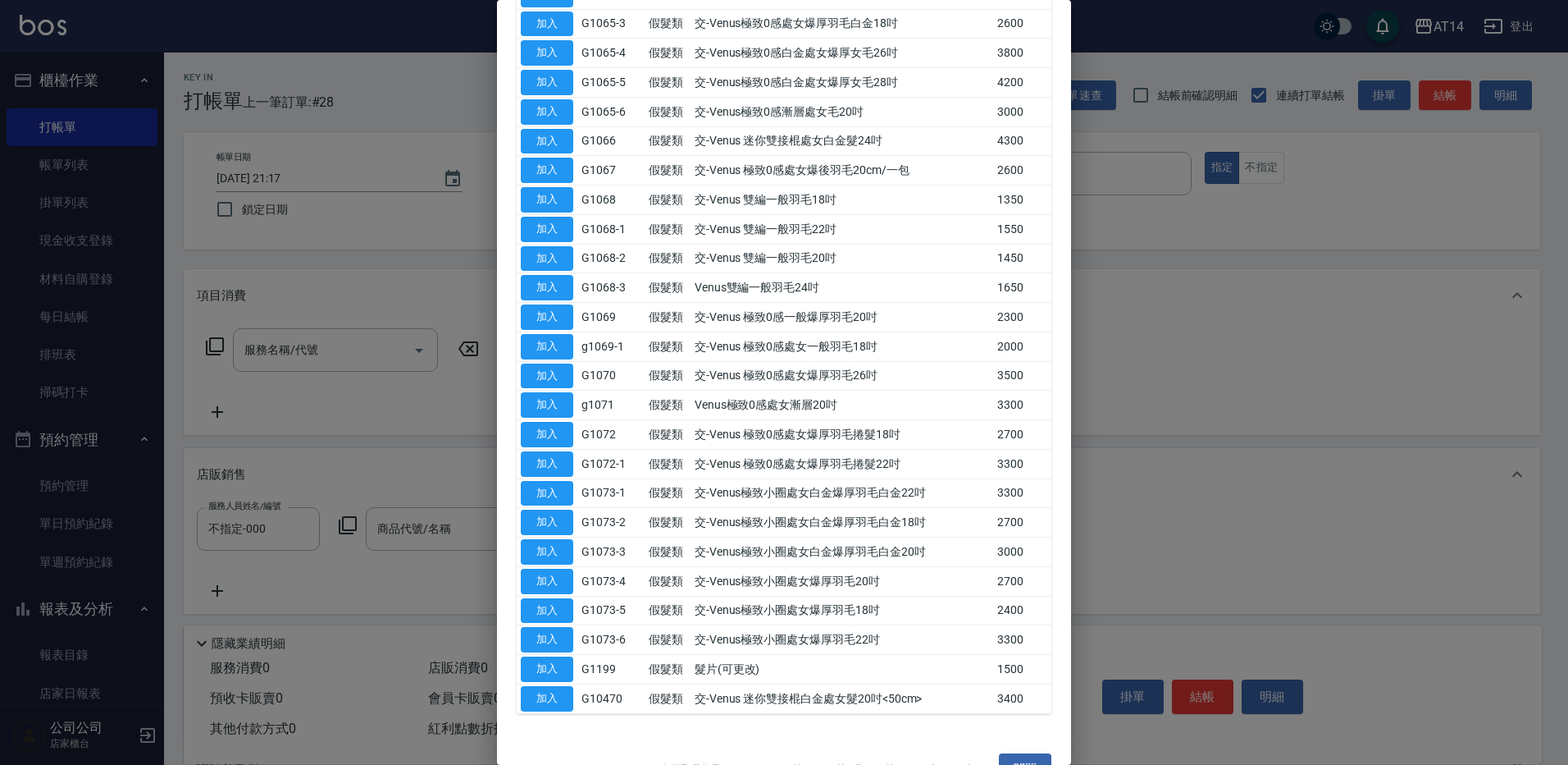
scroll to position [2854, 0]
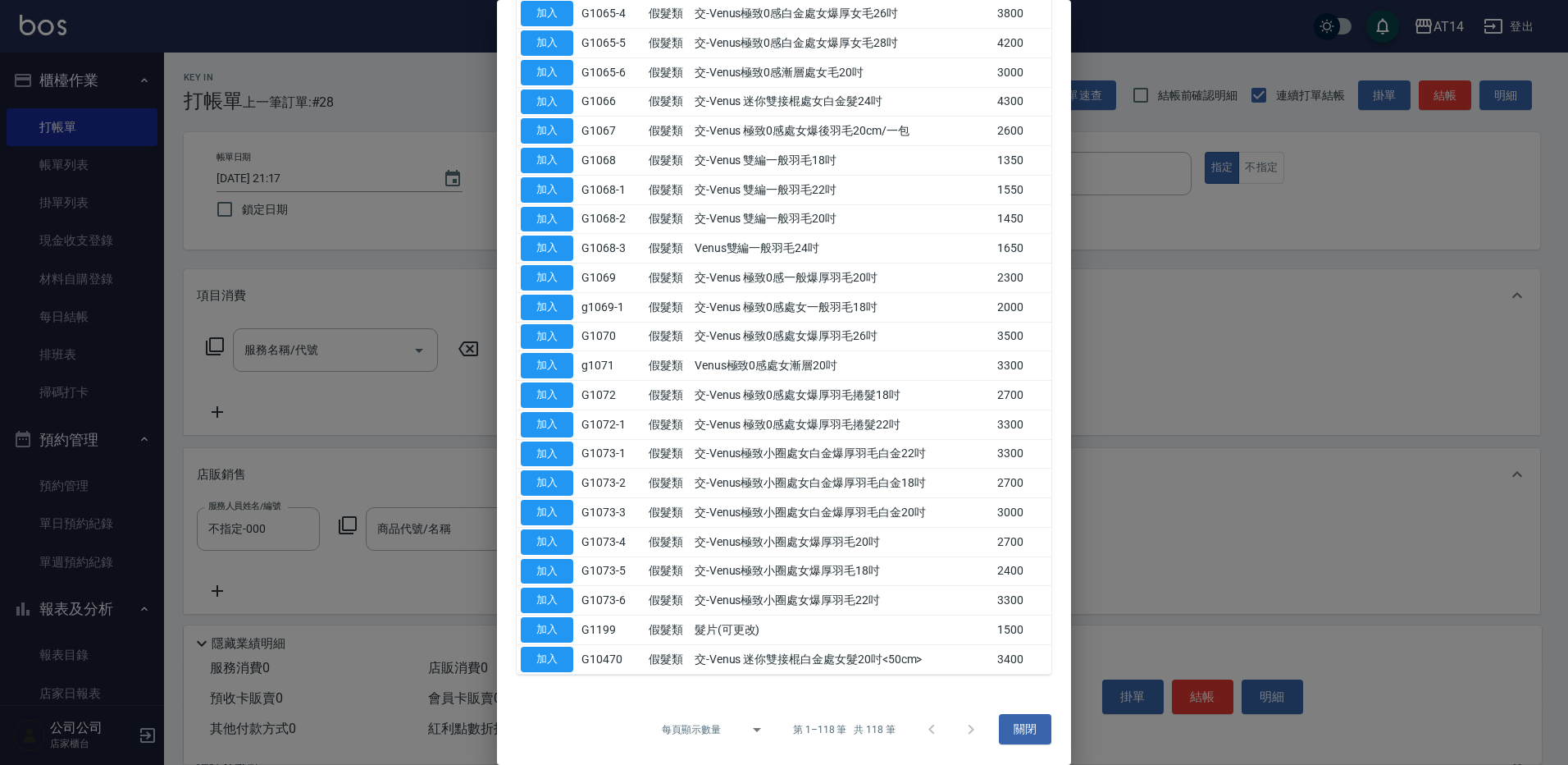
click at [959, 735] on div at bounding box center [951, 729] width 79 height 39
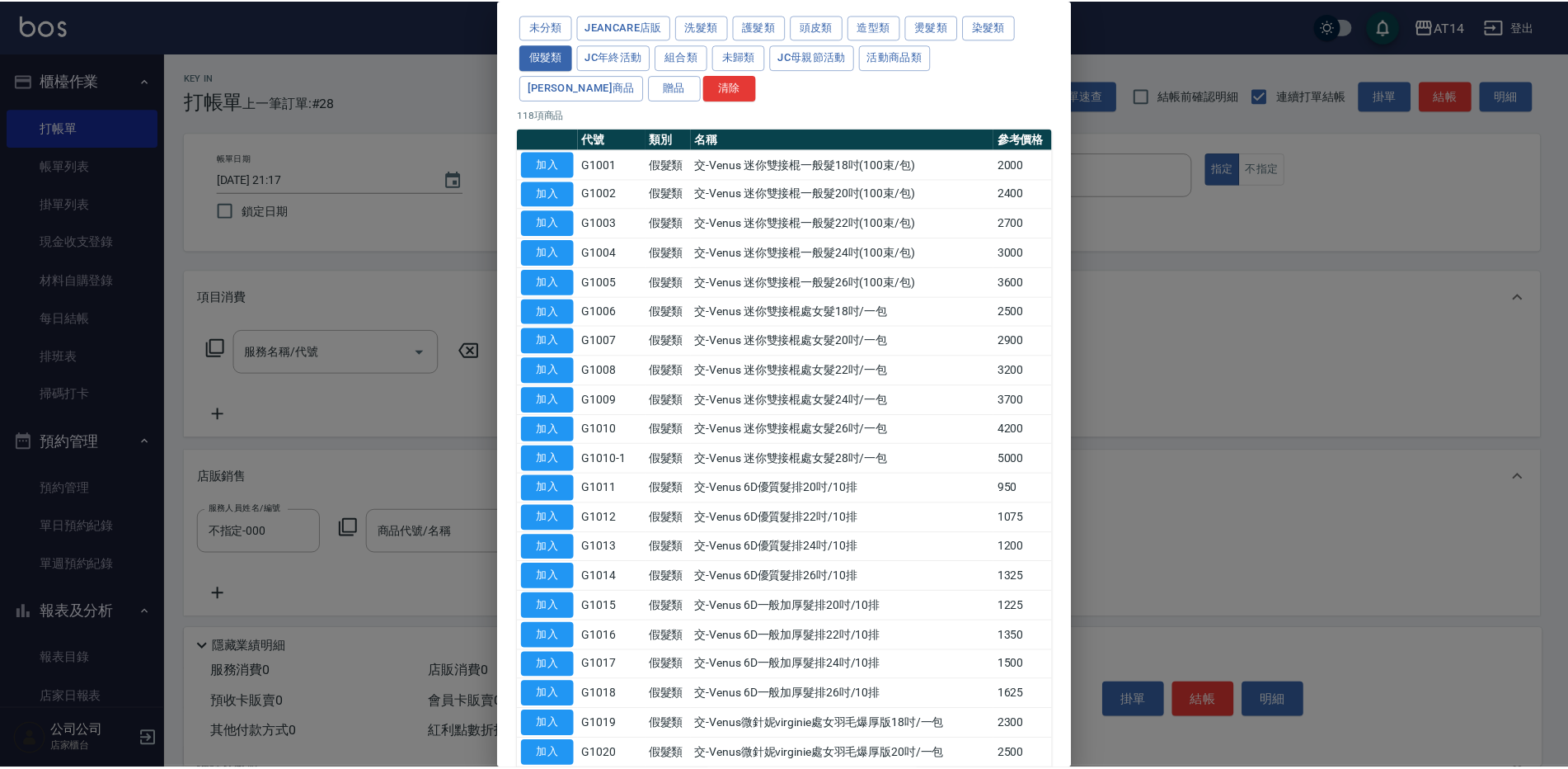
scroll to position [0, 0]
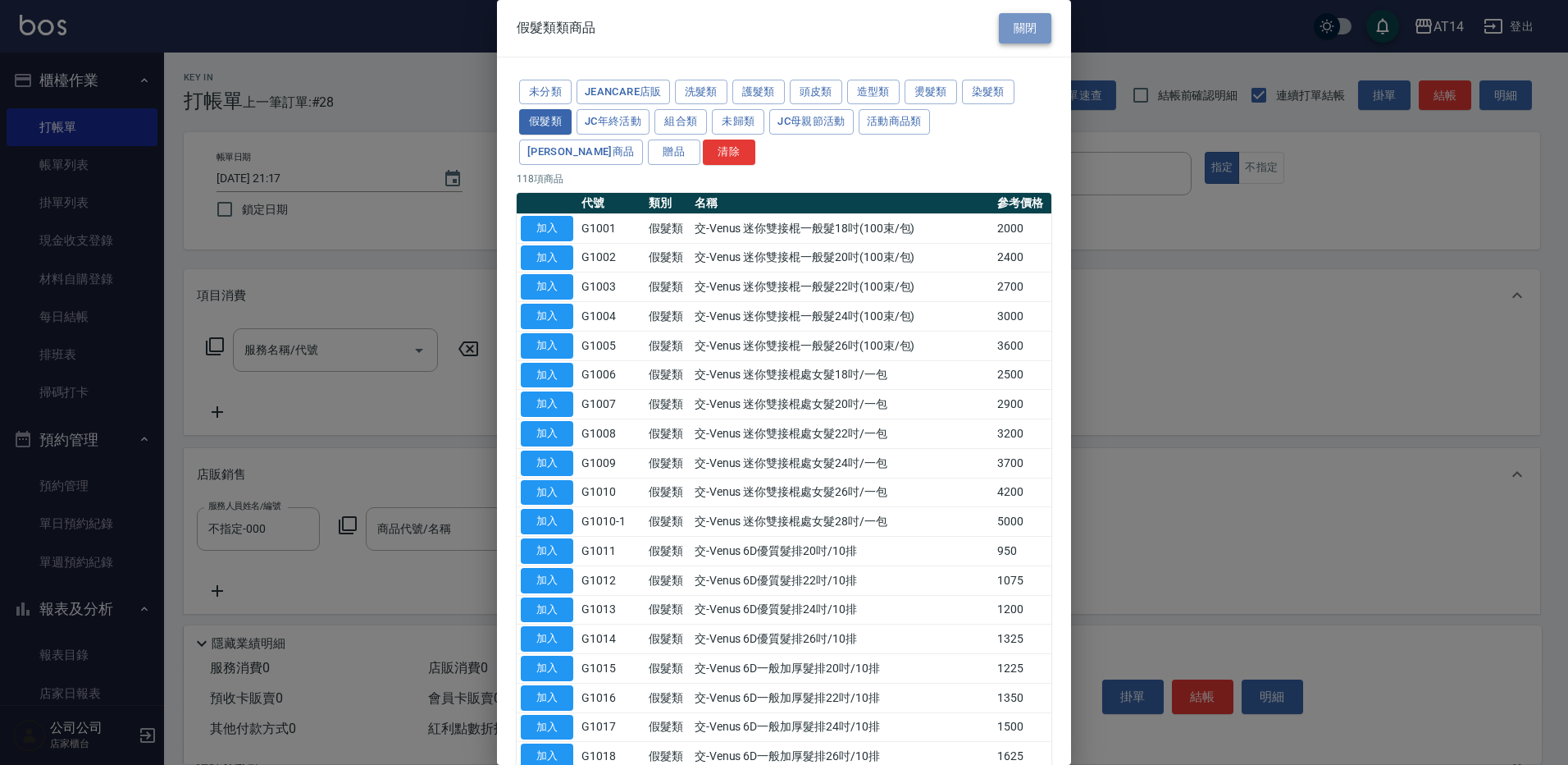
click at [1022, 31] on button "關閉" at bounding box center [1025, 28] width 52 height 31
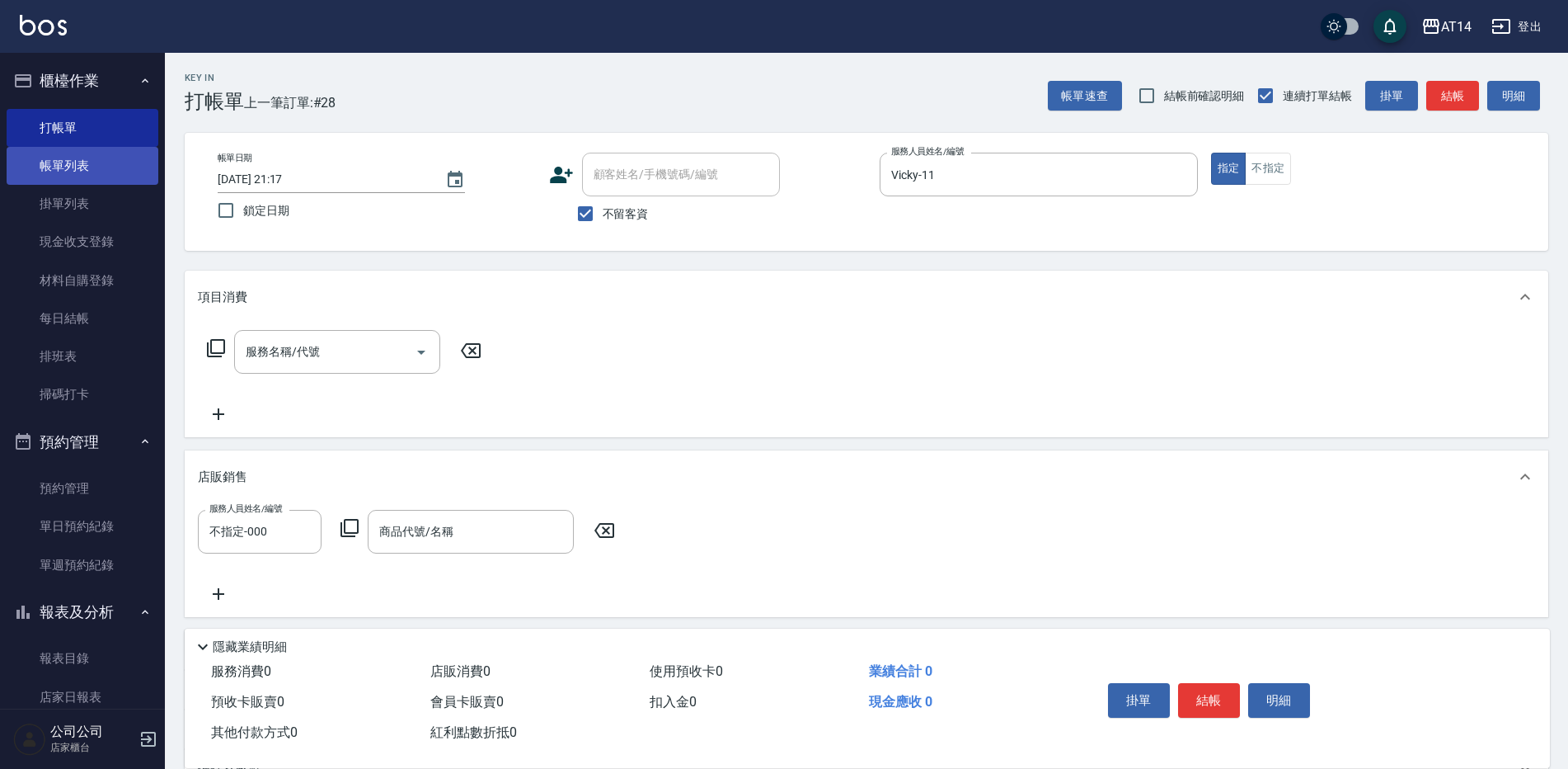
click at [104, 163] on link "帳單列表" at bounding box center [82, 166] width 152 height 38
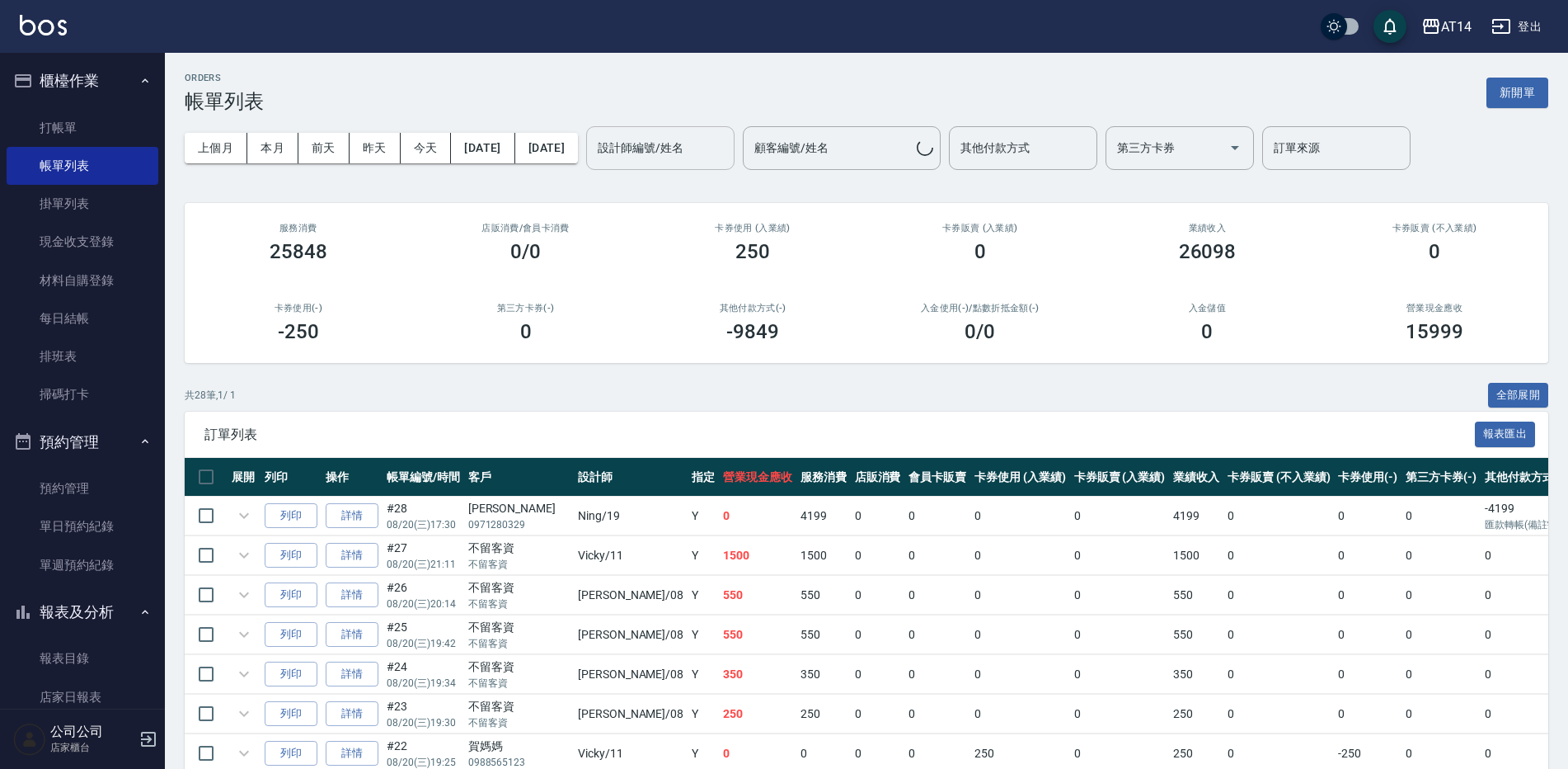
click at [713, 148] on div "設計師編號/姓名 設計師編號/姓名" at bounding box center [659, 148] width 148 height 44
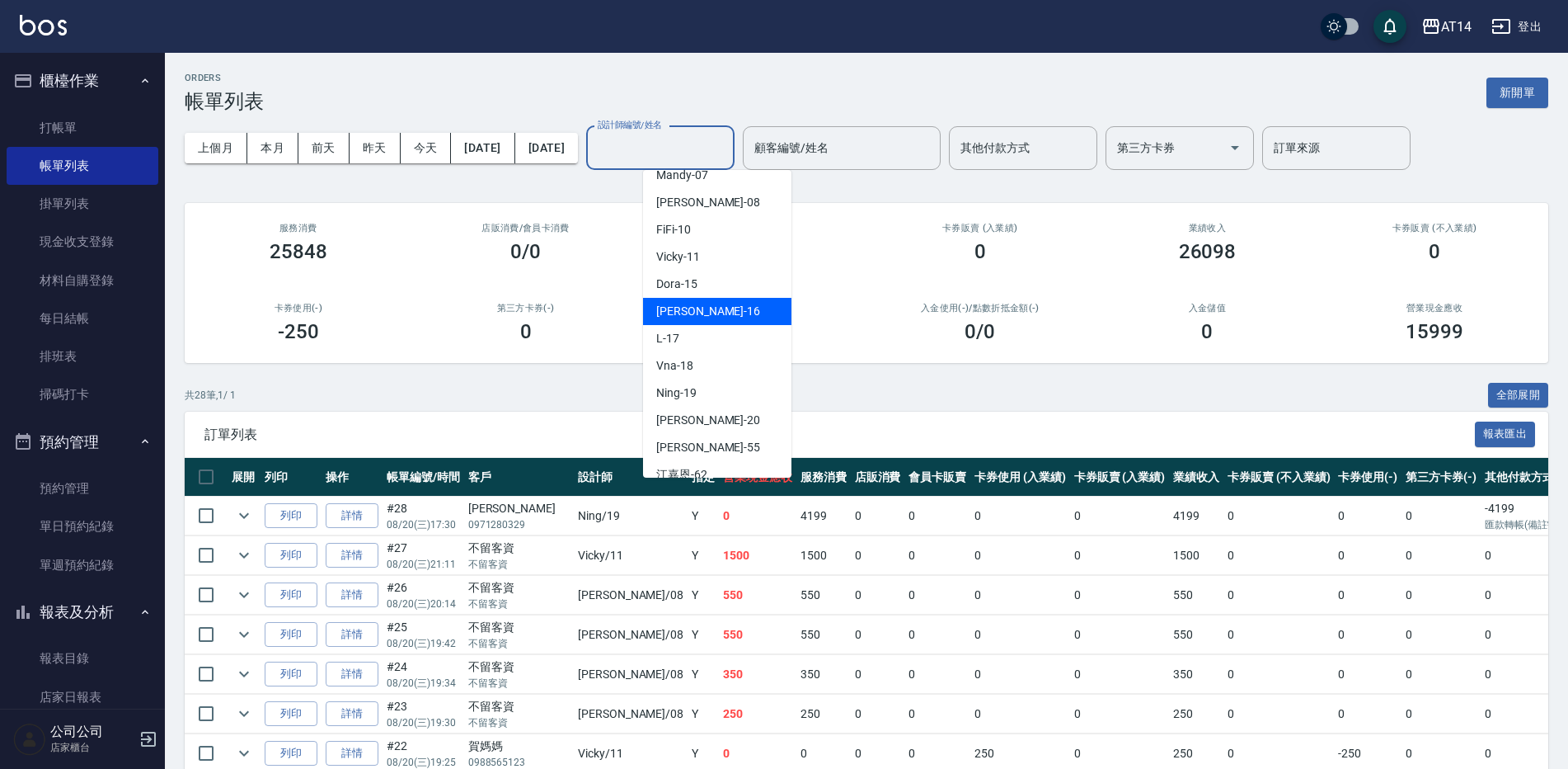
scroll to position [83, 0]
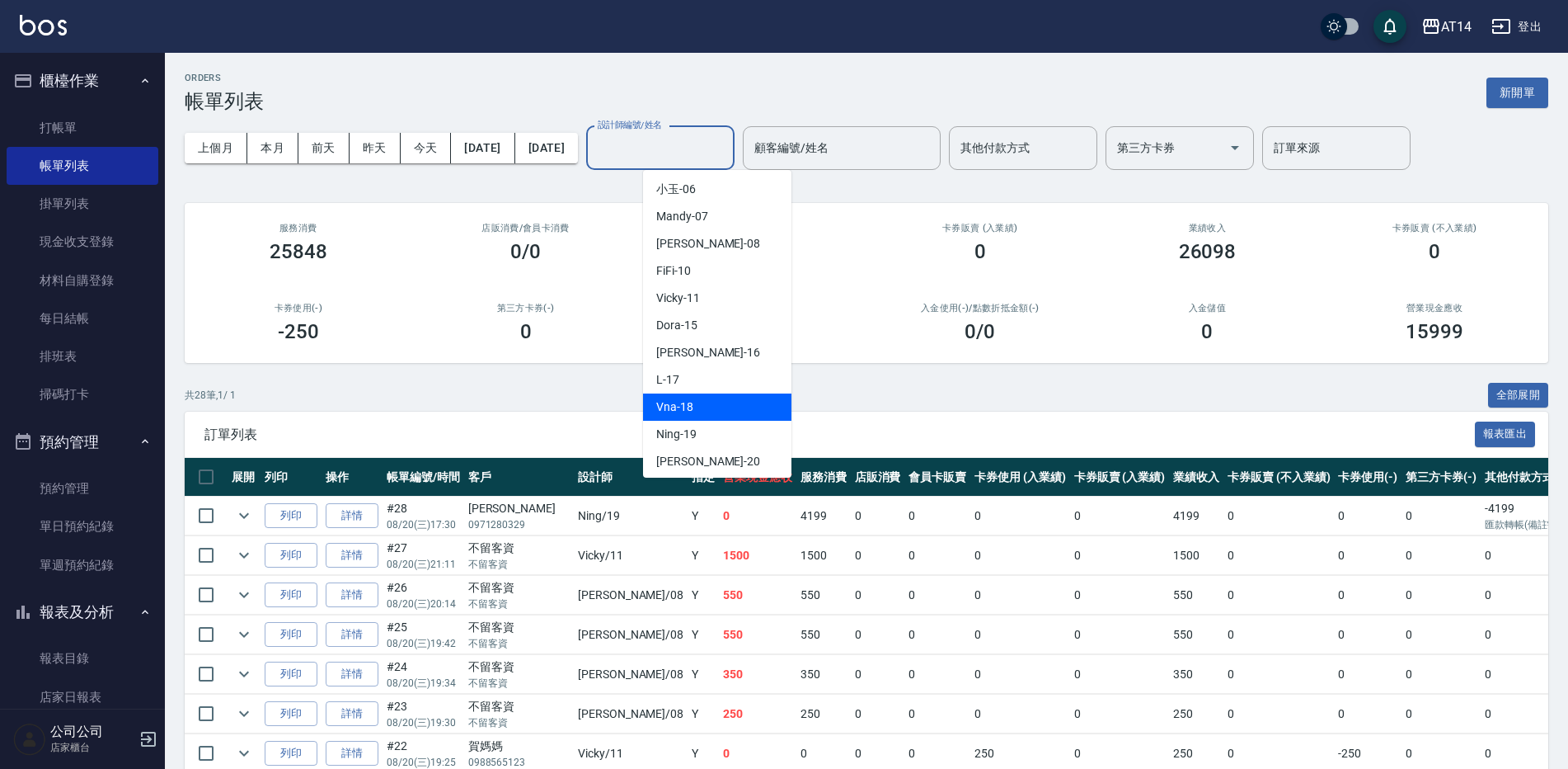
click at [709, 407] on div "Vna -18" at bounding box center [717, 407] width 148 height 27
type input "Vna-18"
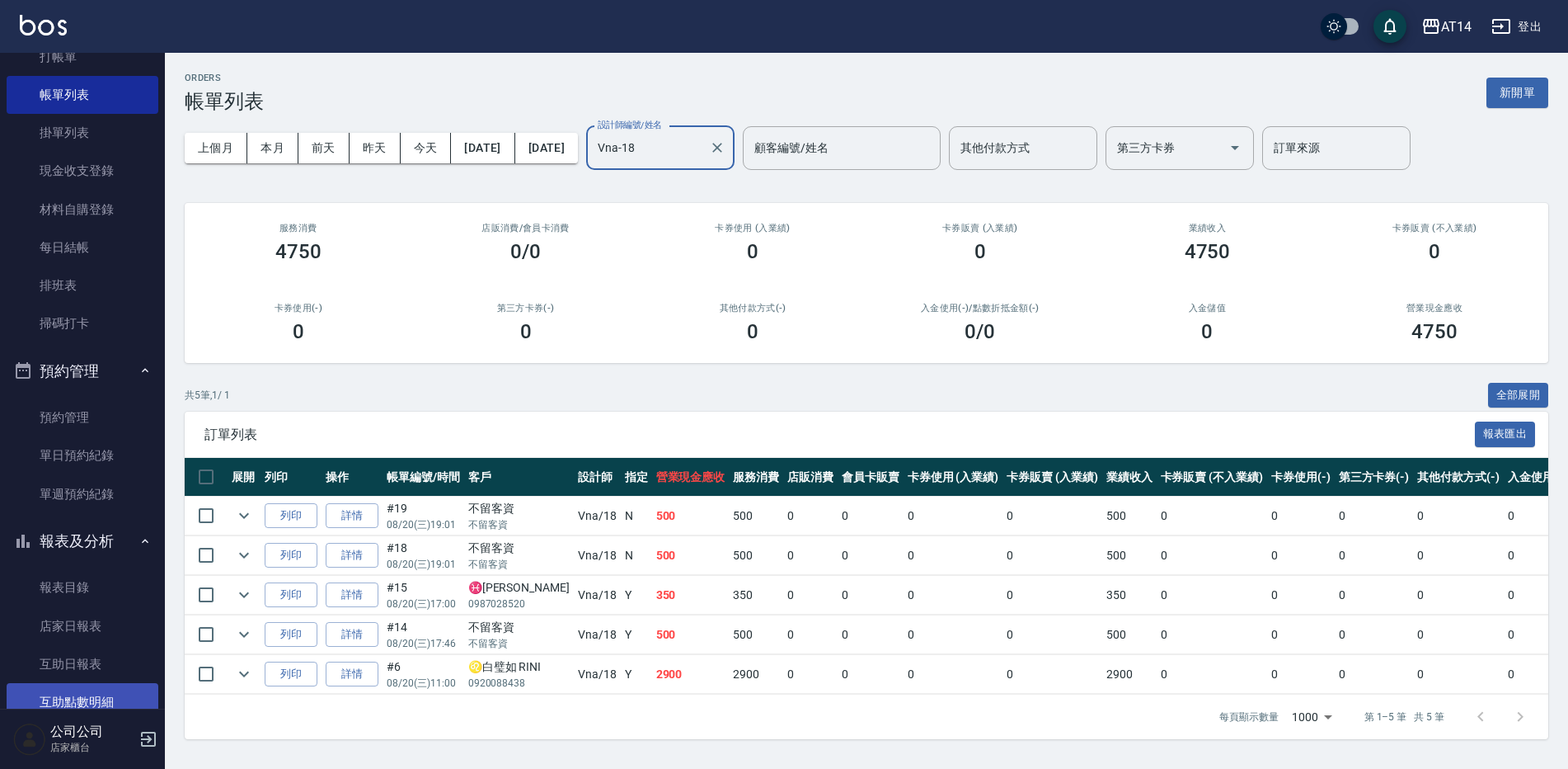
scroll to position [165, 0]
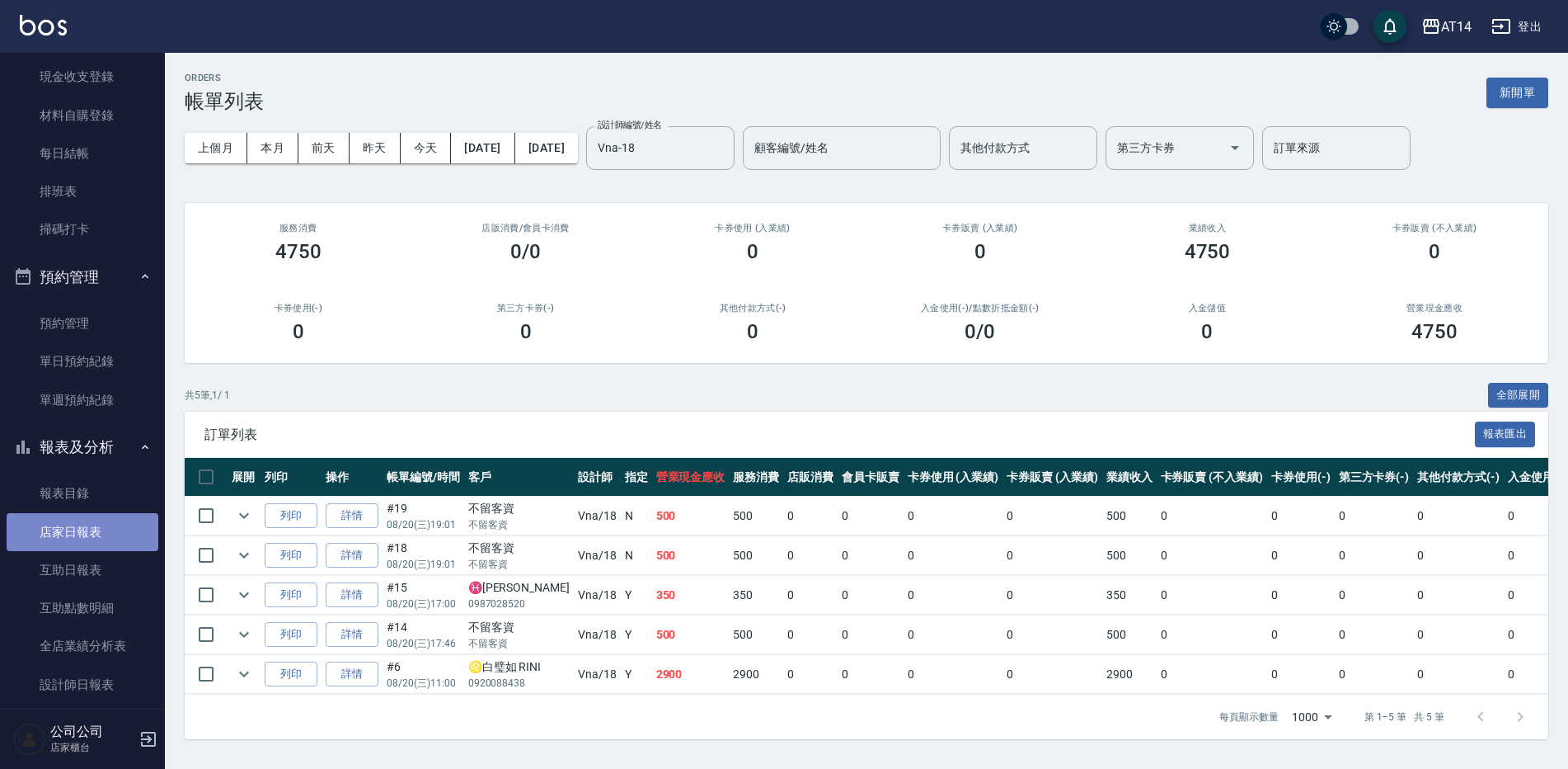
click at [111, 538] on link "店家日報表" at bounding box center [82, 532] width 152 height 38
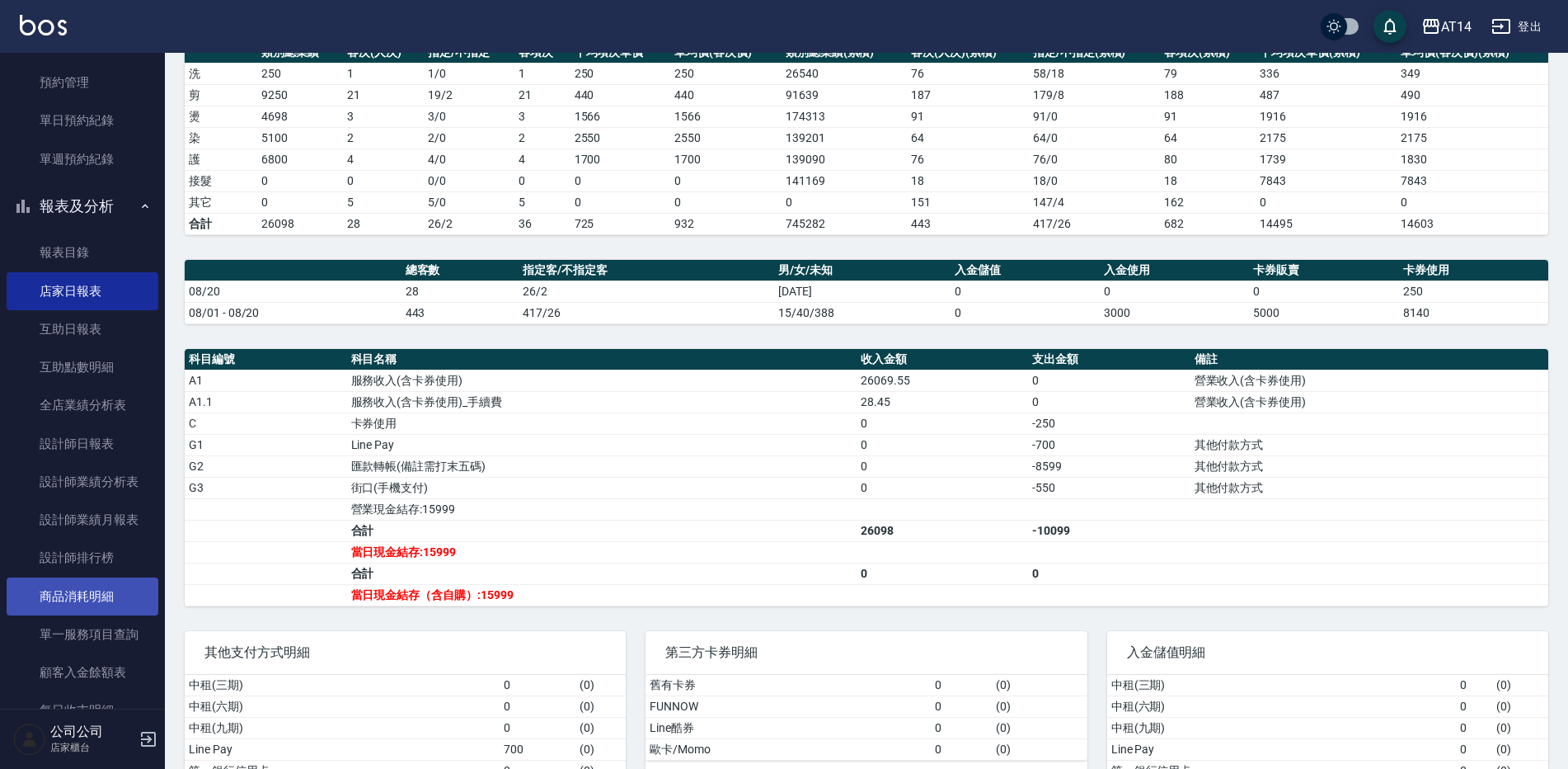
scroll to position [412, 0]
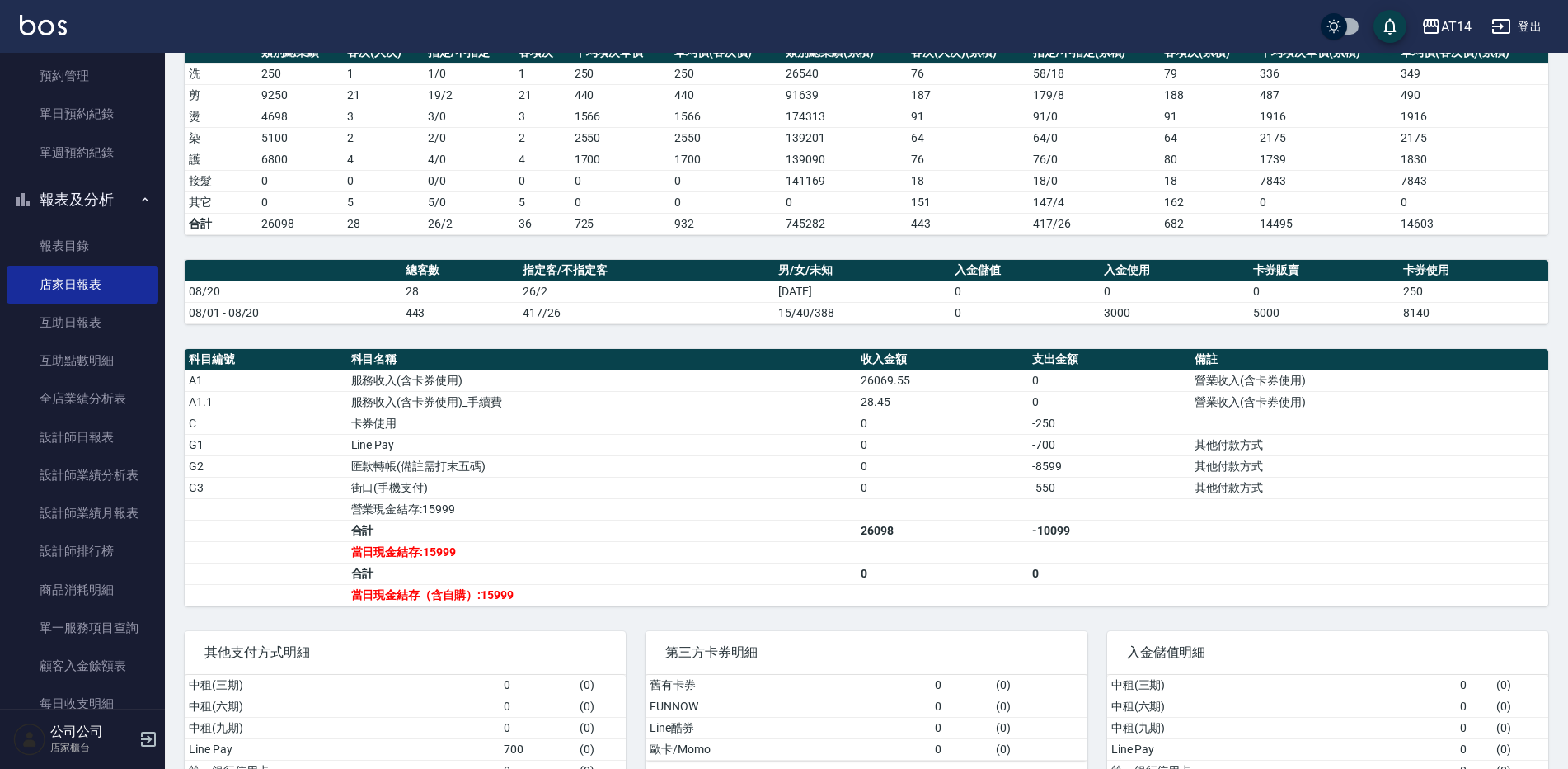
drag, startPoint x: 121, startPoint y: 543, endPoint x: 222, endPoint y: 470, distance: 124.6
click at [121, 543] on link "設計師排行榜" at bounding box center [82, 551] width 152 height 38
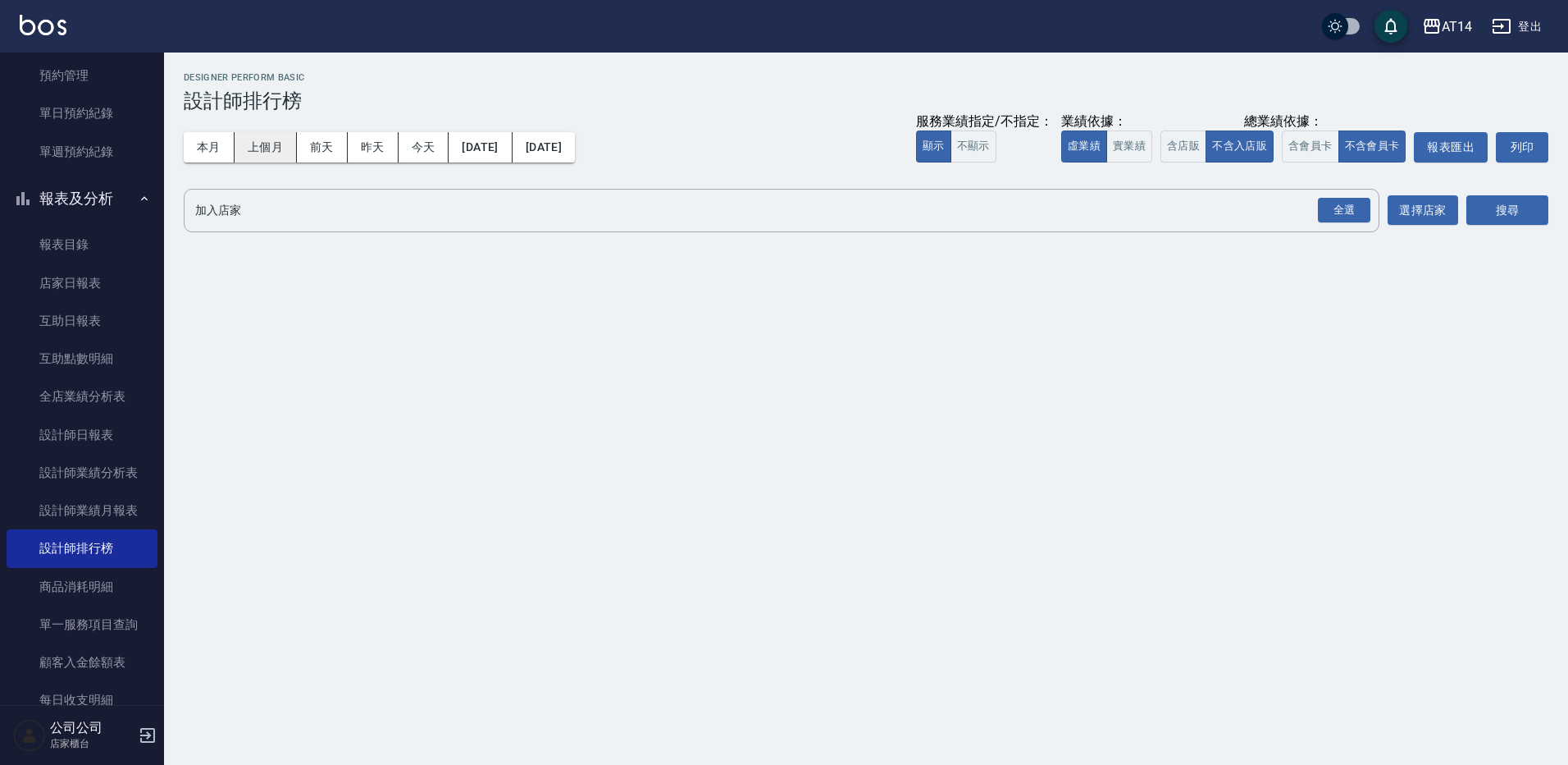
drag, startPoint x: 205, startPoint y: 145, endPoint x: 252, endPoint y: 147, distance: 47.0
click at [207, 146] on button "本月" at bounding box center [209, 148] width 51 height 31
click at [1356, 212] on div "全選" at bounding box center [1344, 210] width 52 height 25
click at [1475, 215] on button "搜尋" at bounding box center [1506, 212] width 82 height 31
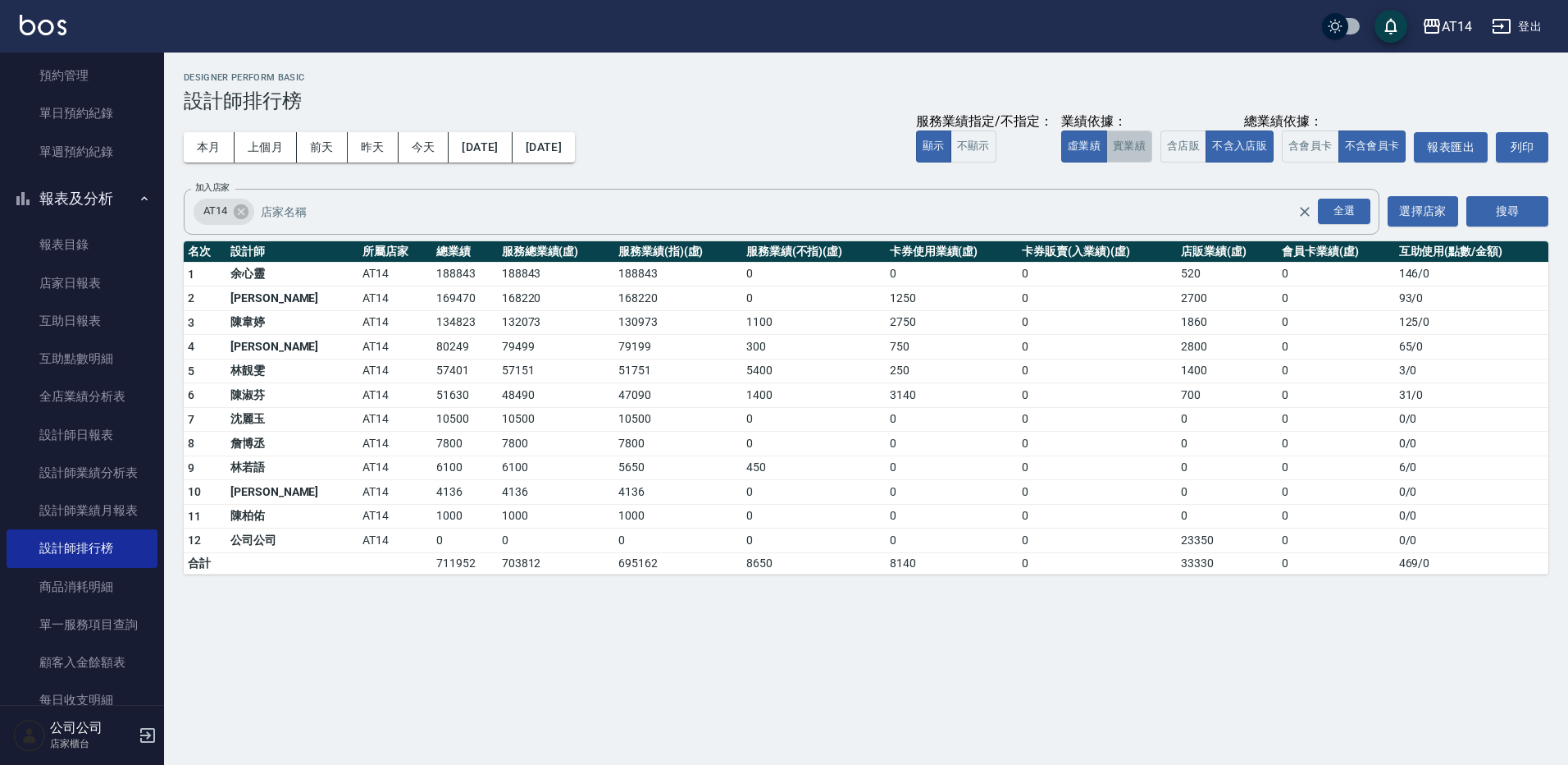
click at [1119, 144] on button "實業績" at bounding box center [1128, 146] width 46 height 32
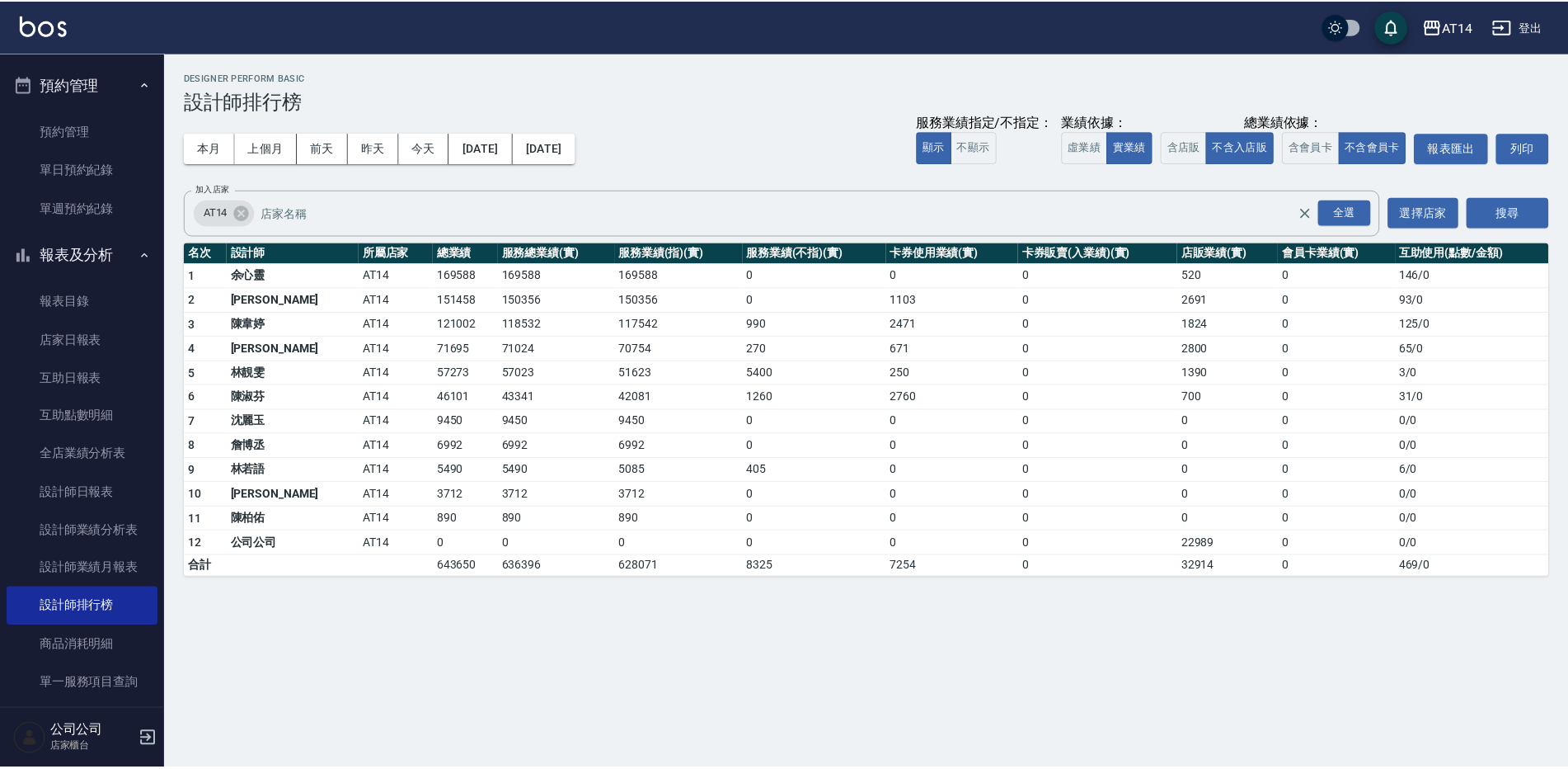
scroll to position [329, 0]
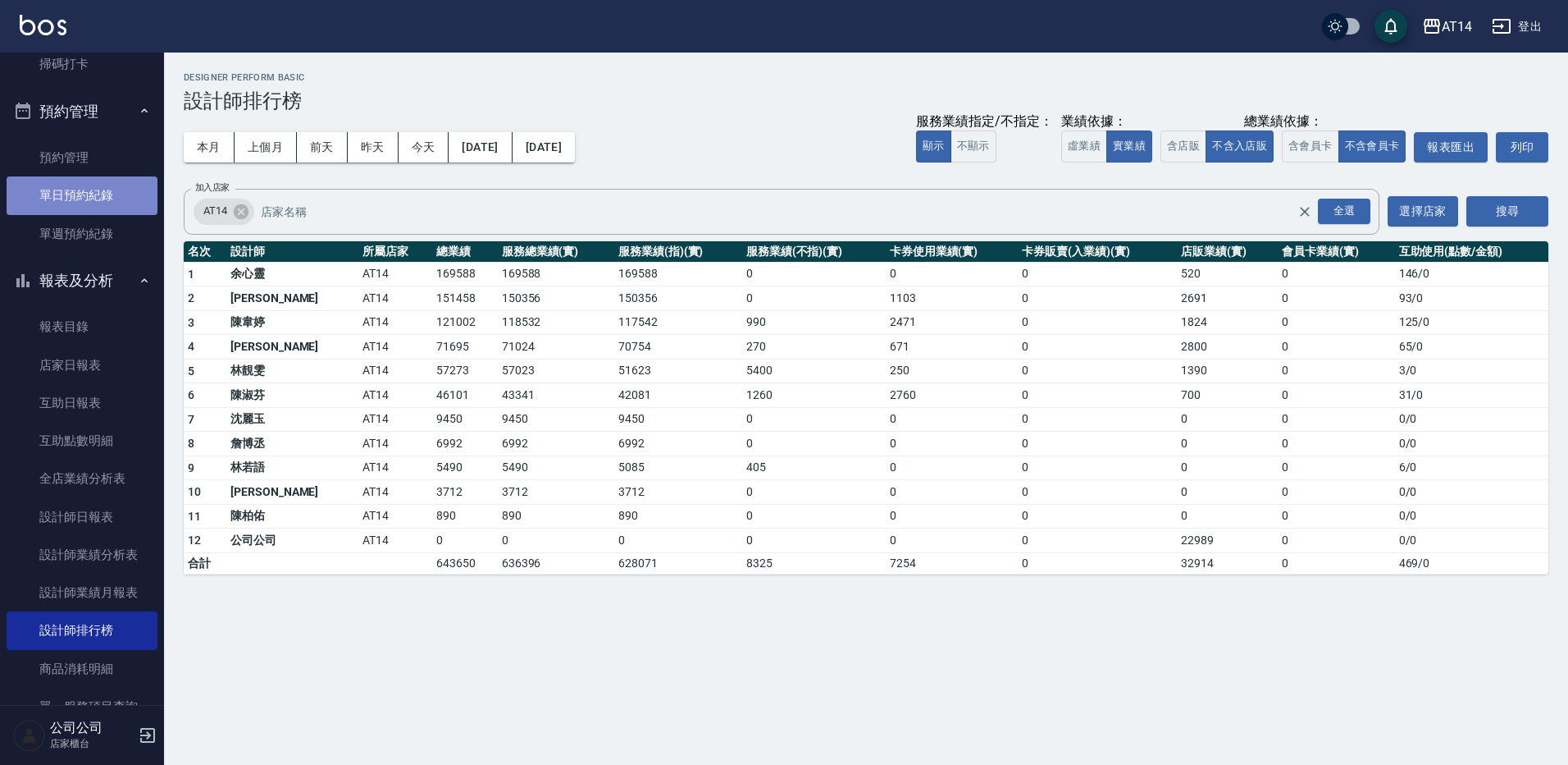
click at [93, 203] on link "單日預約紀錄" at bounding box center [81, 196] width 151 height 38
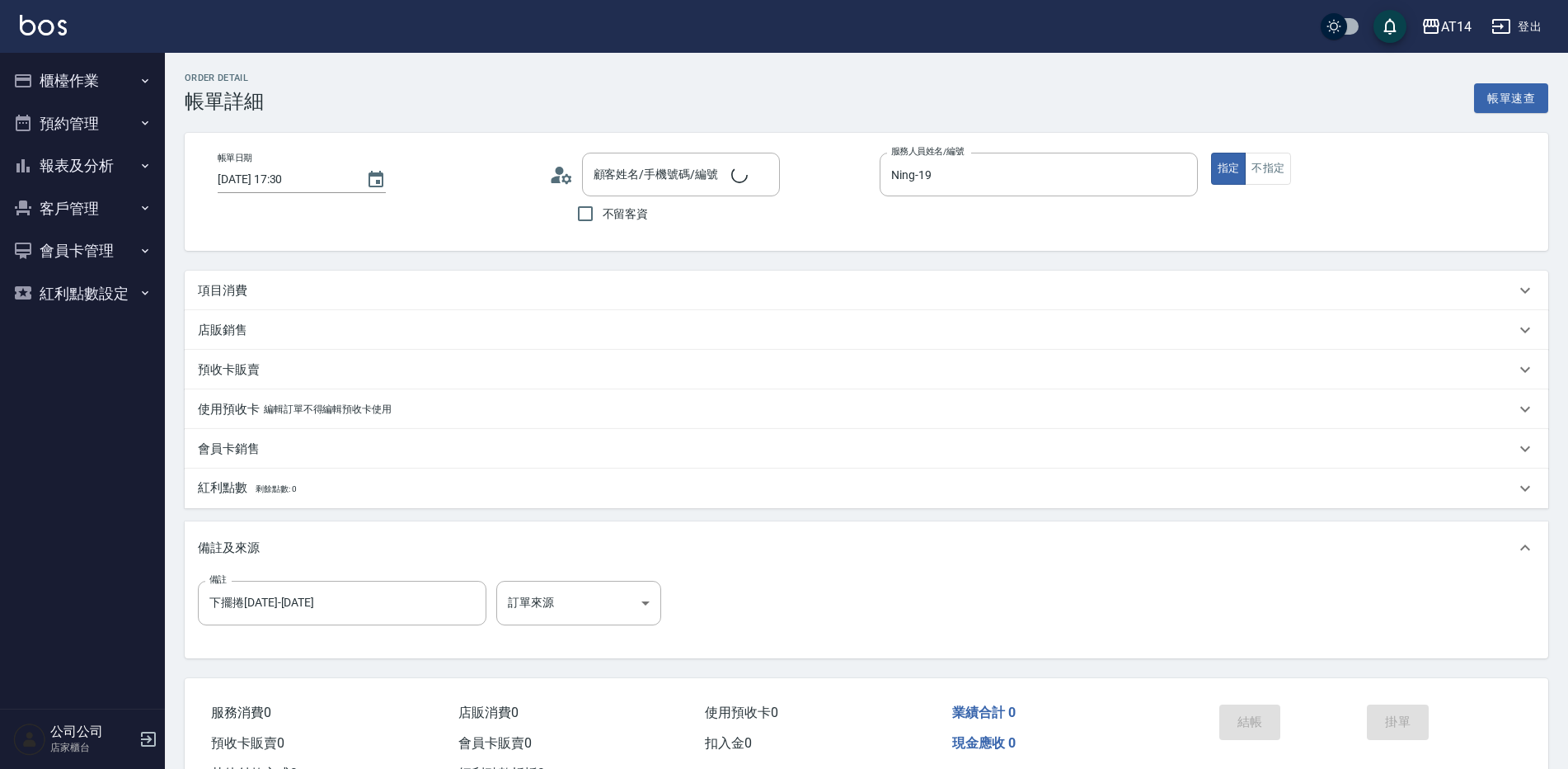
type input "[PERSON_NAME]/0971280329/null"
click at [567, 602] on body "AT14 登出 櫃檯作業 打帳單 帳單列表 掛單列表 現金收支登錄 材料自購登錄 每日結帳 排班表 掃碼打卡 預約管理 預約管理 單日預約紀錄 單週預約紀錄 …" at bounding box center [784, 414] width 1568 height 829
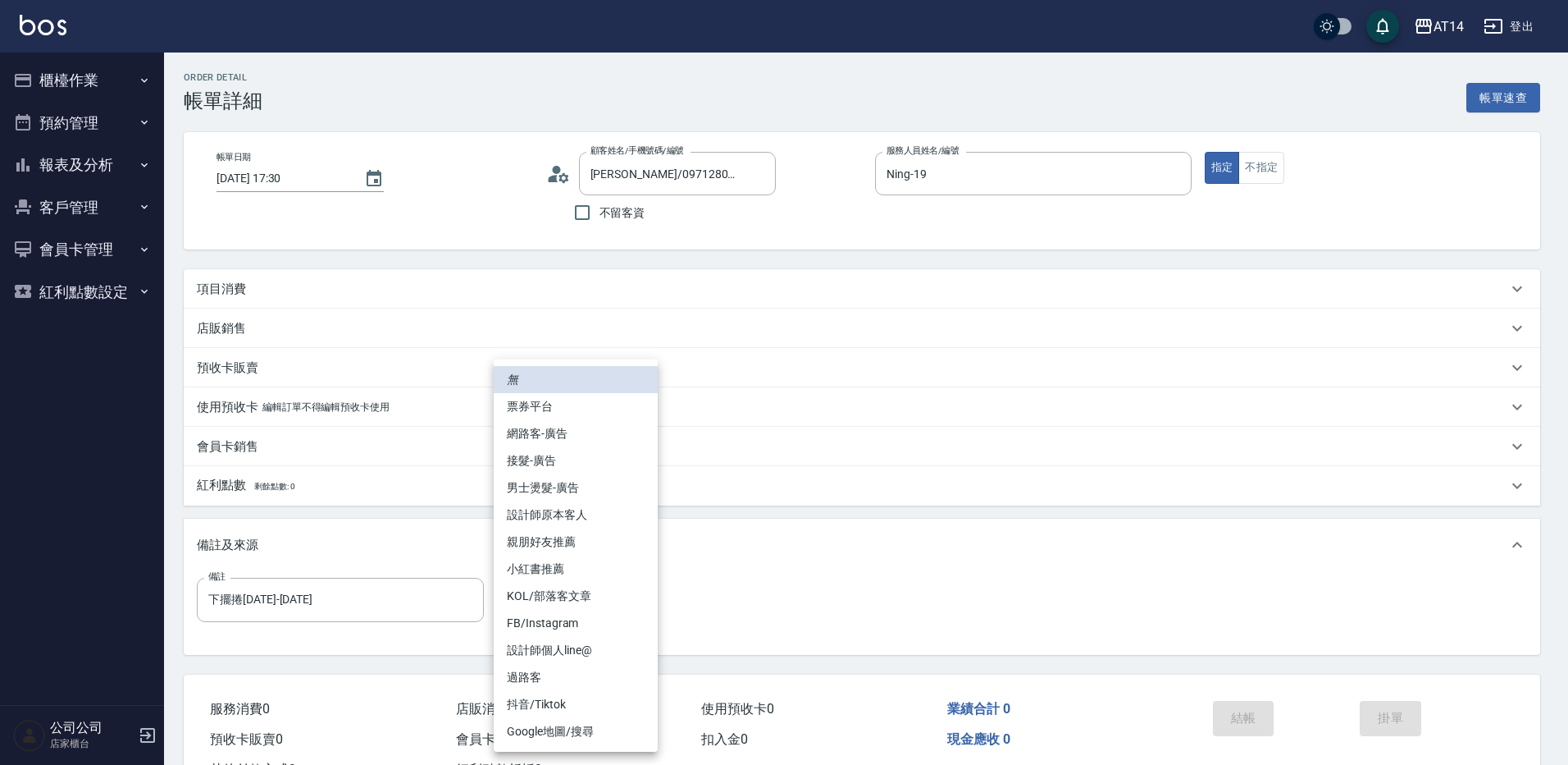
click at [576, 437] on li "網路客-廣告" at bounding box center [575, 434] width 164 height 27
type input "網路客-廣告"
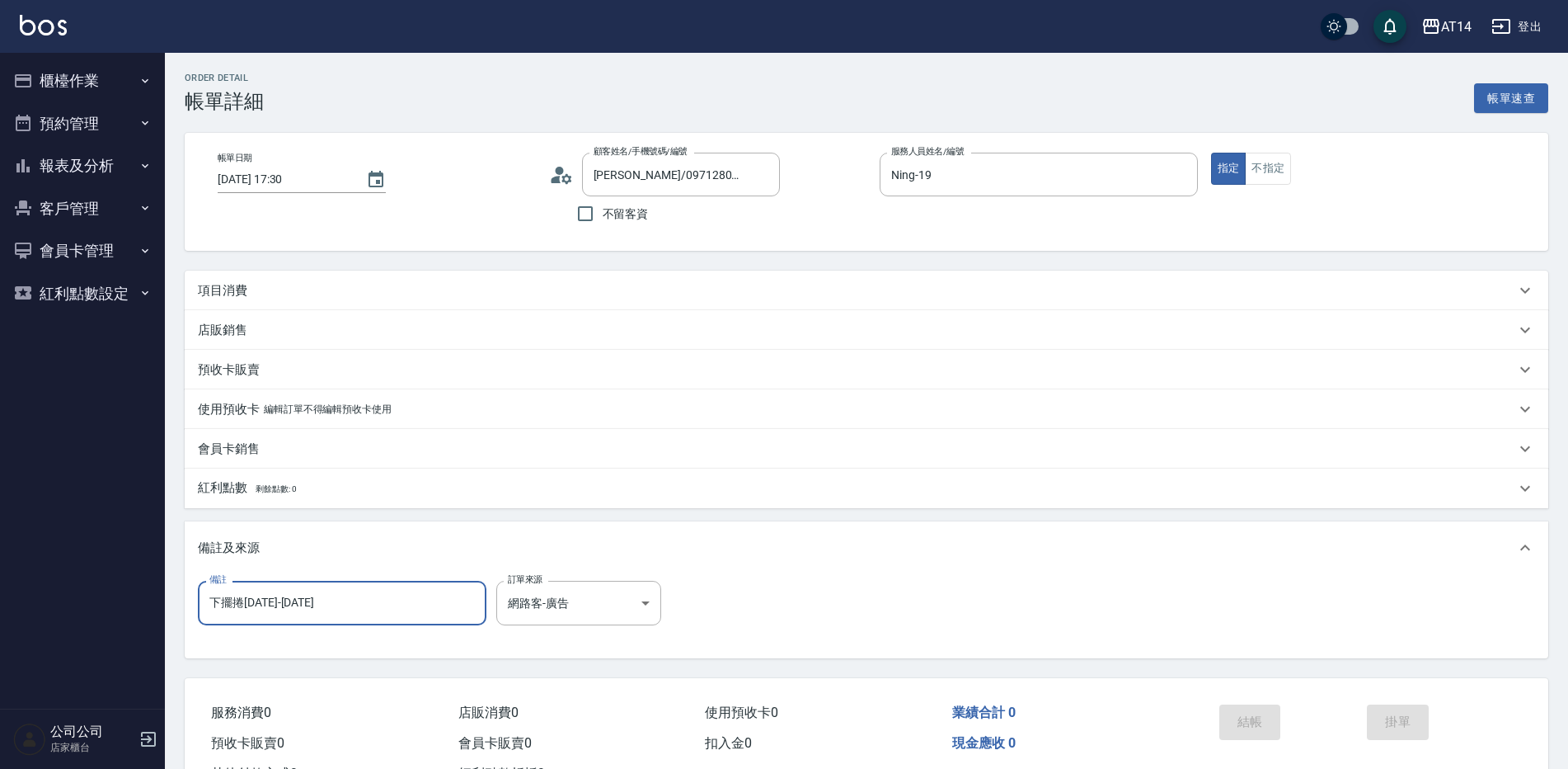
drag, startPoint x: 333, startPoint y: 611, endPoint x: 64, endPoint y: 664, distance: 274.2
click at [64, 664] on div "AT14 登出 櫃檯作業 打帳單 帳單列表 掛單列表 現金收支登錄 材料自購登錄 每日結帳 排班表 掃碼打卡 預約管理 預約管理 單日預約紀錄 單週預約紀錄 …" at bounding box center [784, 414] width 1568 height 829
type input "五碼41811"
click at [350, 287] on div "項目消費" at bounding box center [856, 290] width 1317 height 17
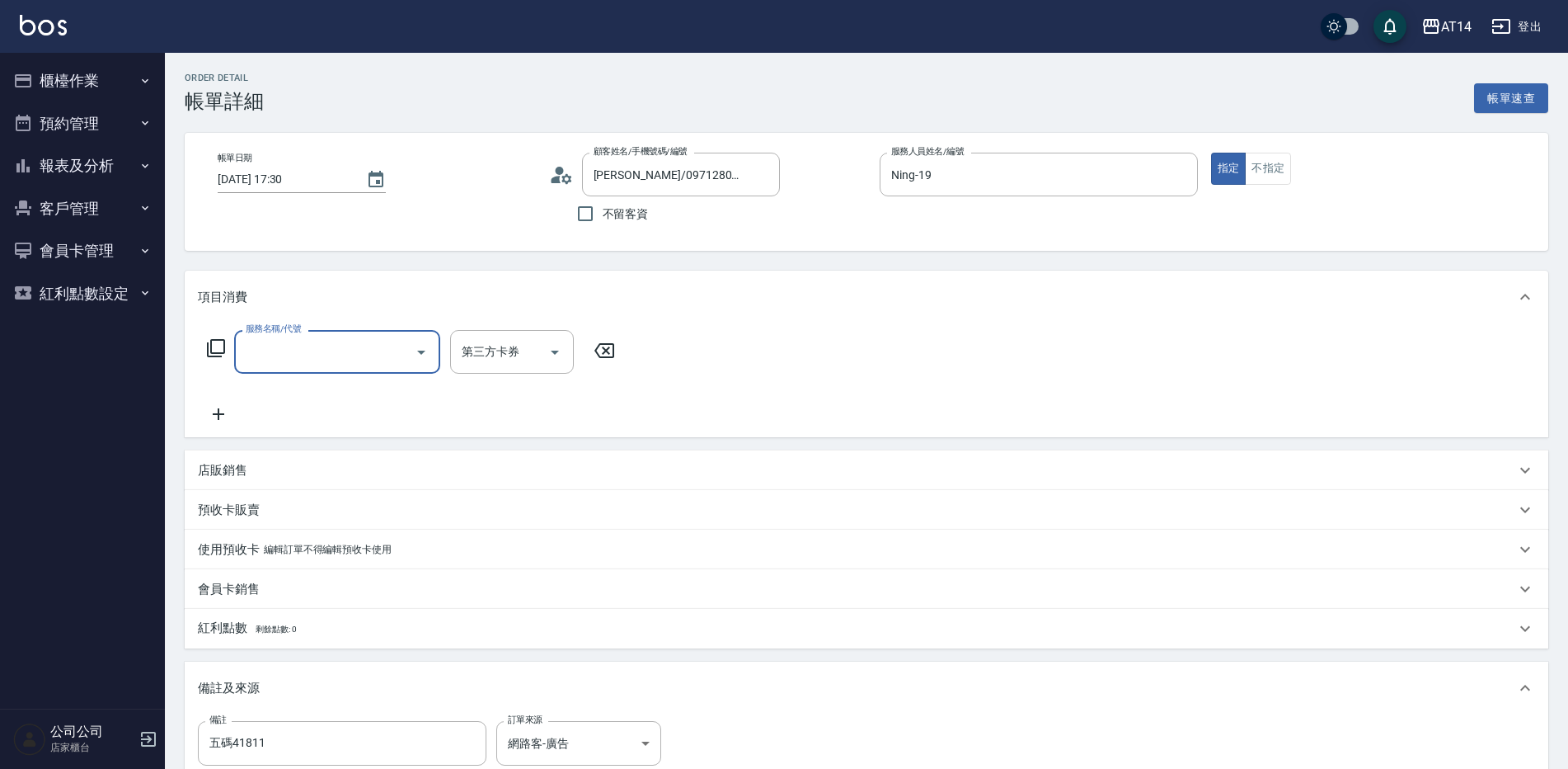
scroll to position [1, 0]
click at [295, 350] on input "服務名稱/代號" at bounding box center [325, 352] width 166 height 29
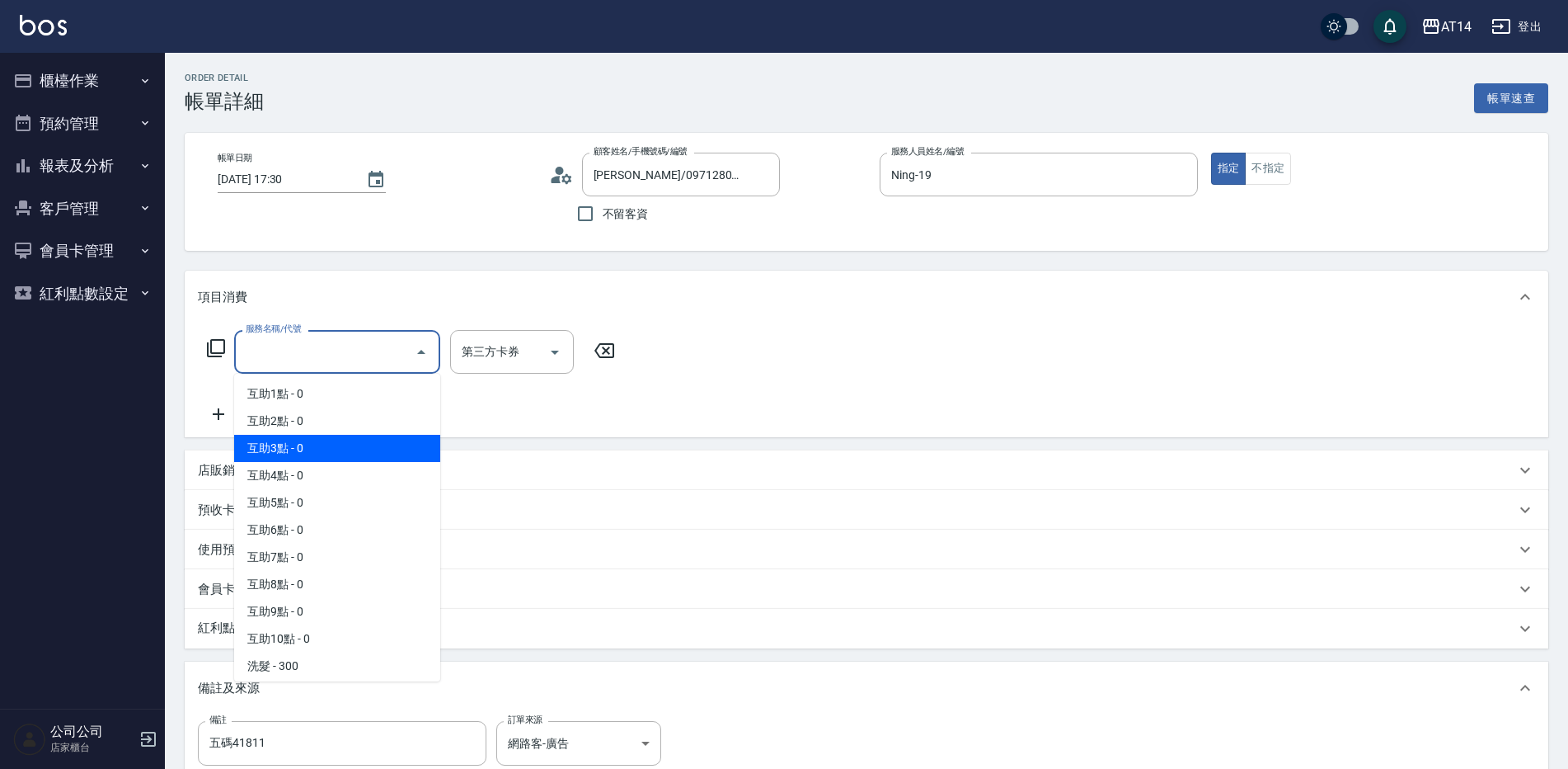
drag, startPoint x: 312, startPoint y: 437, endPoint x: 504, endPoint y: 414, distance: 193.4
click at [313, 440] on span "互助3點 - 0" at bounding box center [337, 449] width 206 height 27
type input "互助3點(003)"
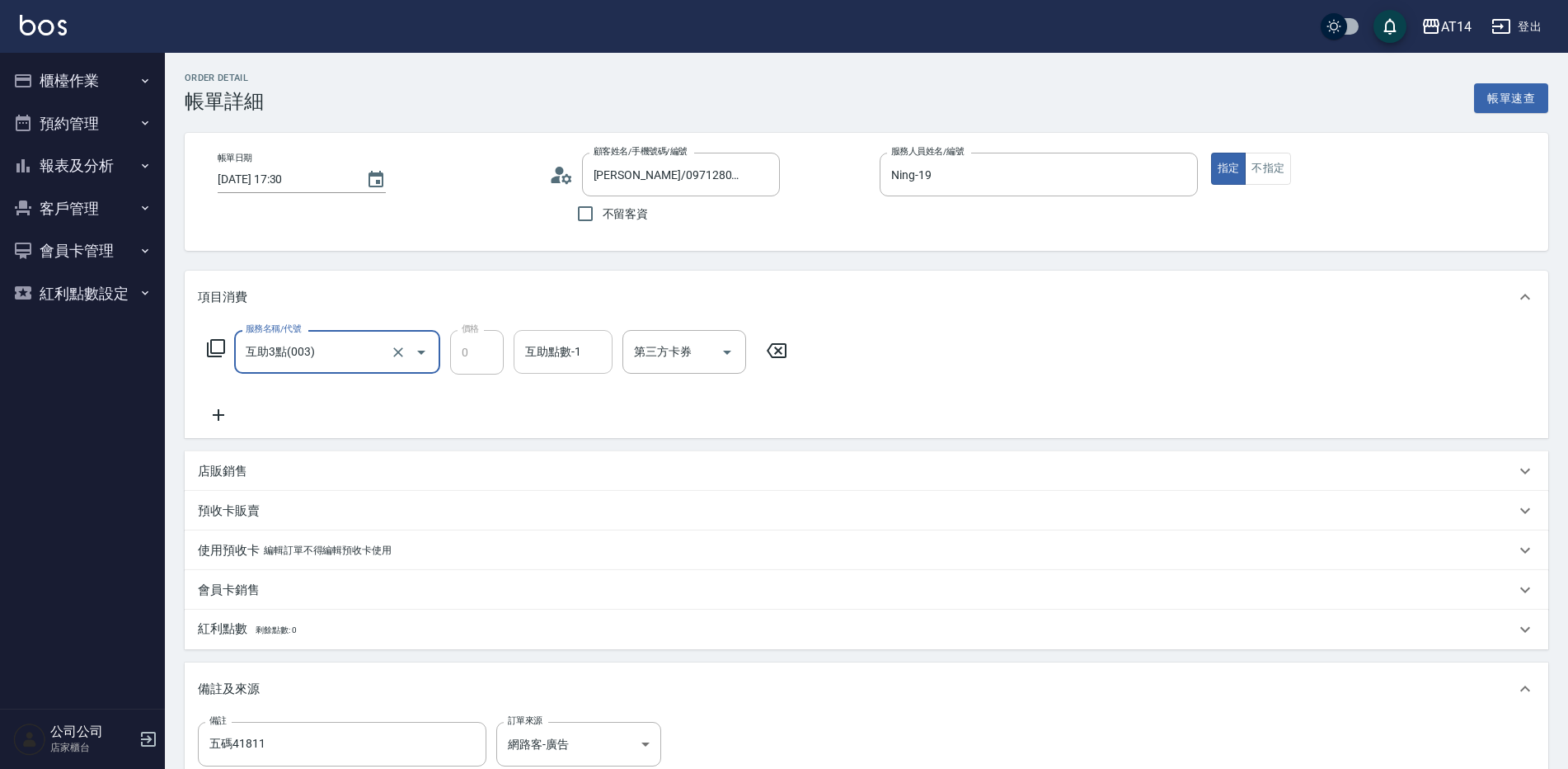
click at [586, 343] on input "互助點數-1" at bounding box center [563, 352] width 84 height 29
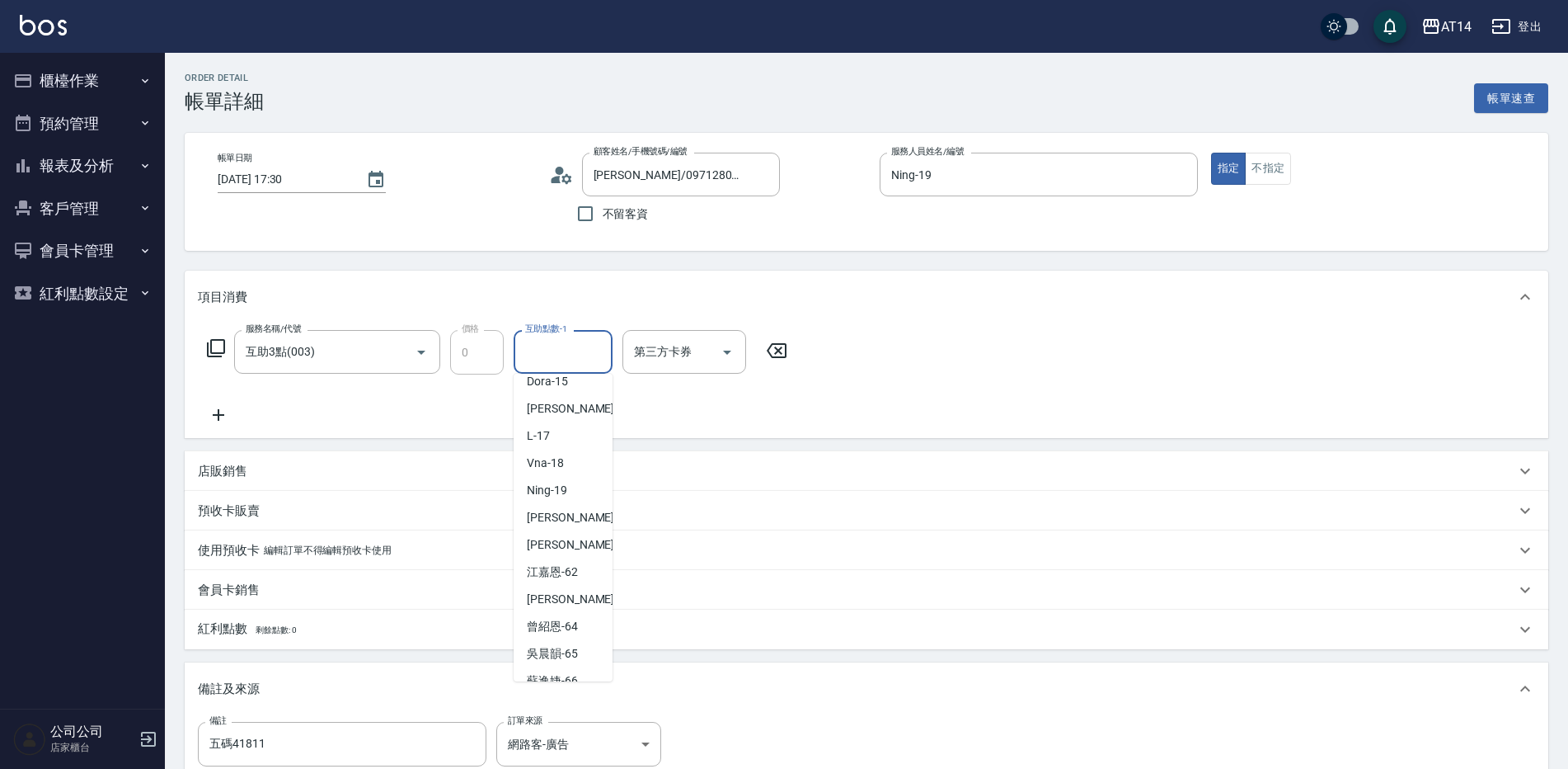
scroll to position [248, 0]
click at [578, 580] on div "[PERSON_NAME] -63" at bounding box center [563, 582] width 99 height 27
type input "[PERSON_NAME]-63"
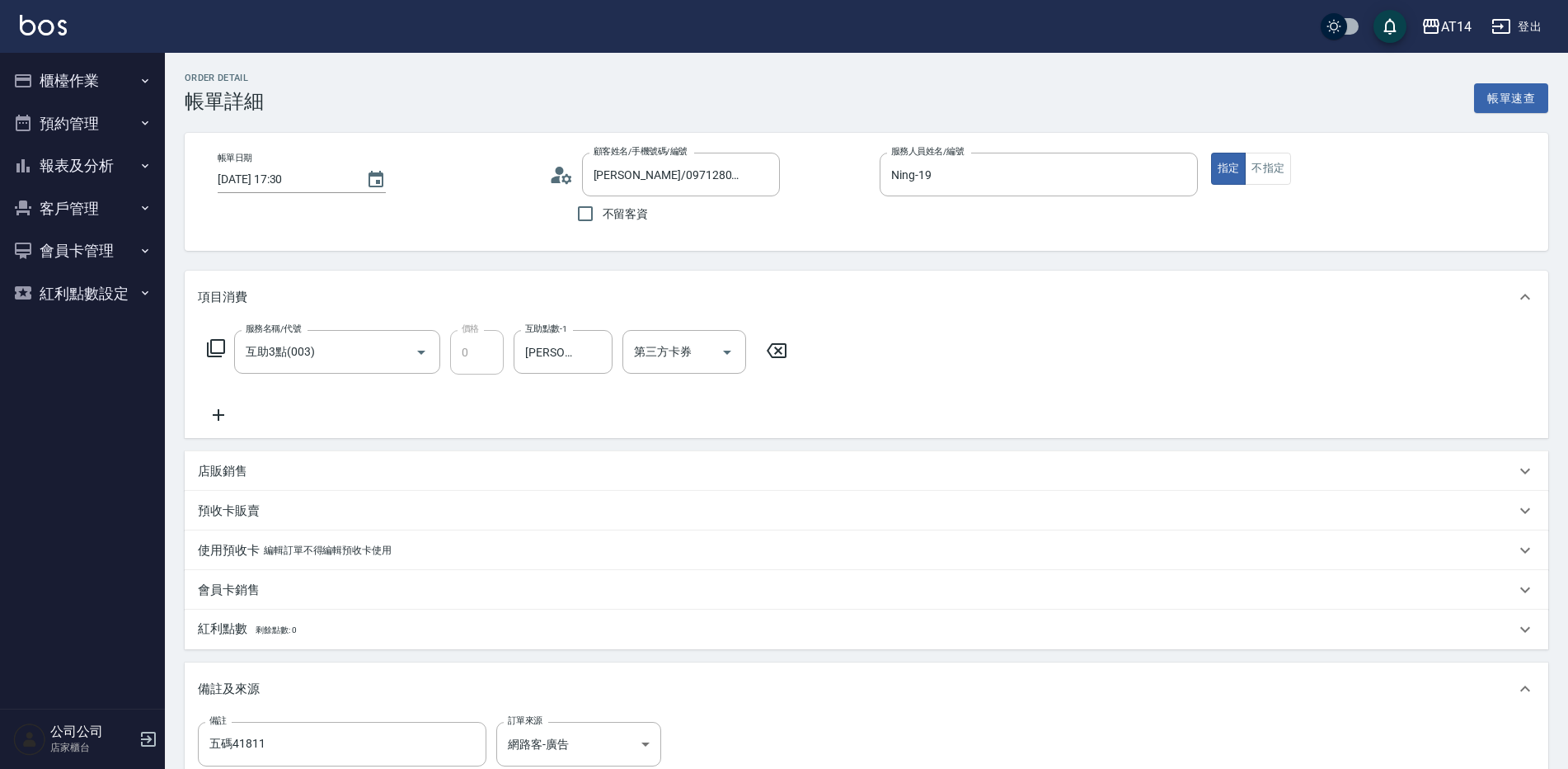
click at [226, 407] on icon at bounding box center [217, 415] width 41 height 20
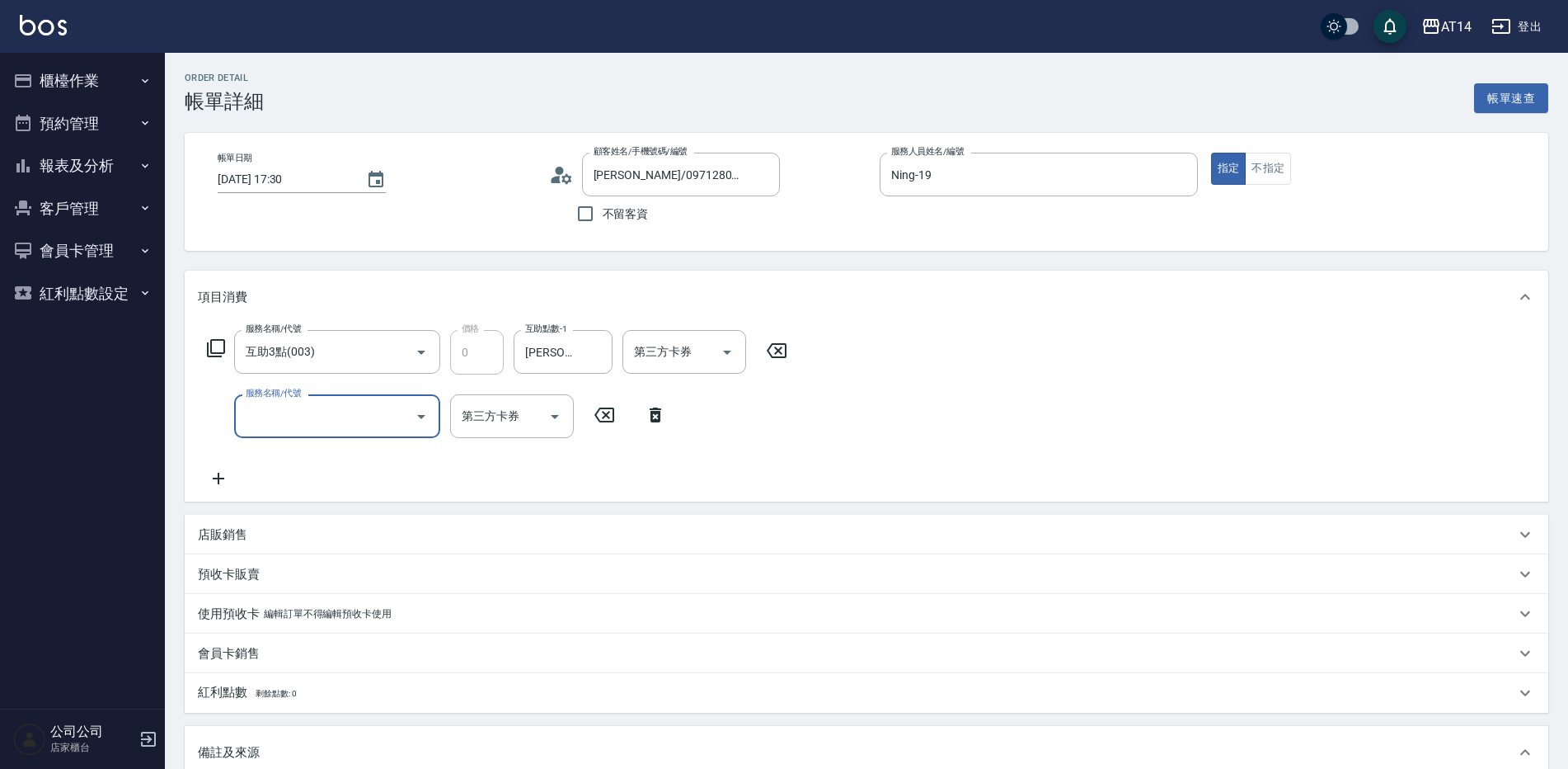
drag, startPoint x: 257, startPoint y: 413, endPoint x: 259, endPoint y: 422, distance: 9.2
click at [258, 416] on input "服務名稱/代號" at bounding box center [325, 416] width 166 height 29
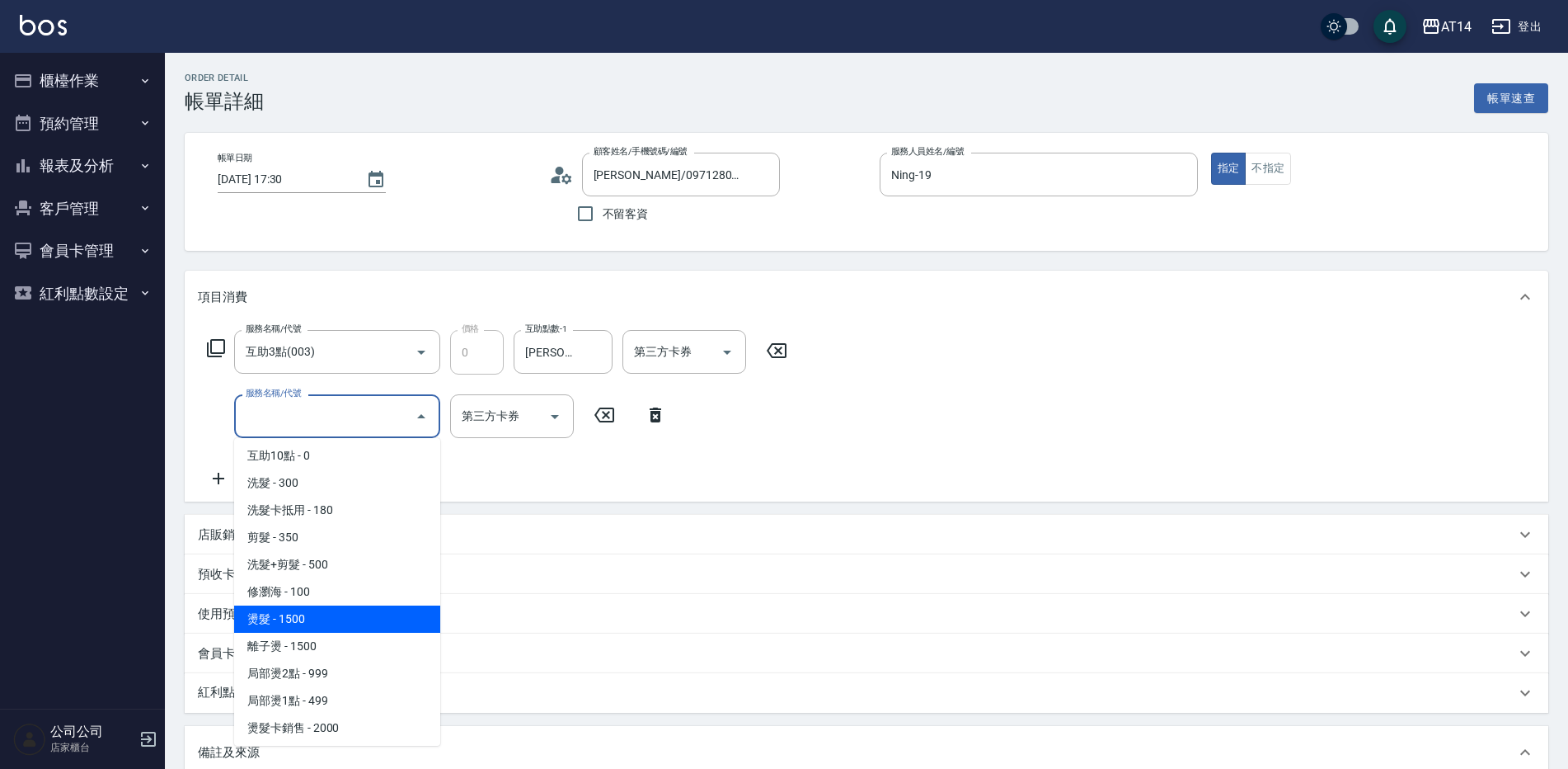
drag, startPoint x: 343, startPoint y: 625, endPoint x: 246, endPoint y: 576, distance: 108.7
click at [342, 625] on span "燙髮 - 1500" at bounding box center [337, 619] width 206 height 27
type input "3"
type input "燙髮(031)"
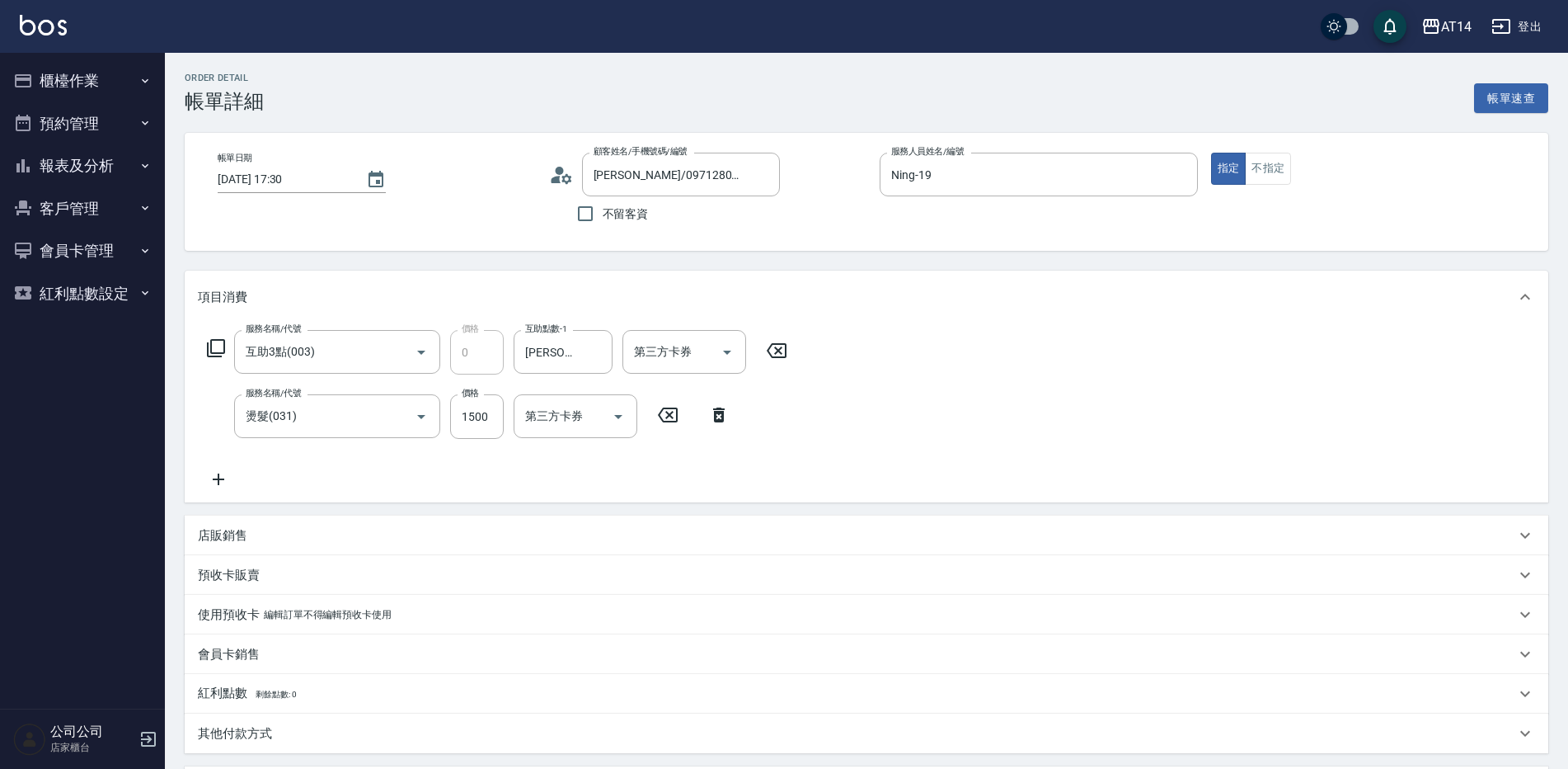
click at [224, 474] on icon at bounding box center [217, 480] width 41 height 20
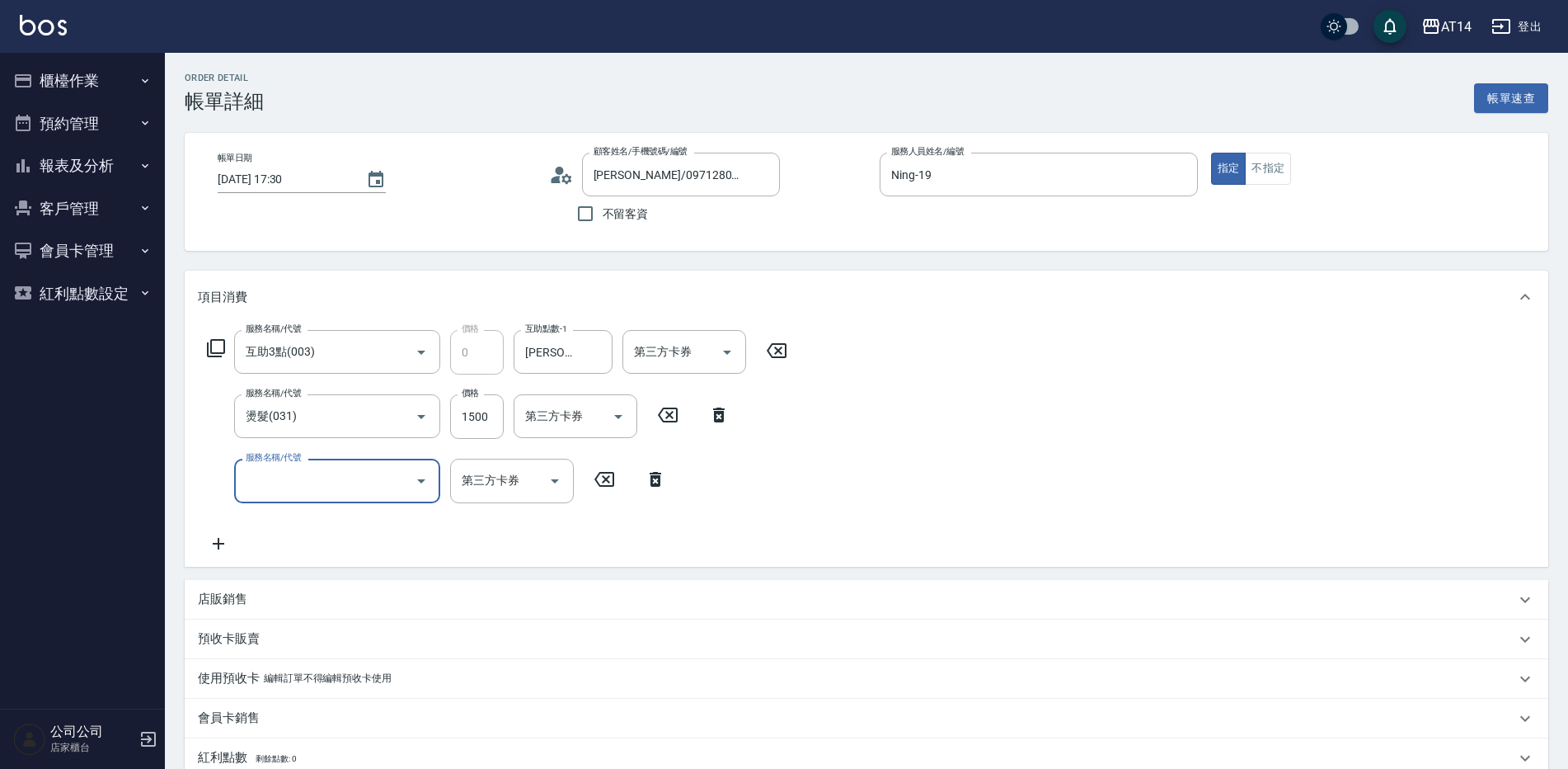
click at [281, 481] on input "服務名稱/代號" at bounding box center [325, 481] width 166 height 29
type input "051"
type input "5"
type input "護髮(051)"
click at [463, 417] on input "1500" at bounding box center [477, 416] width 54 height 45
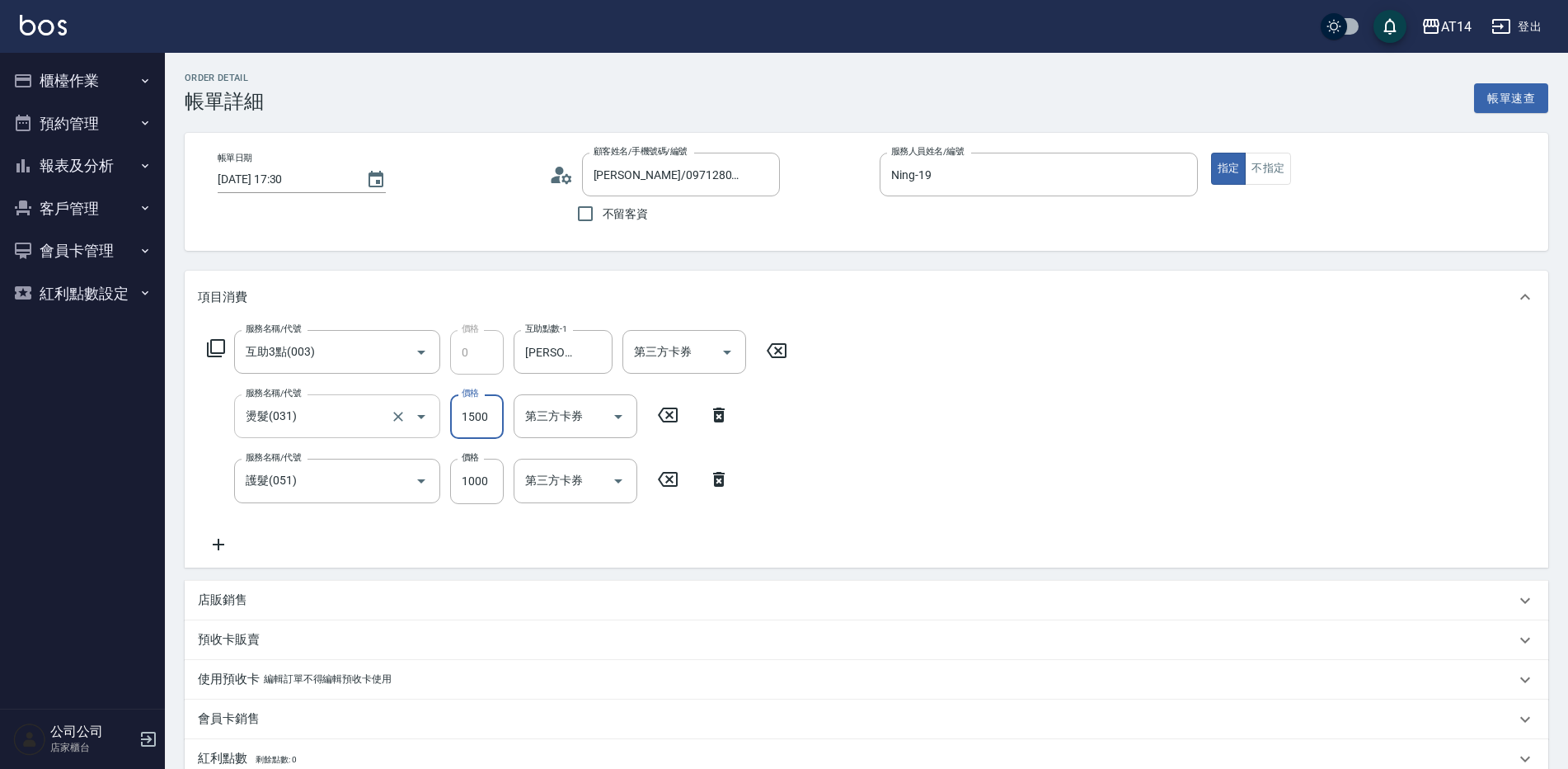
type input "1"
type input "2"
type input "1899"
type input "6"
type input "1899"
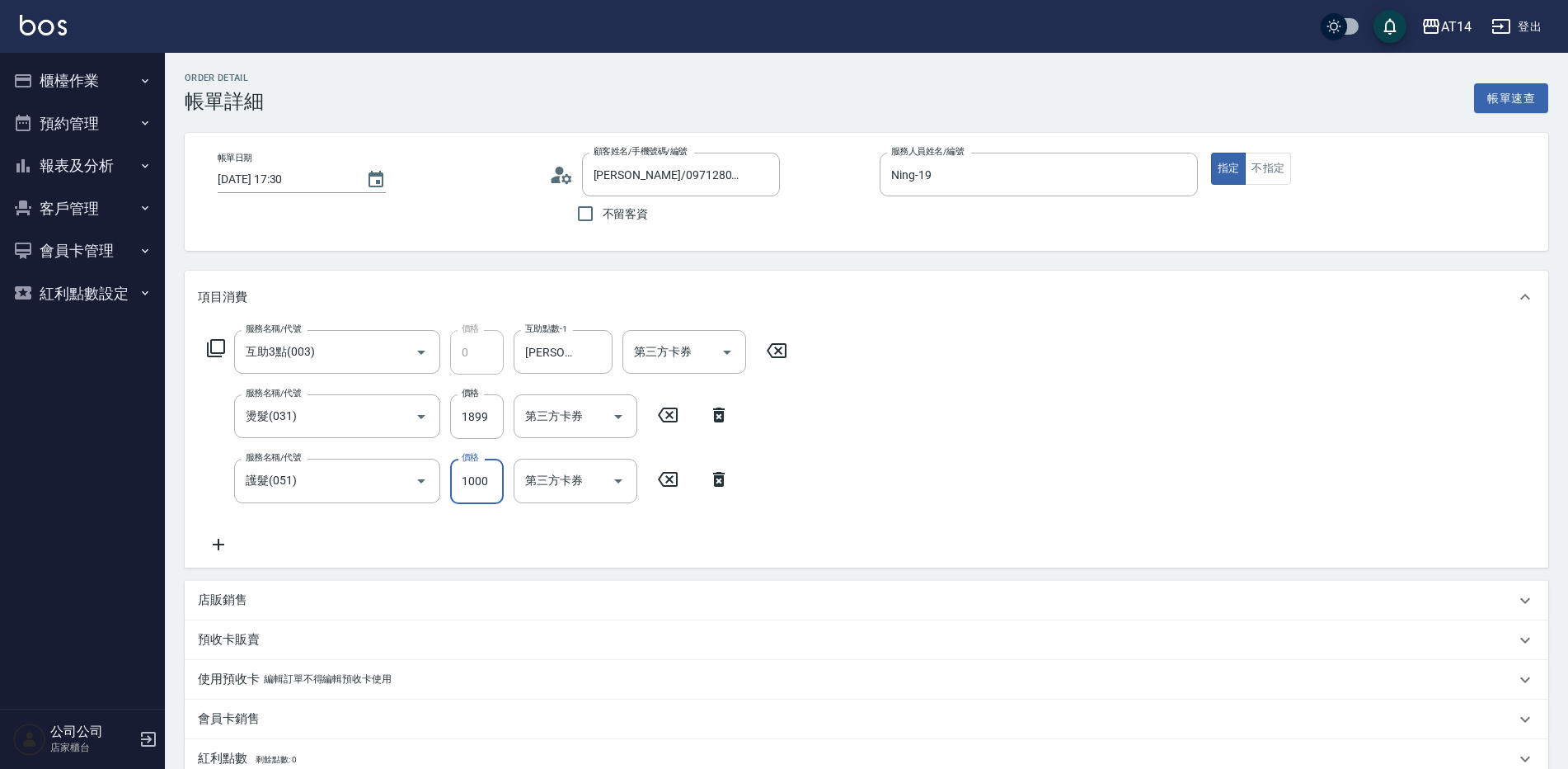
click at [479, 491] on input "1000" at bounding box center [477, 481] width 54 height 45
type input "2"
type input "4"
type input "2300"
type input "8"
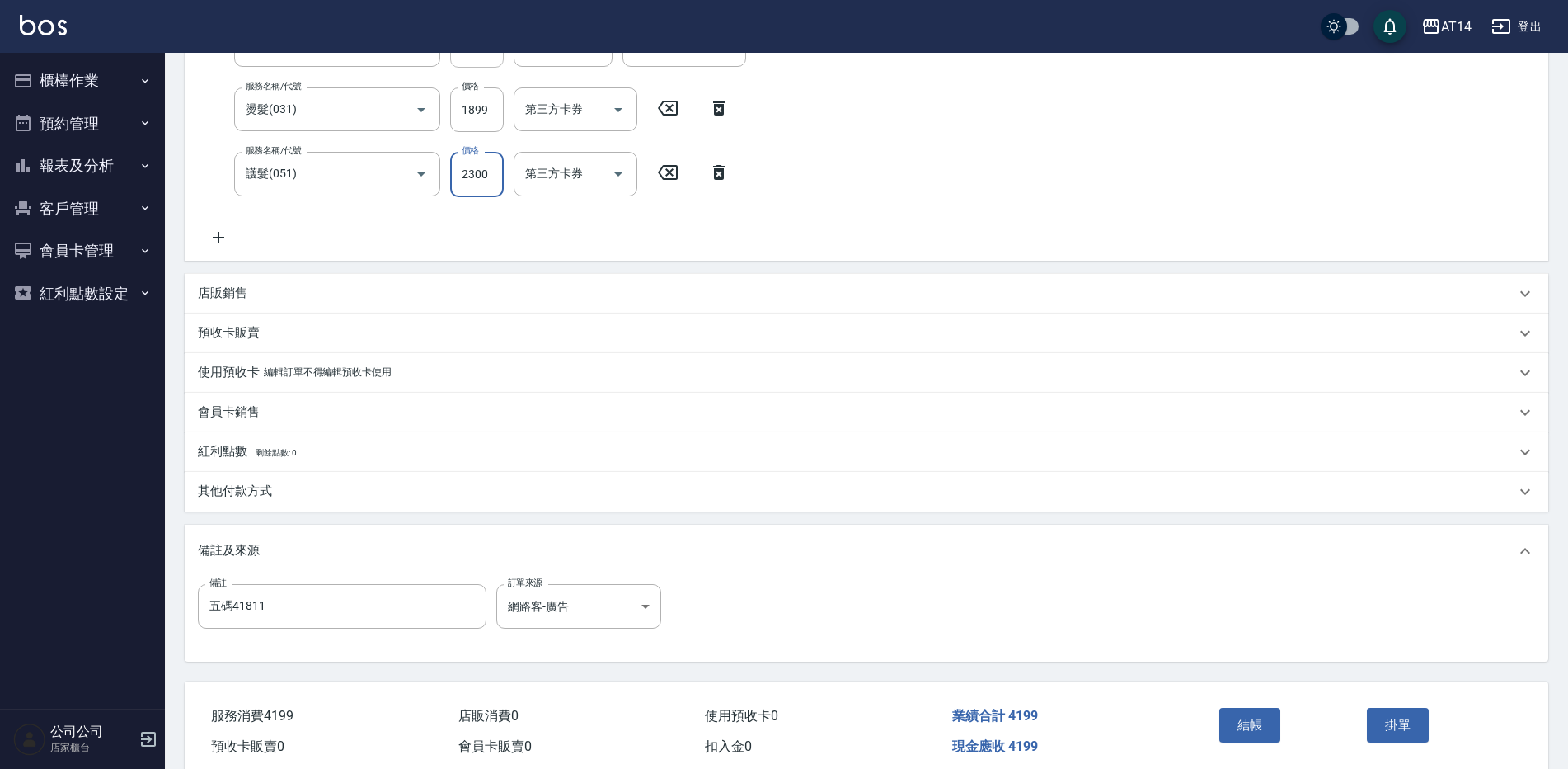
scroll to position [378, 0]
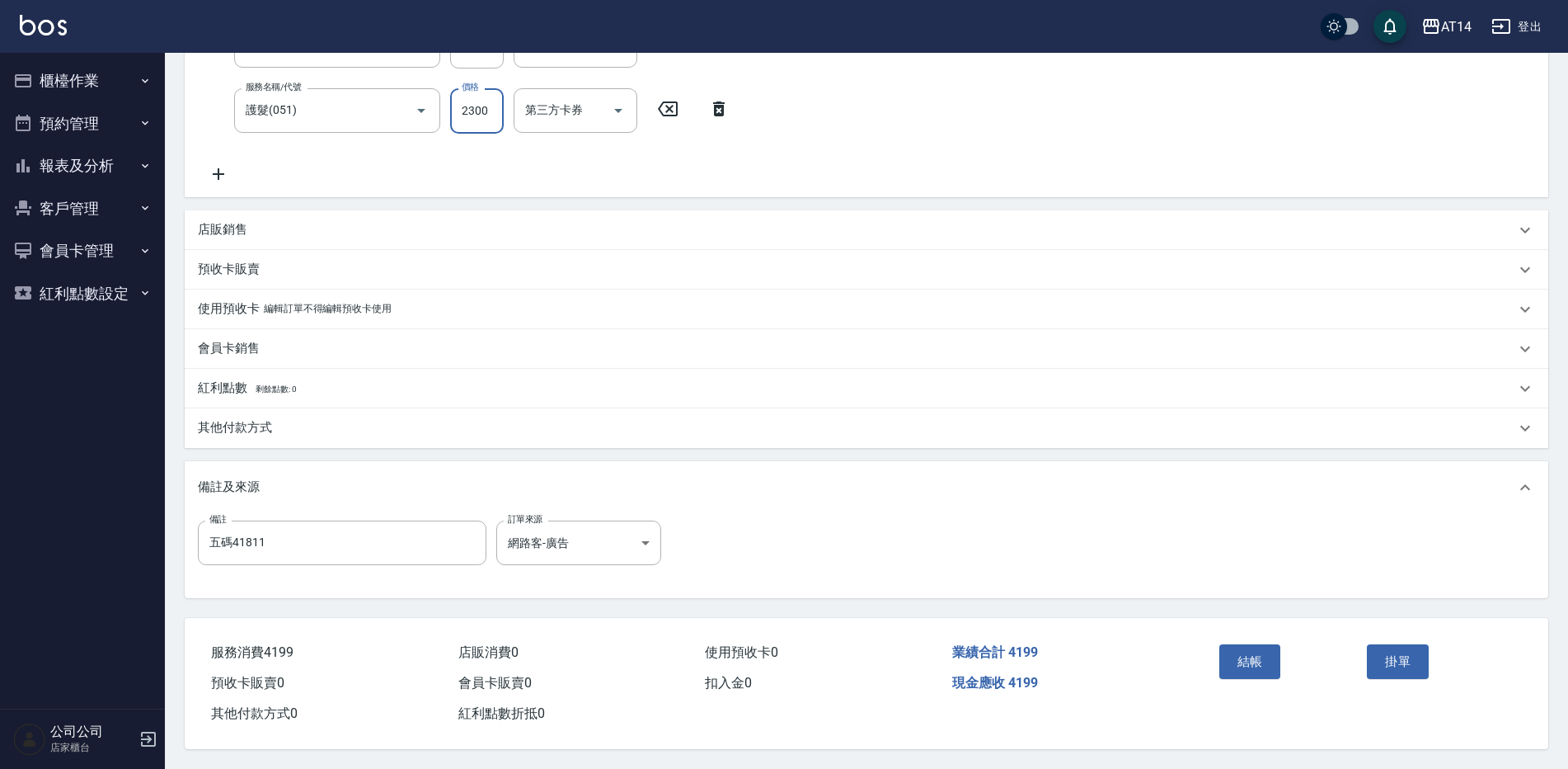
type input "2300"
click at [302, 419] on div "其他付款方式" at bounding box center [856, 427] width 1317 height 17
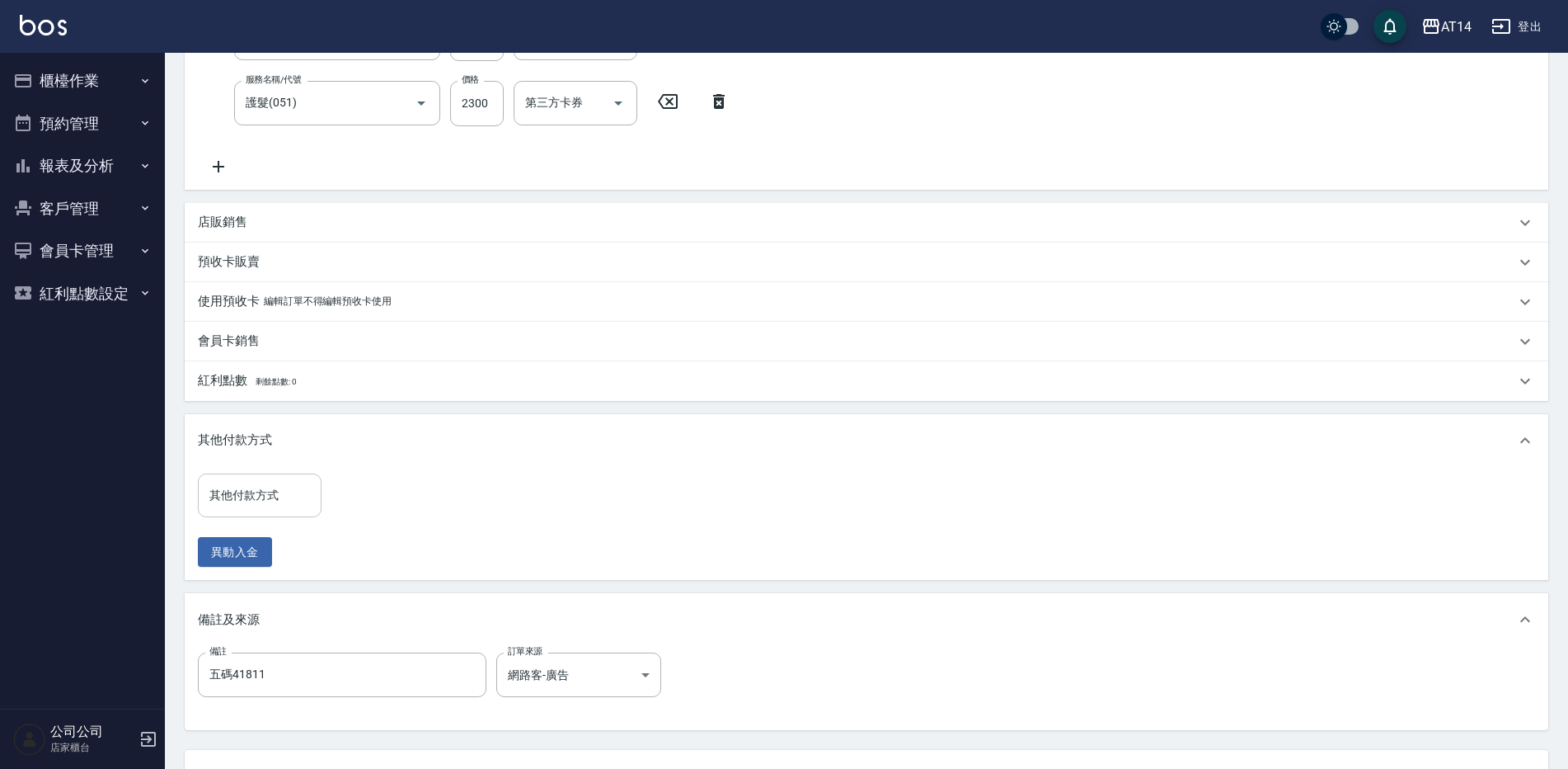
click at [299, 491] on input "其他付款方式" at bounding box center [260, 495] width 109 height 29
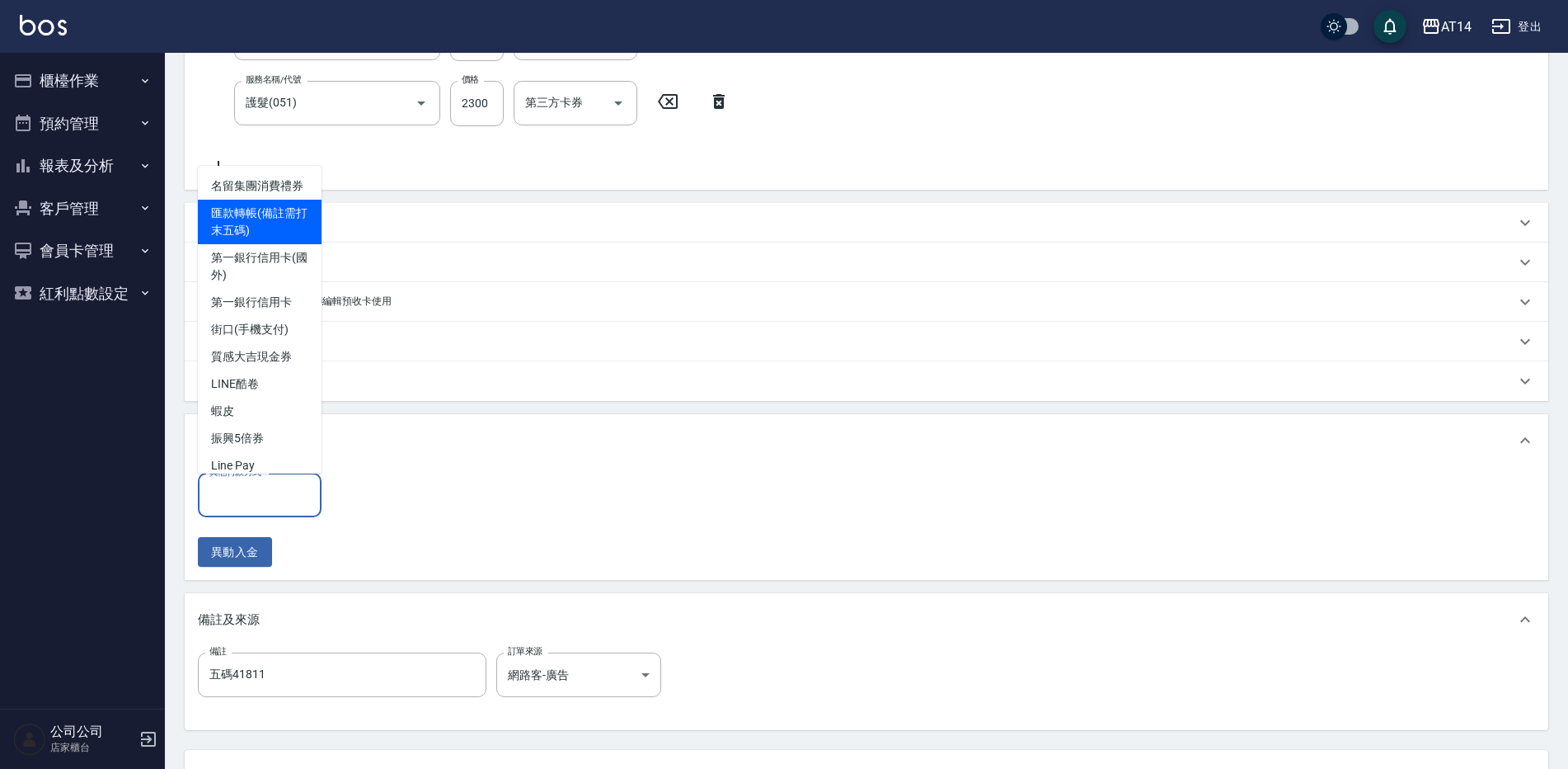
click at [264, 225] on span "匯款轉帳(備註需打末五碼)" at bounding box center [259, 221] width 124 height 45
type input "匯款轉帳(備註需打末五碼)"
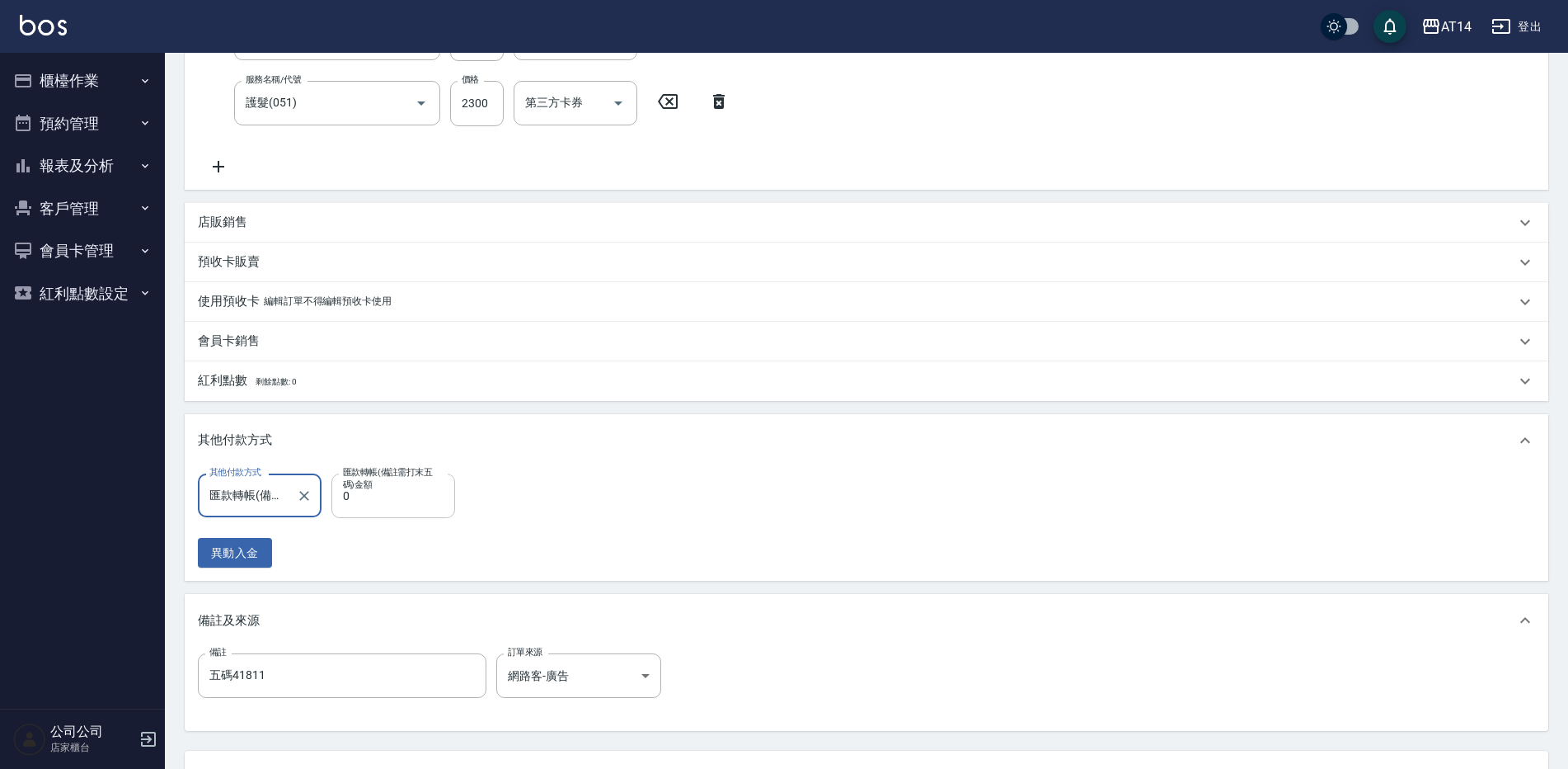
click at [379, 507] on input "0" at bounding box center [393, 495] width 124 height 45
type input "4199"
type input "0"
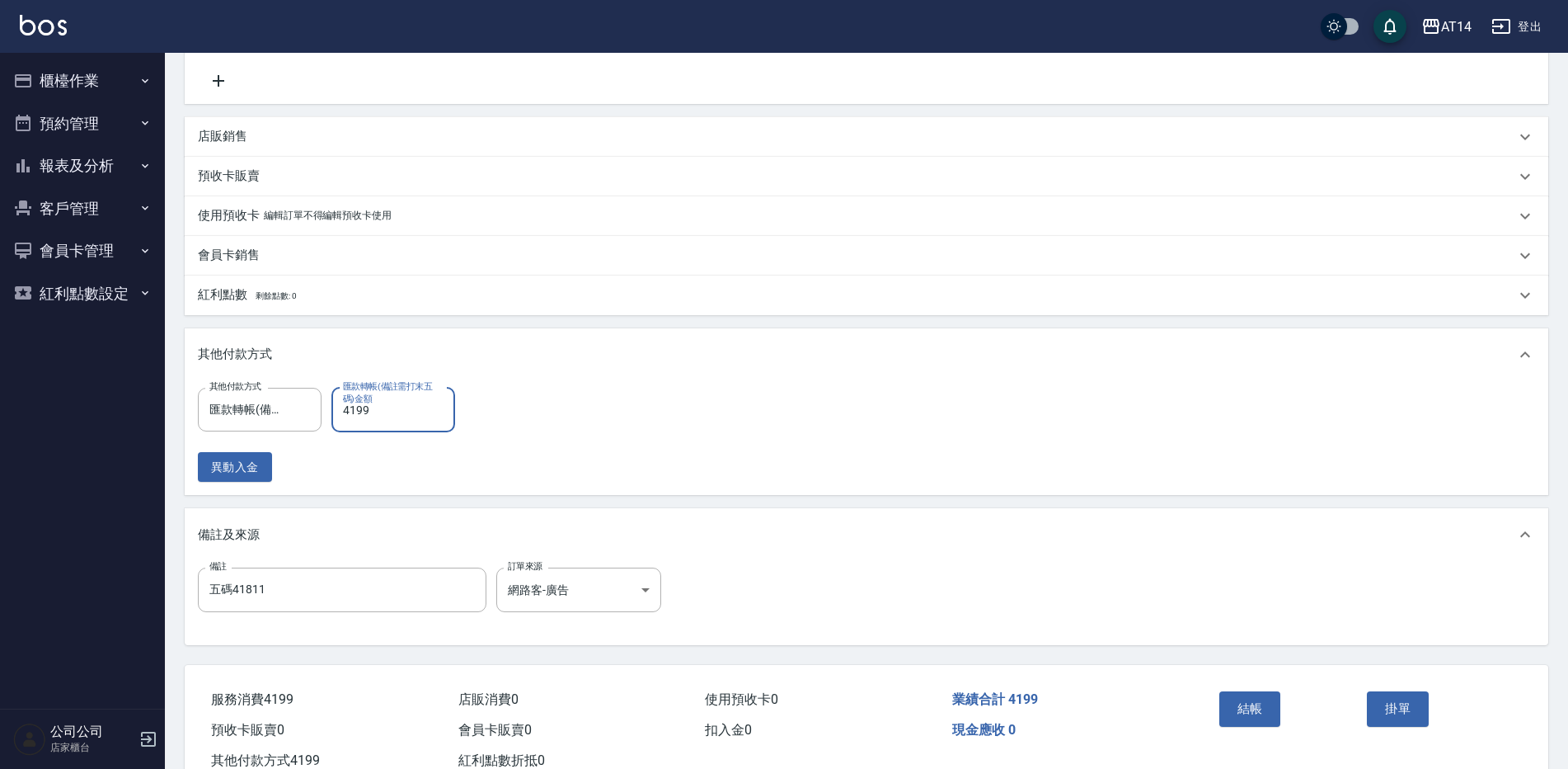
scroll to position [518, 0]
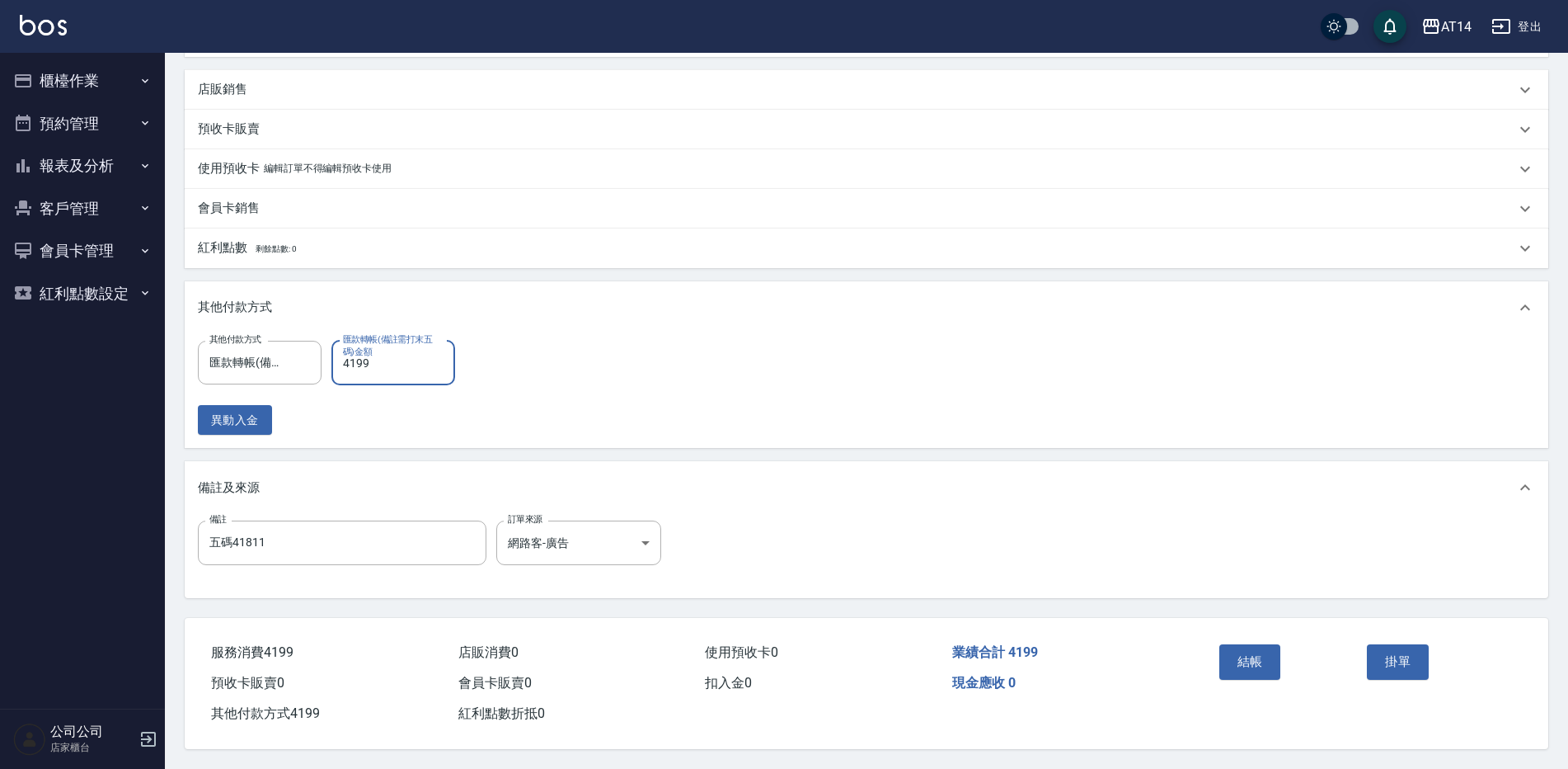
type input "4199"
click at [1241, 654] on button "結帳" at bounding box center [1250, 662] width 62 height 35
